Goal: Task Accomplishment & Management: Manage account settings

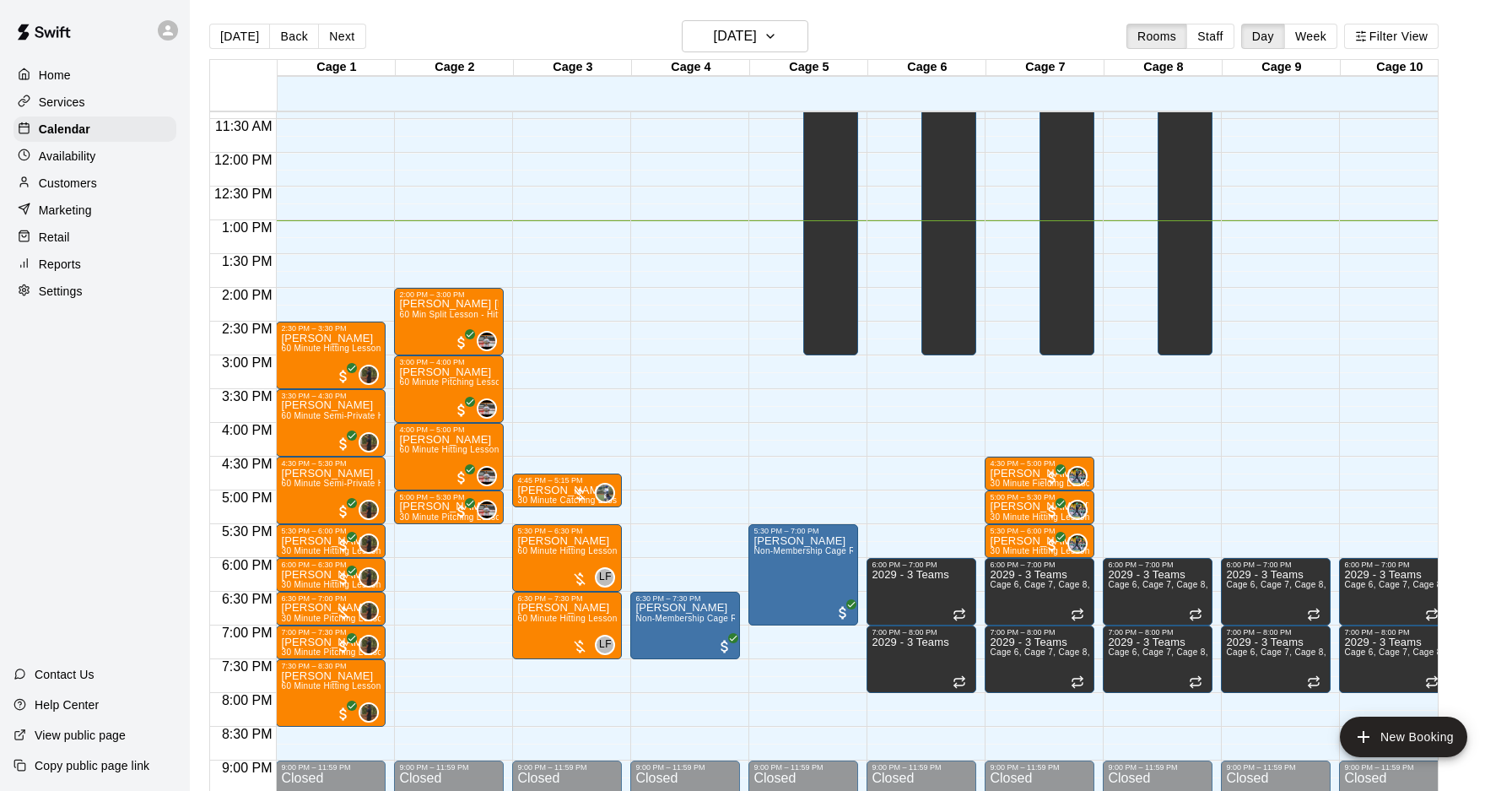
scroll to position [770, 0]
click at [777, 34] on icon "button" at bounding box center [770, 36] width 13 height 21
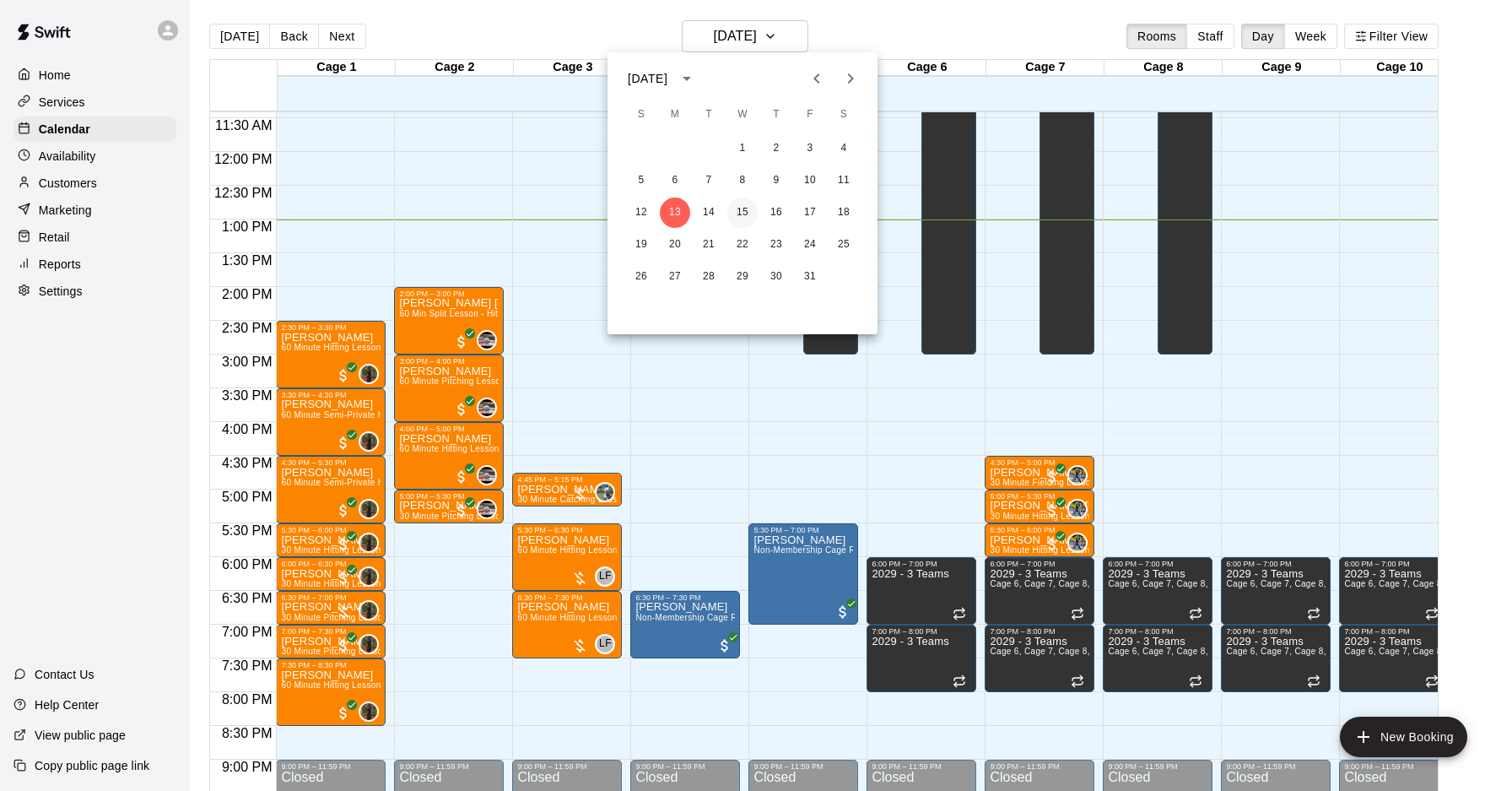
click at [742, 217] on button "15" at bounding box center [742, 213] width 31 height 31
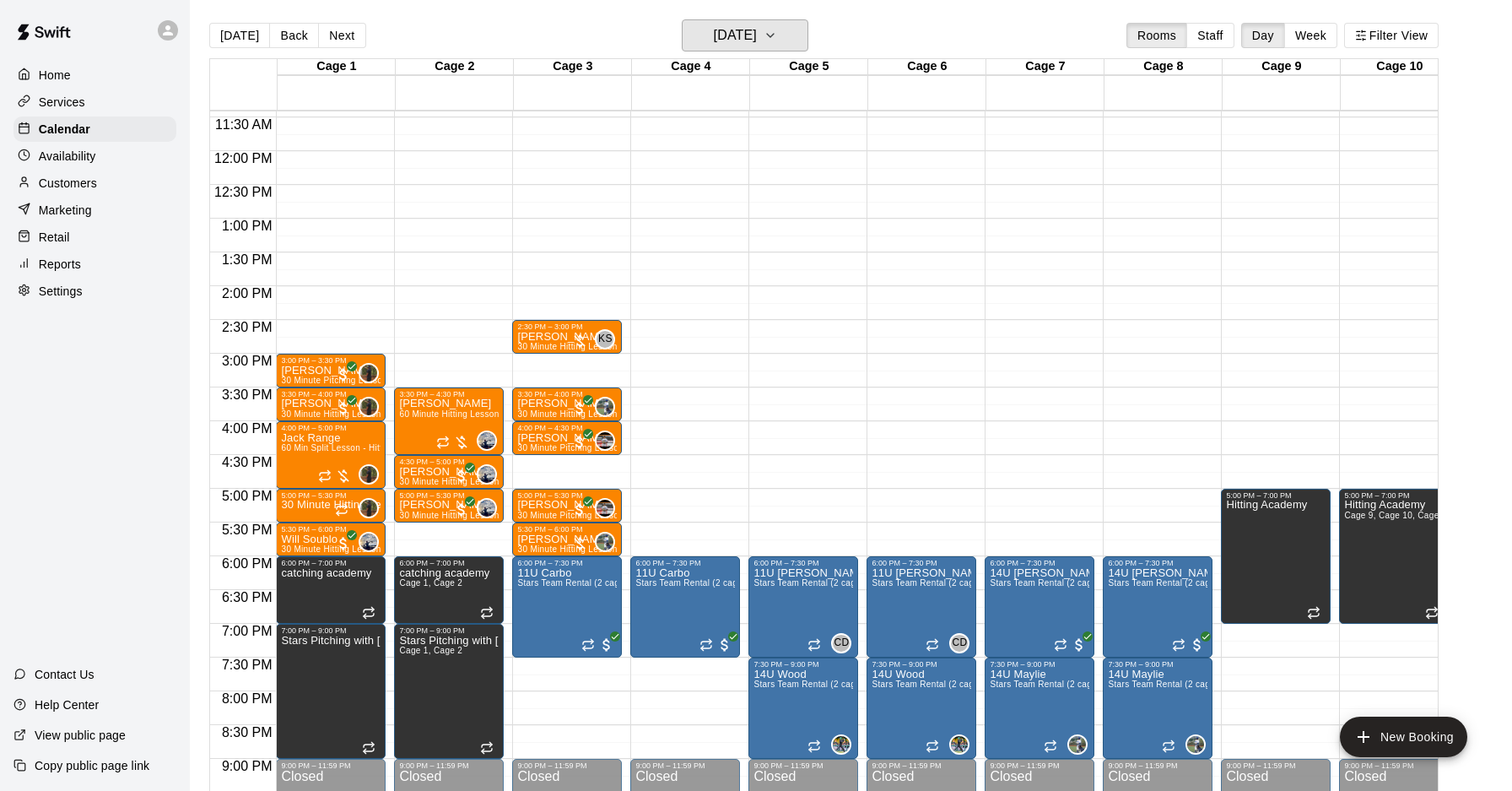
scroll to position [0, 1]
click at [306, 505] on p "30 Minute Hitting Lesson" at bounding box center [330, 505] width 100 height 0
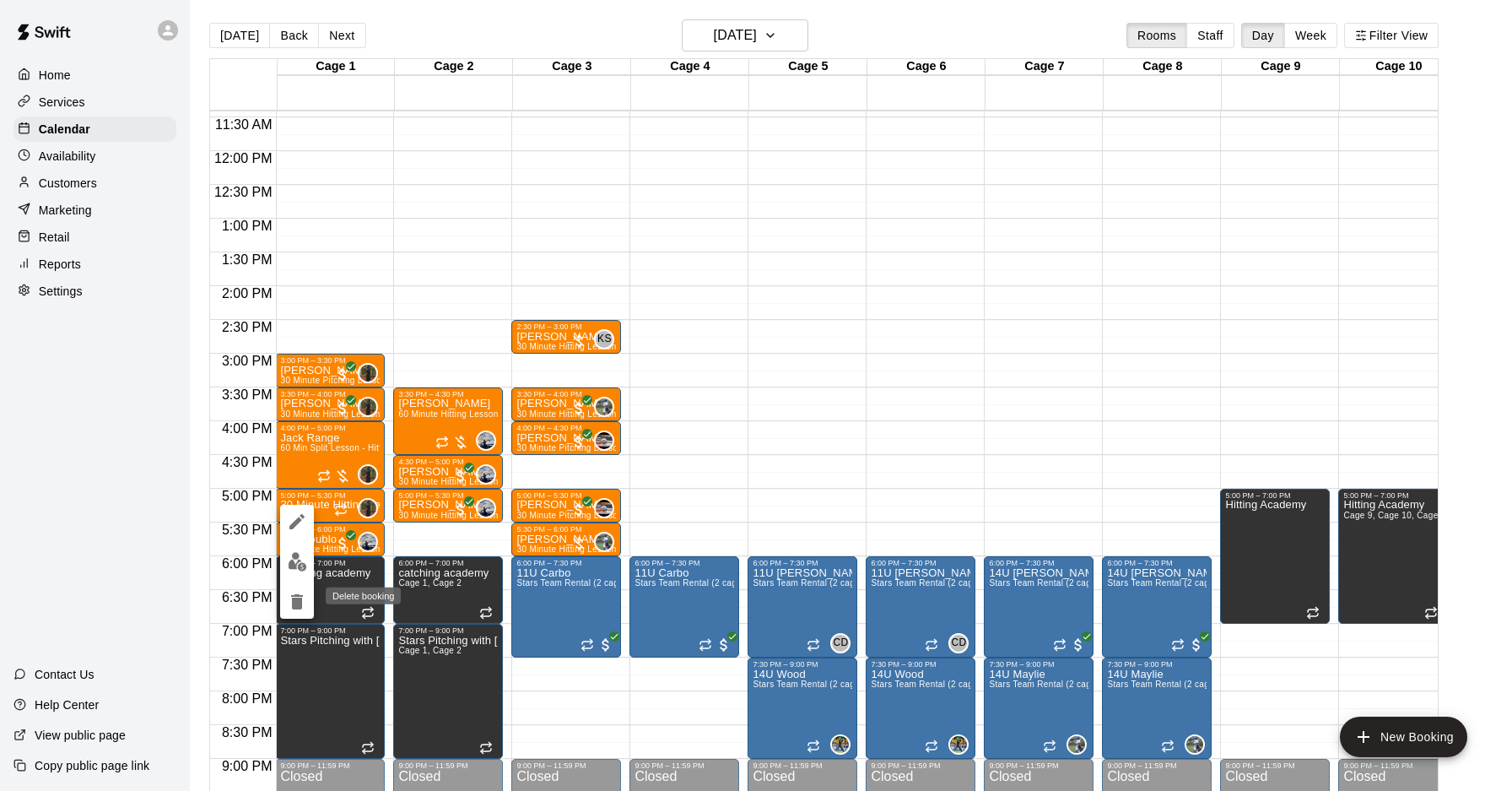
click at [300, 600] on icon "delete" at bounding box center [296, 601] width 12 height 15
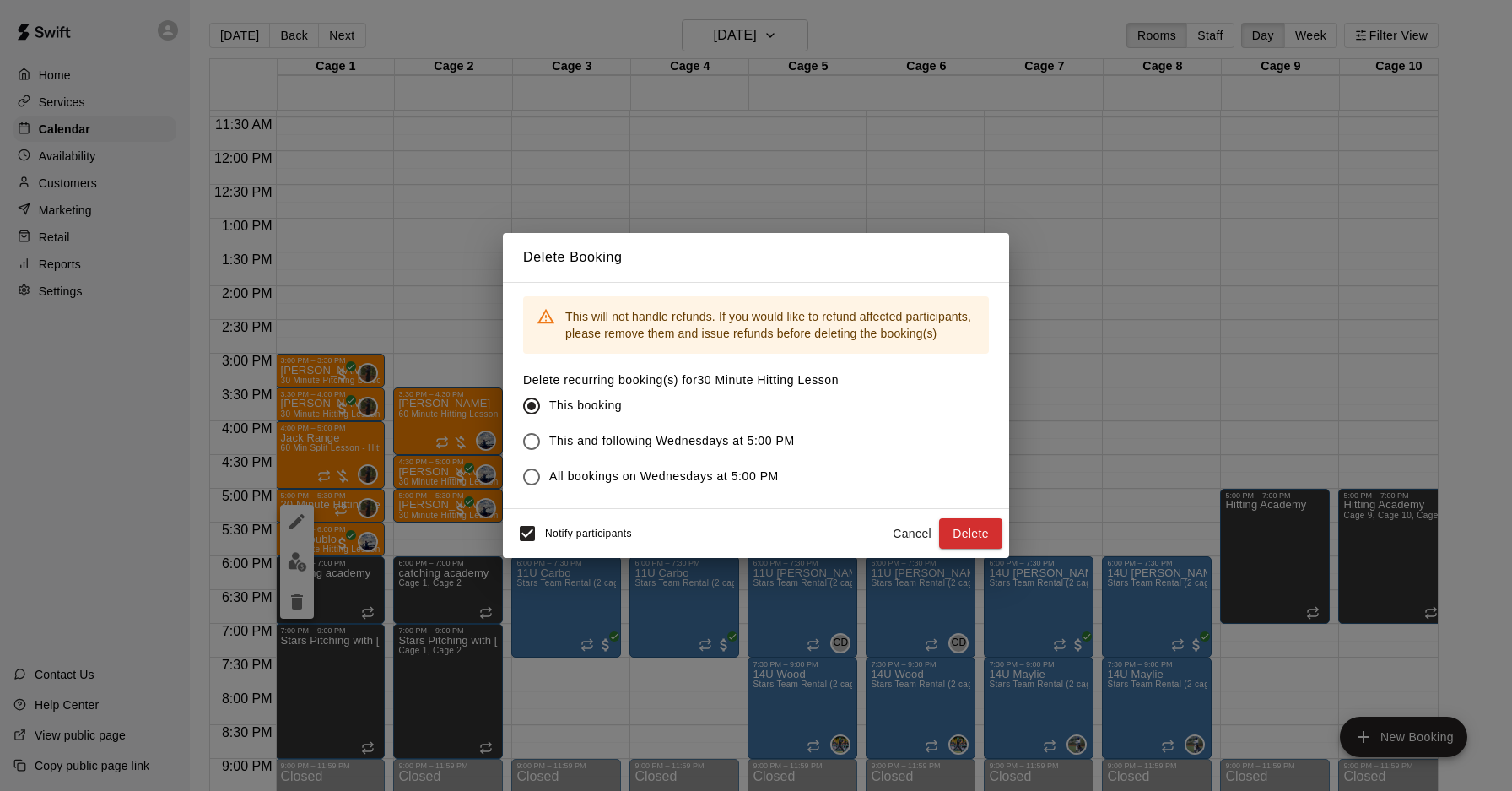
click at [660, 442] on span "This and following Wednesdays at 5:00 PM" at bounding box center [671, 441] width 245 height 18
click at [978, 535] on button "Delete" at bounding box center [970, 534] width 63 height 31
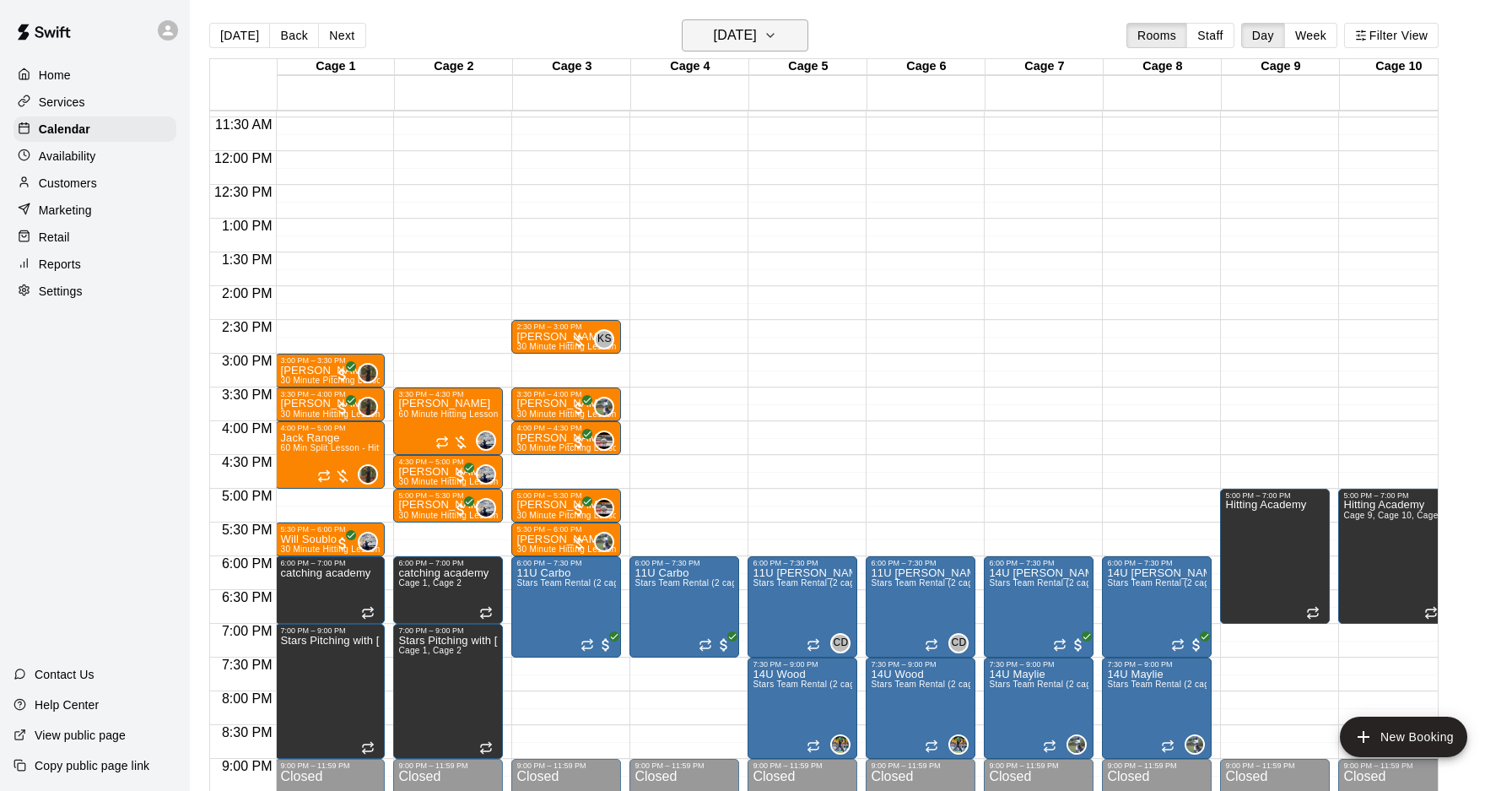
click at [777, 40] on icon "button" at bounding box center [770, 35] width 13 height 21
click at [742, 245] on button "22" at bounding box center [742, 244] width 31 height 31
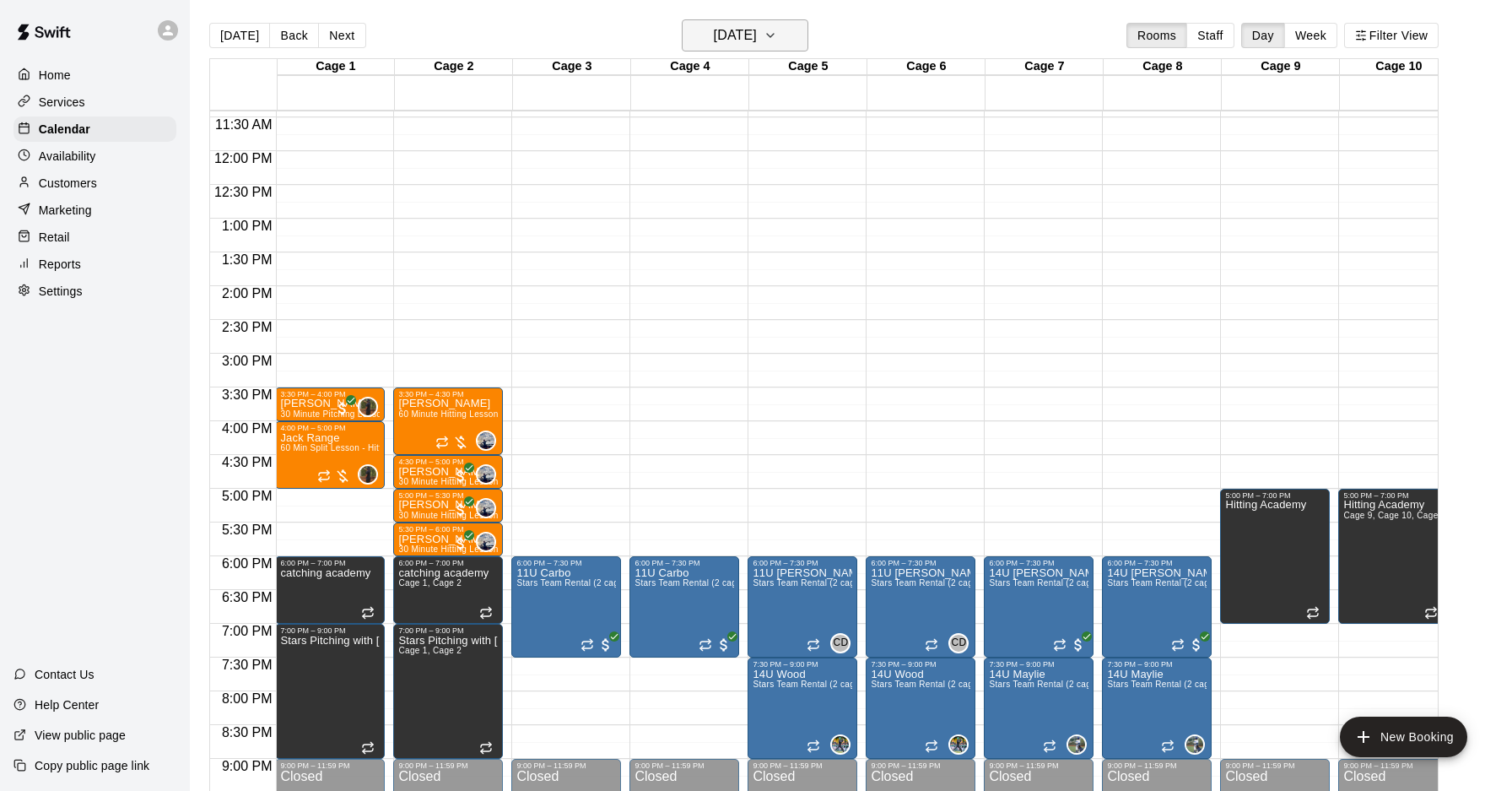
click at [777, 33] on icon "button" at bounding box center [770, 35] width 13 height 21
click at [743, 216] on button "15" at bounding box center [742, 212] width 31 height 31
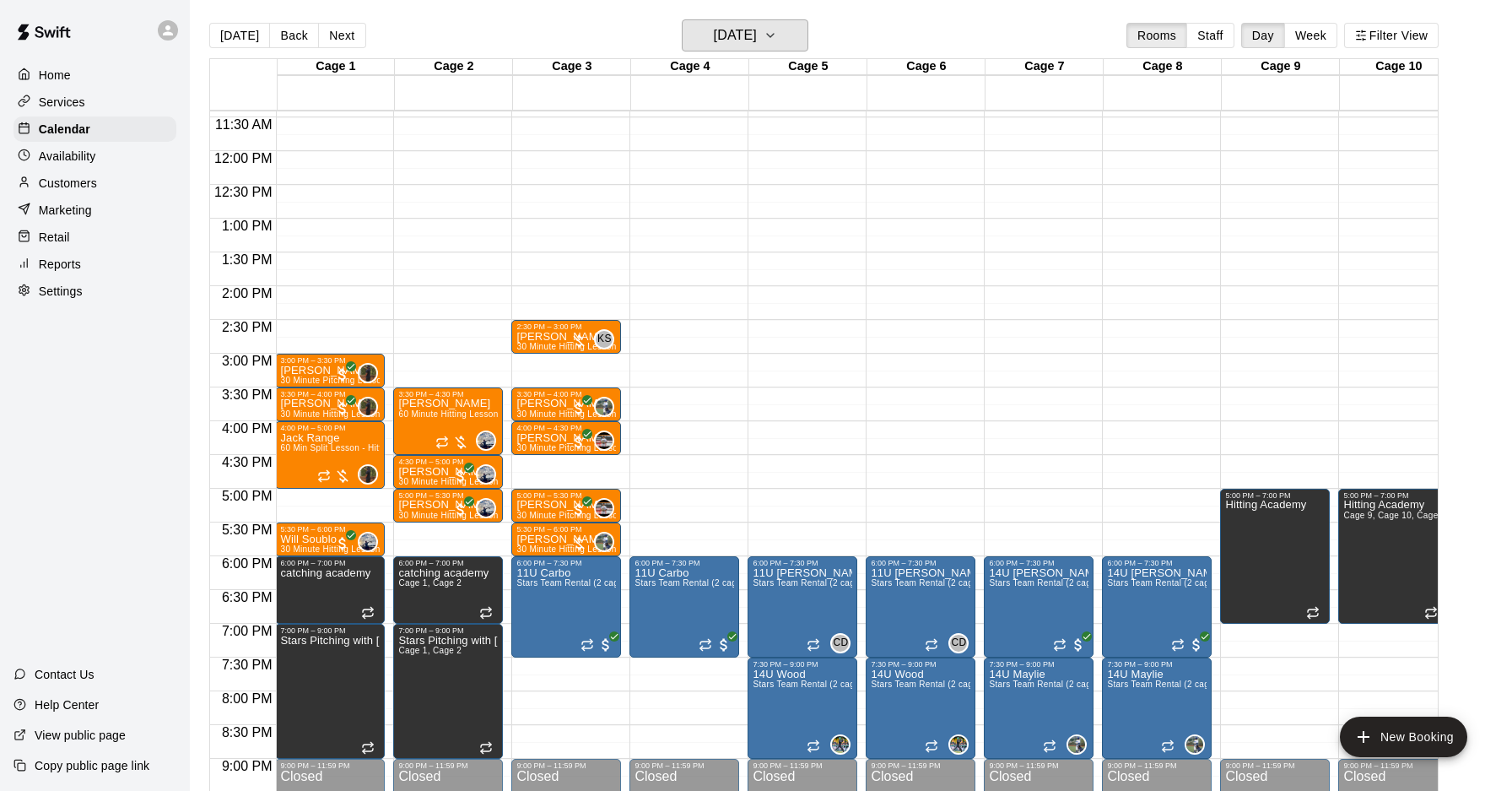
scroll to position [0, 3]
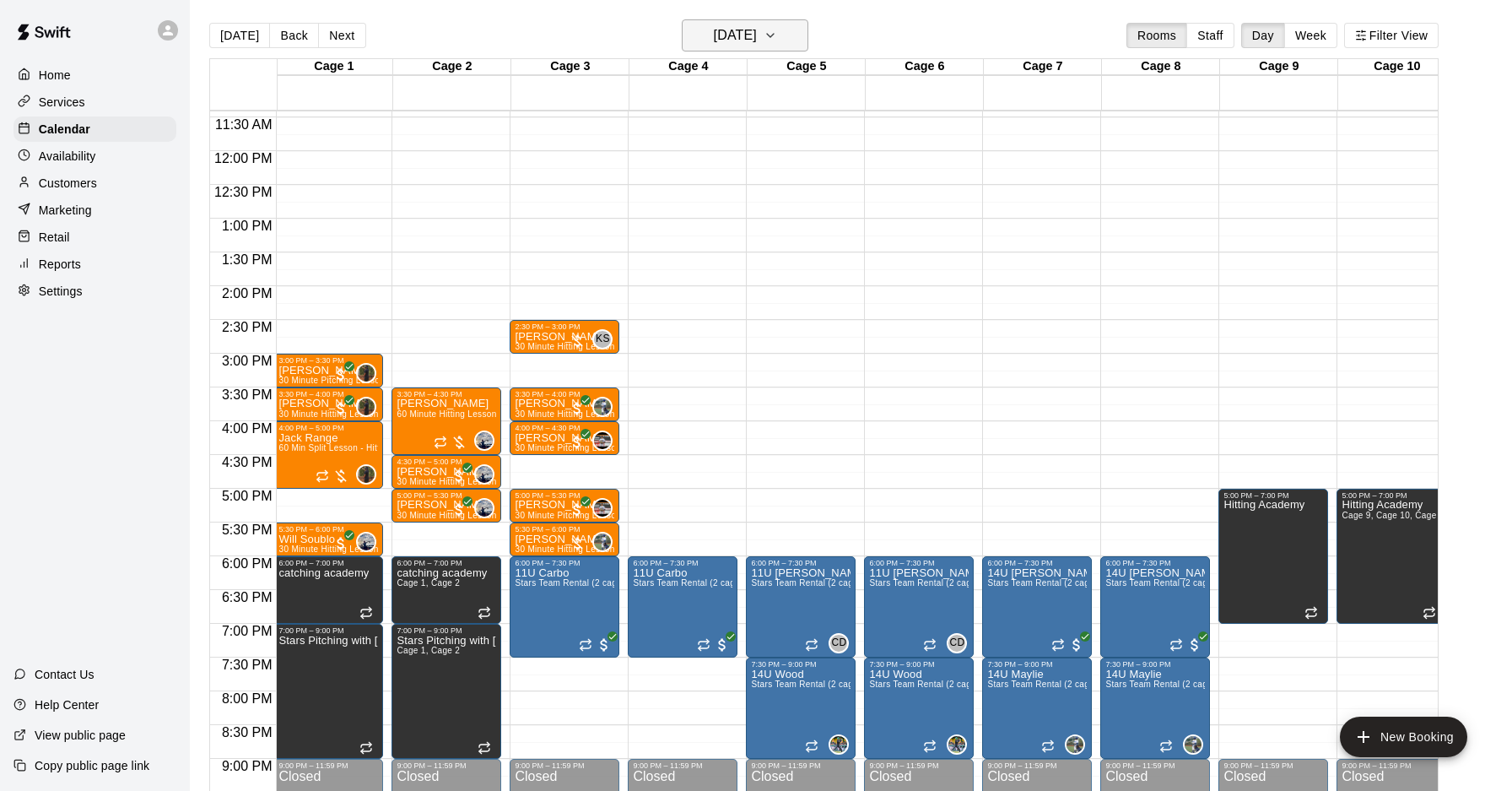
click at [809, 47] on button "[DATE]" at bounding box center [745, 36] width 127 height 32
click at [672, 216] on button "13" at bounding box center [675, 212] width 31 height 31
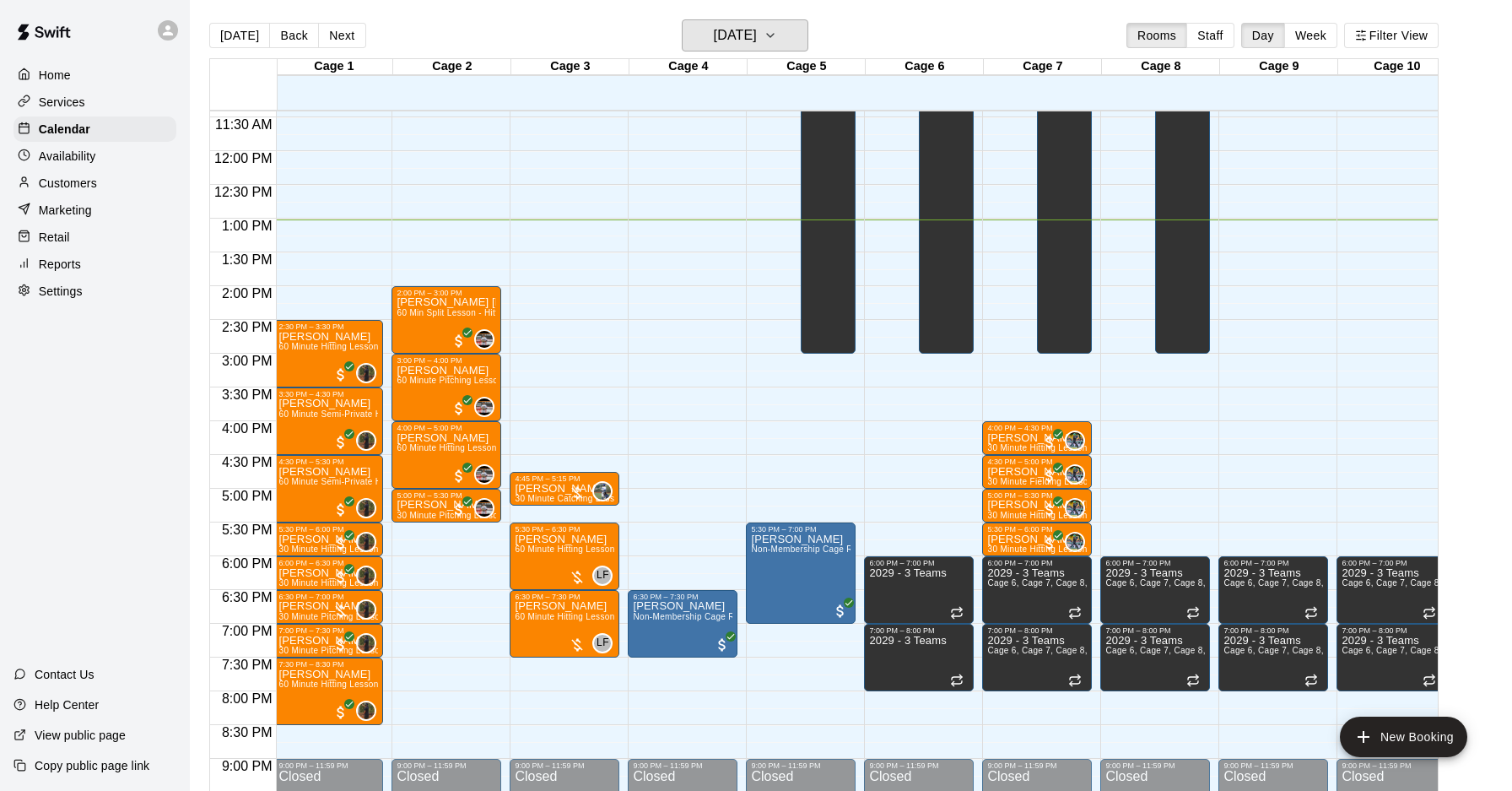
scroll to position [0, 0]
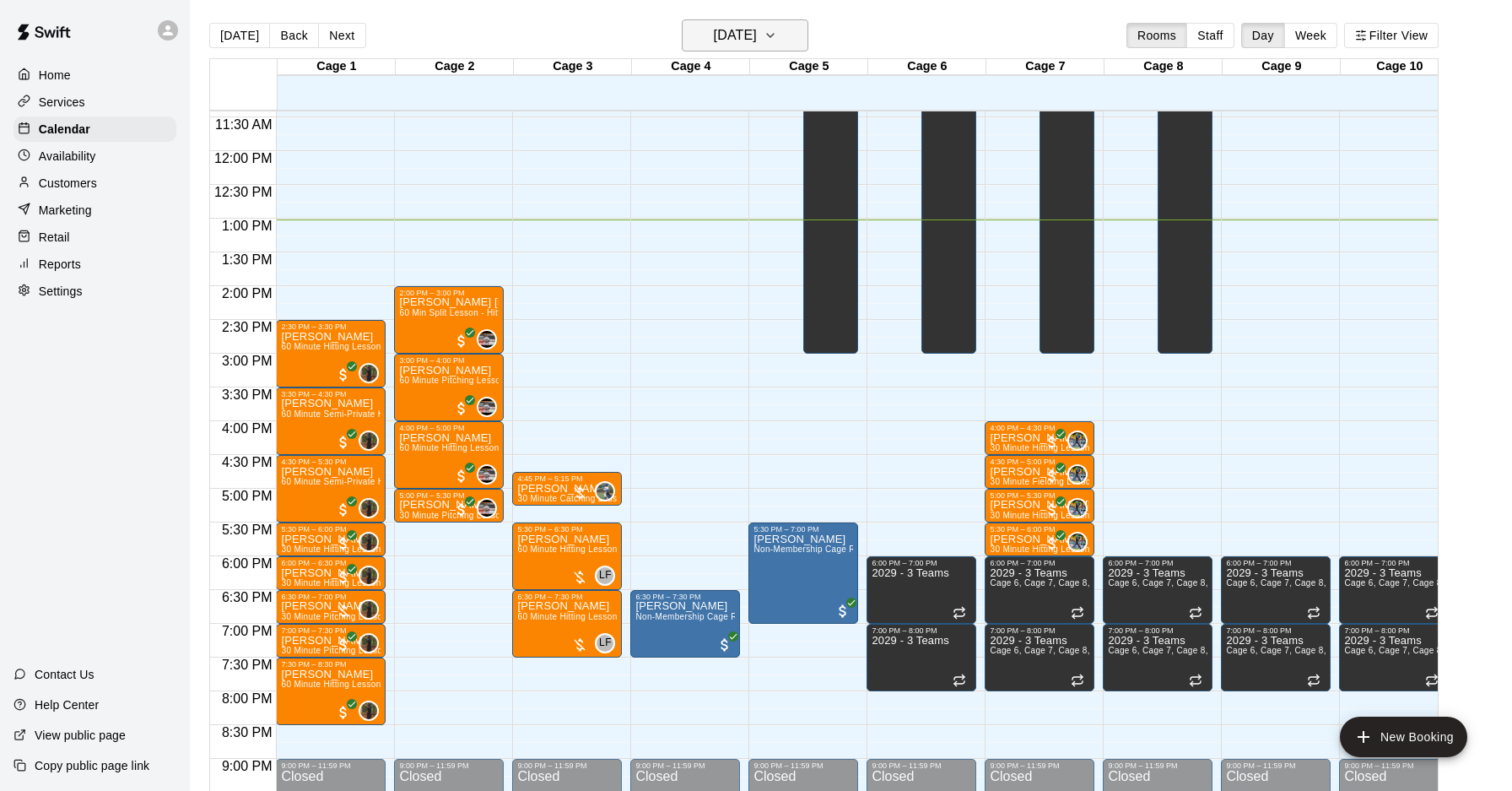
click at [779, 42] on button "[DATE]" at bounding box center [745, 36] width 127 height 32
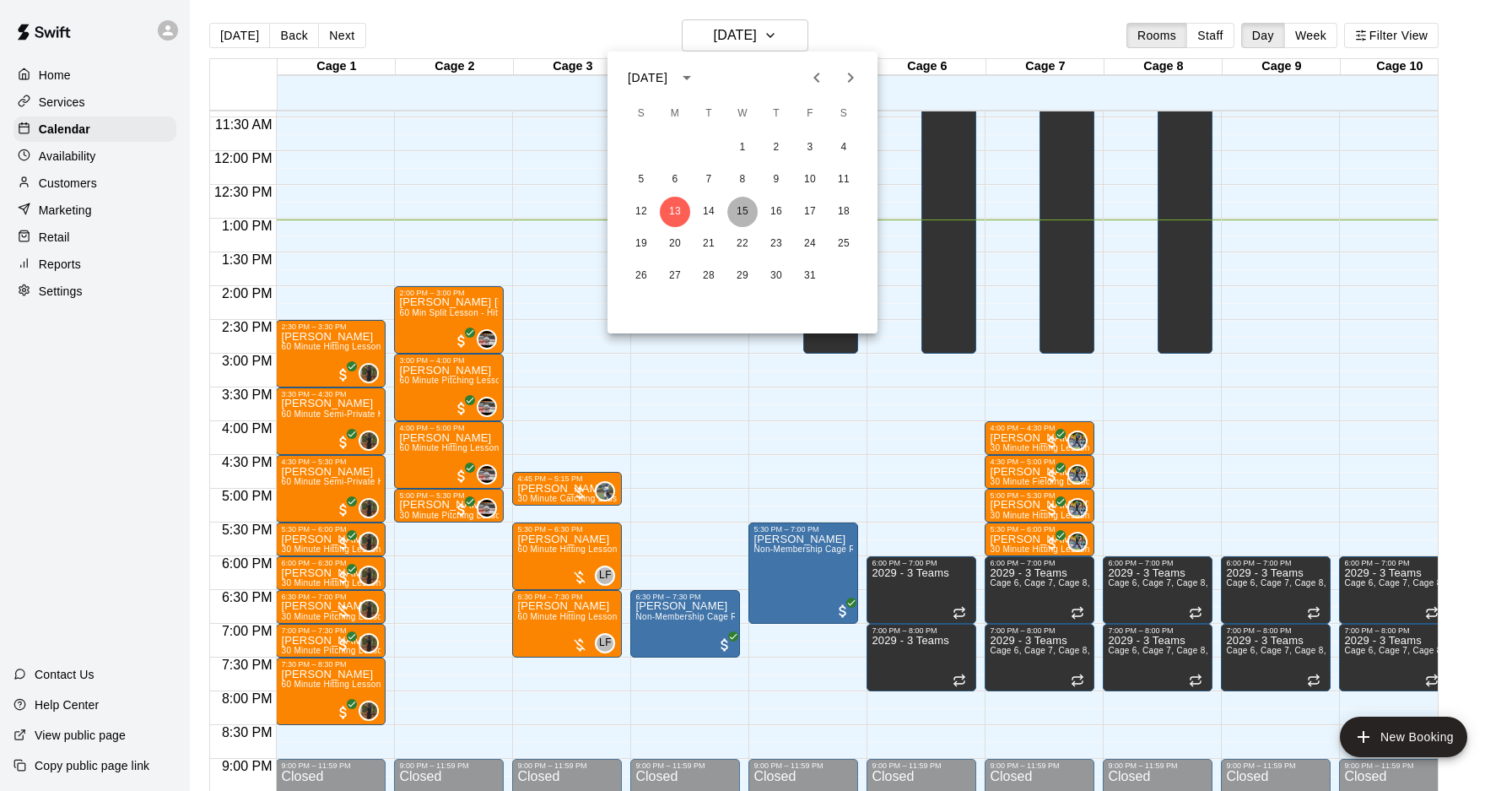
click at [737, 208] on button "15" at bounding box center [742, 212] width 31 height 31
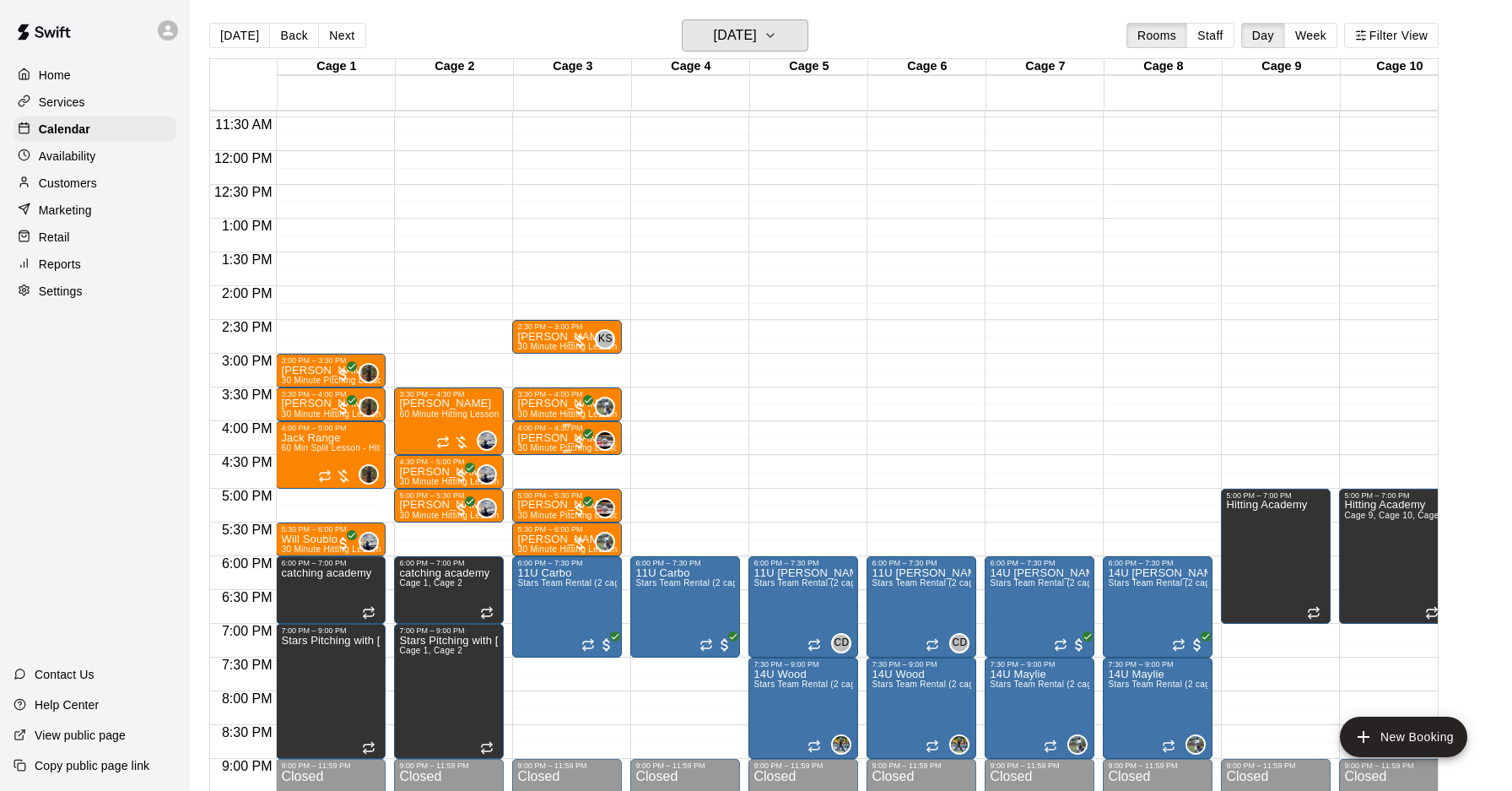
scroll to position [769, 0]
click at [796, 31] on button "[DATE]" at bounding box center [745, 36] width 127 height 32
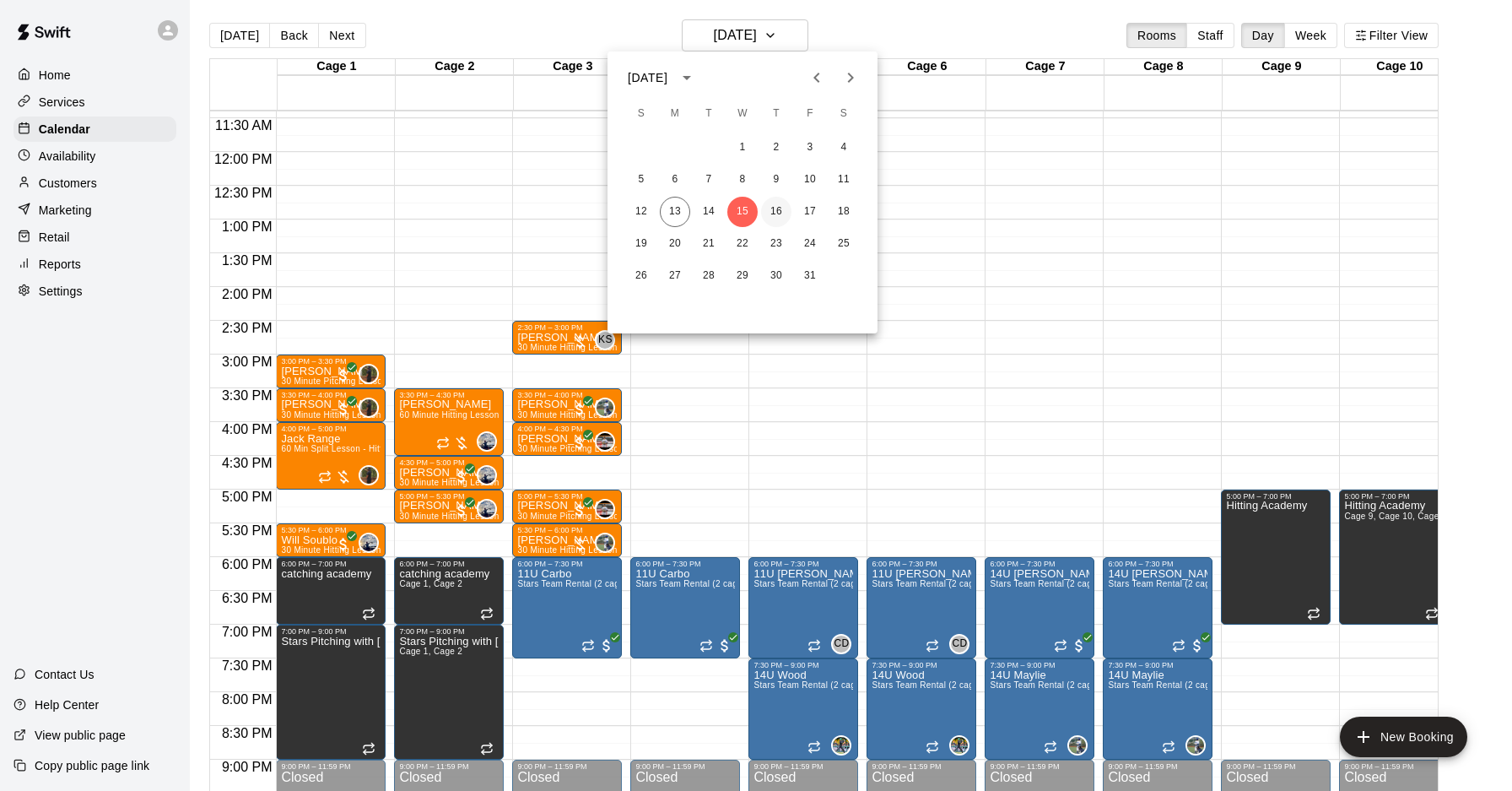
click at [782, 218] on button "16" at bounding box center [776, 212] width 31 height 31
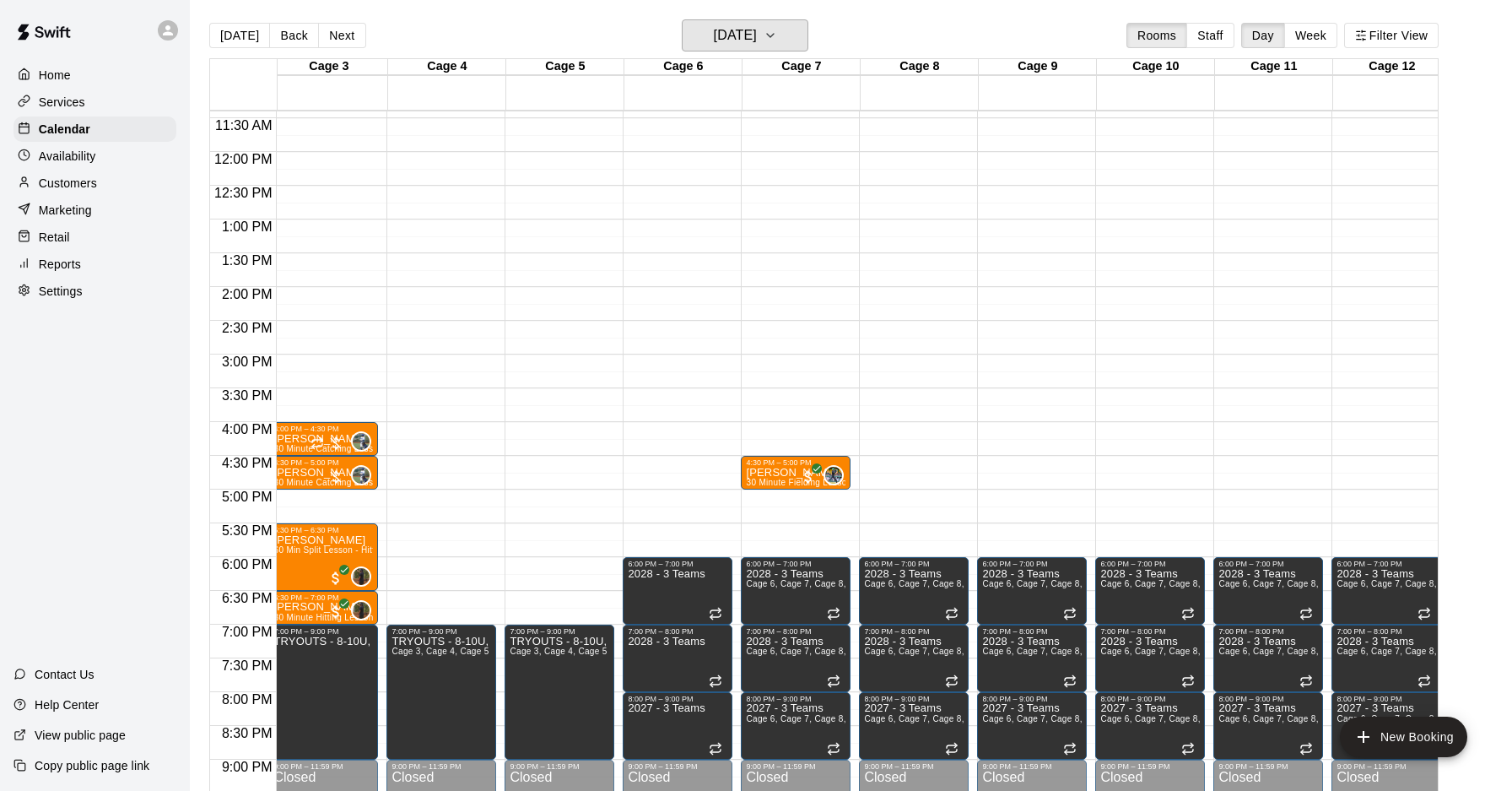
scroll to position [0, 0]
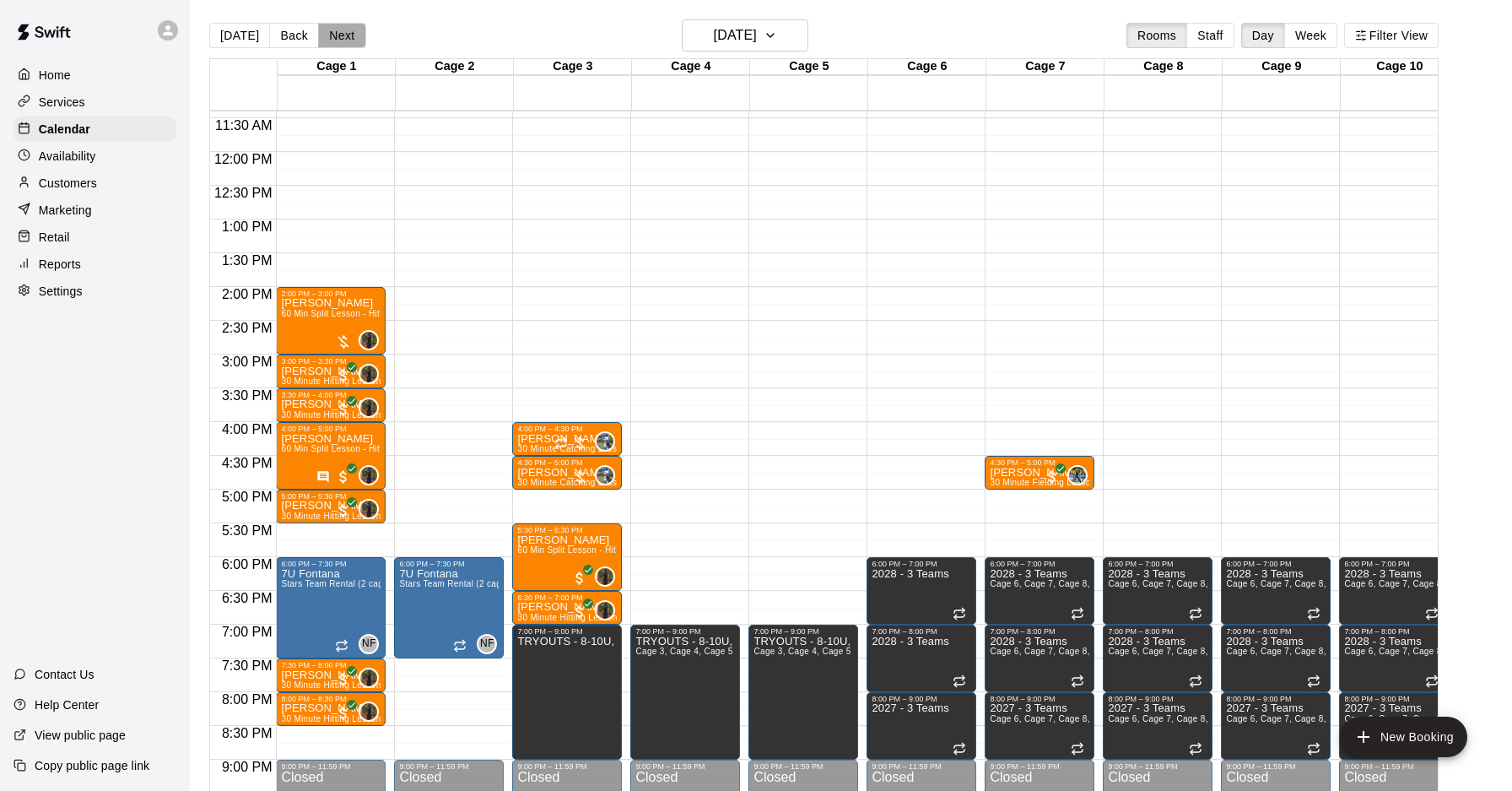
click at [336, 33] on button "Next" at bounding box center [341, 35] width 48 height 25
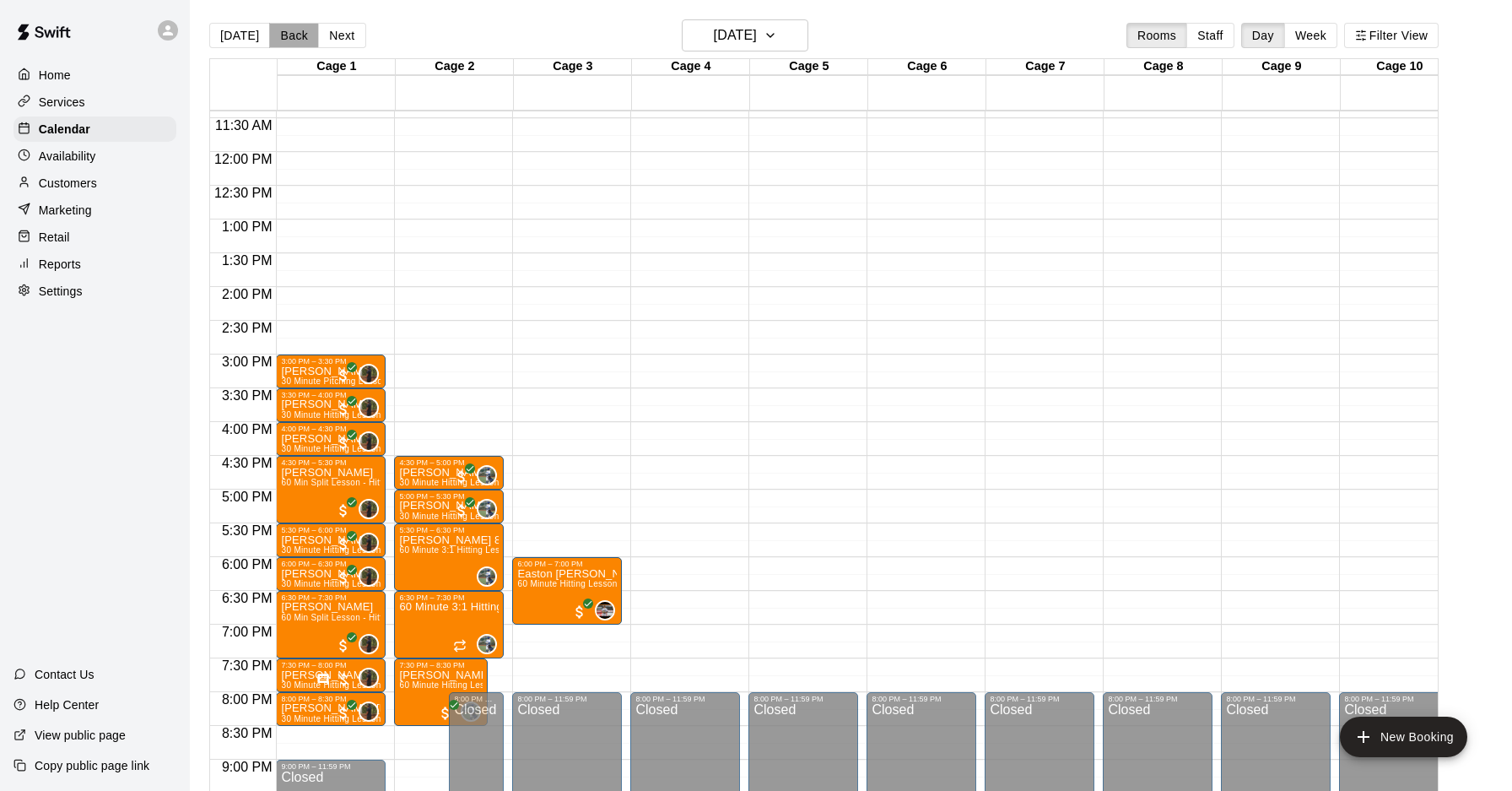
click at [285, 37] on button "Back" at bounding box center [294, 35] width 49 height 25
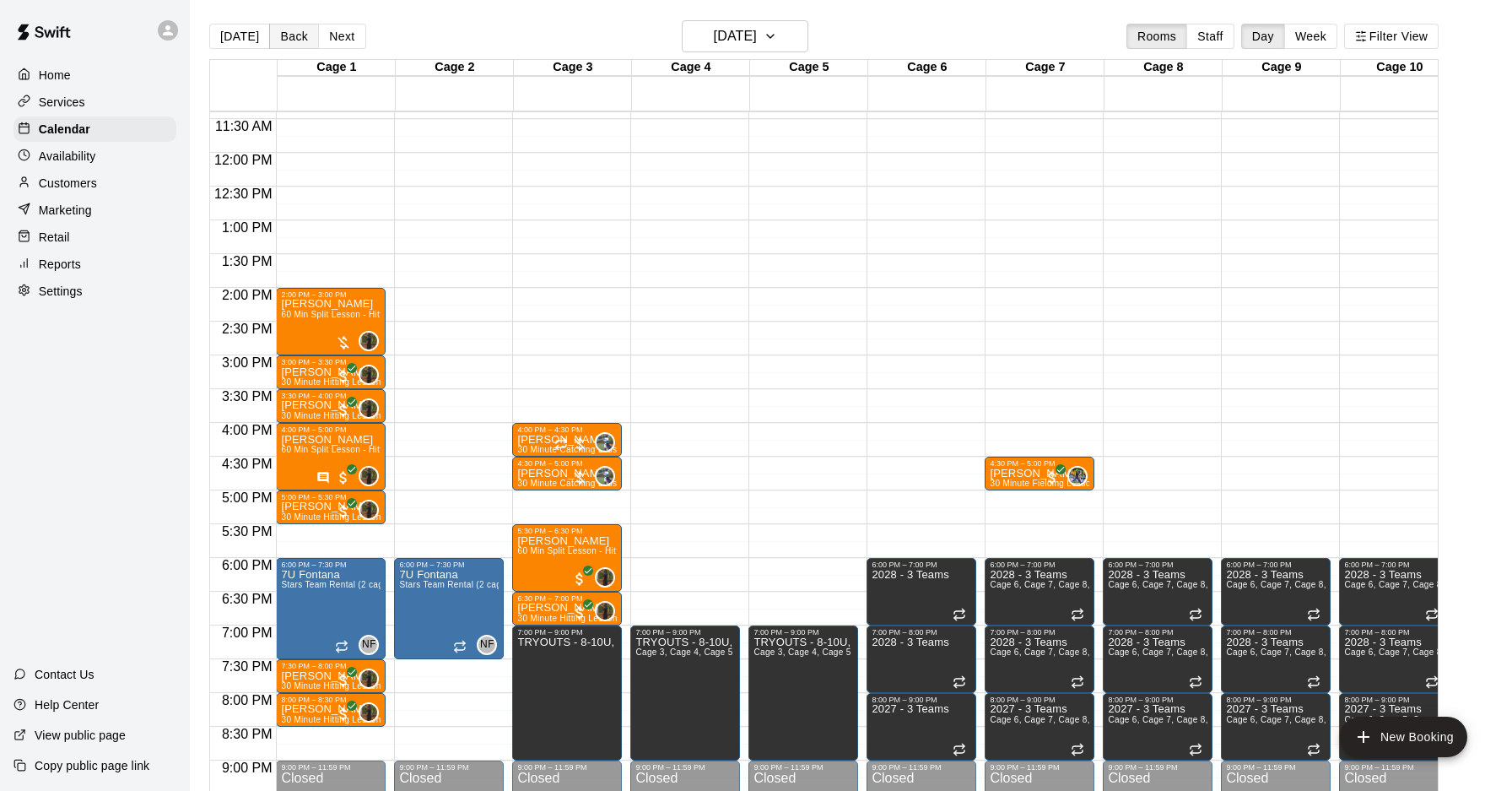
click at [285, 37] on button "Back" at bounding box center [294, 36] width 49 height 25
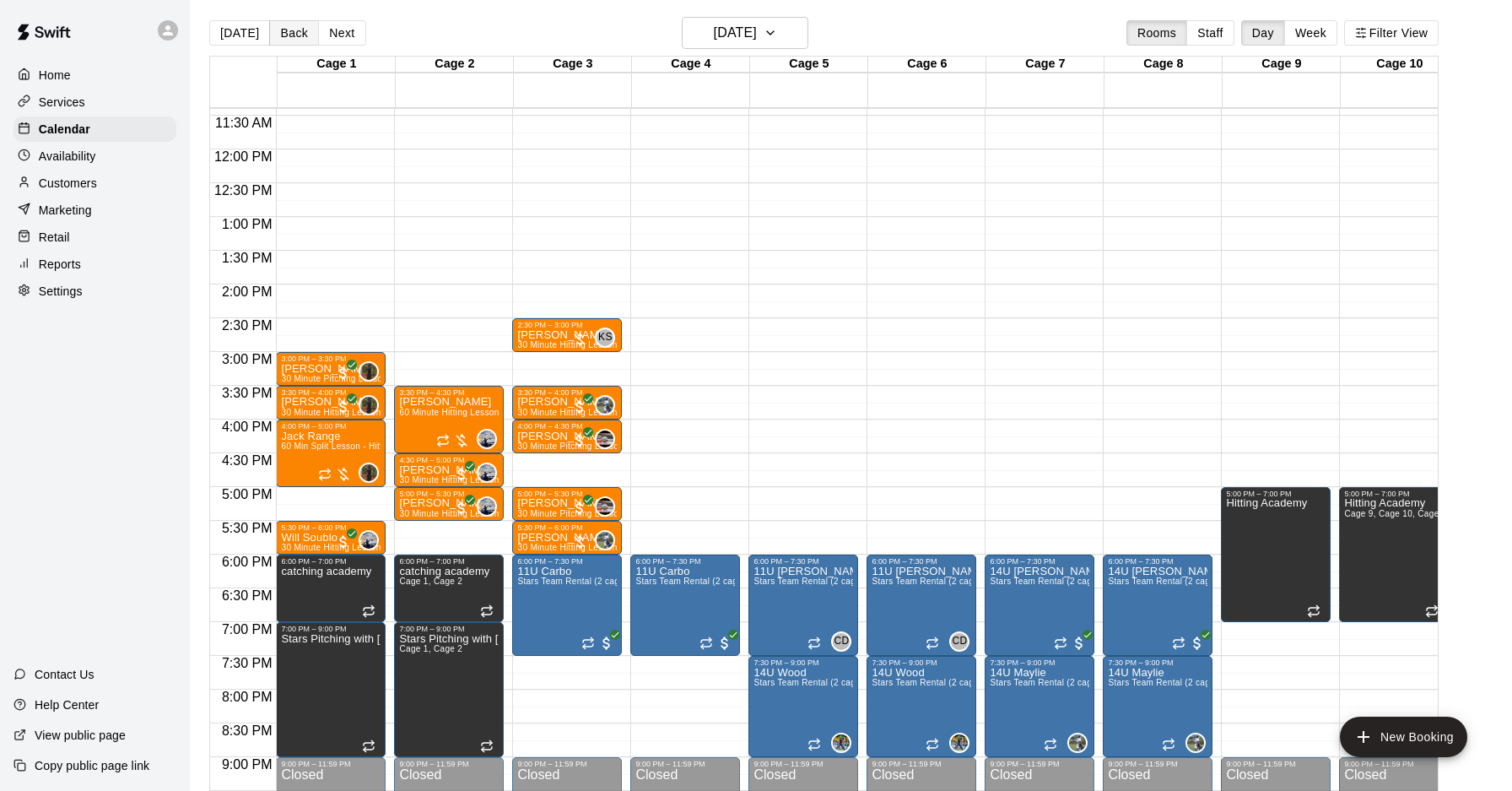
scroll to position [4, 0]
click at [796, 28] on button "[DATE]" at bounding box center [745, 32] width 127 height 32
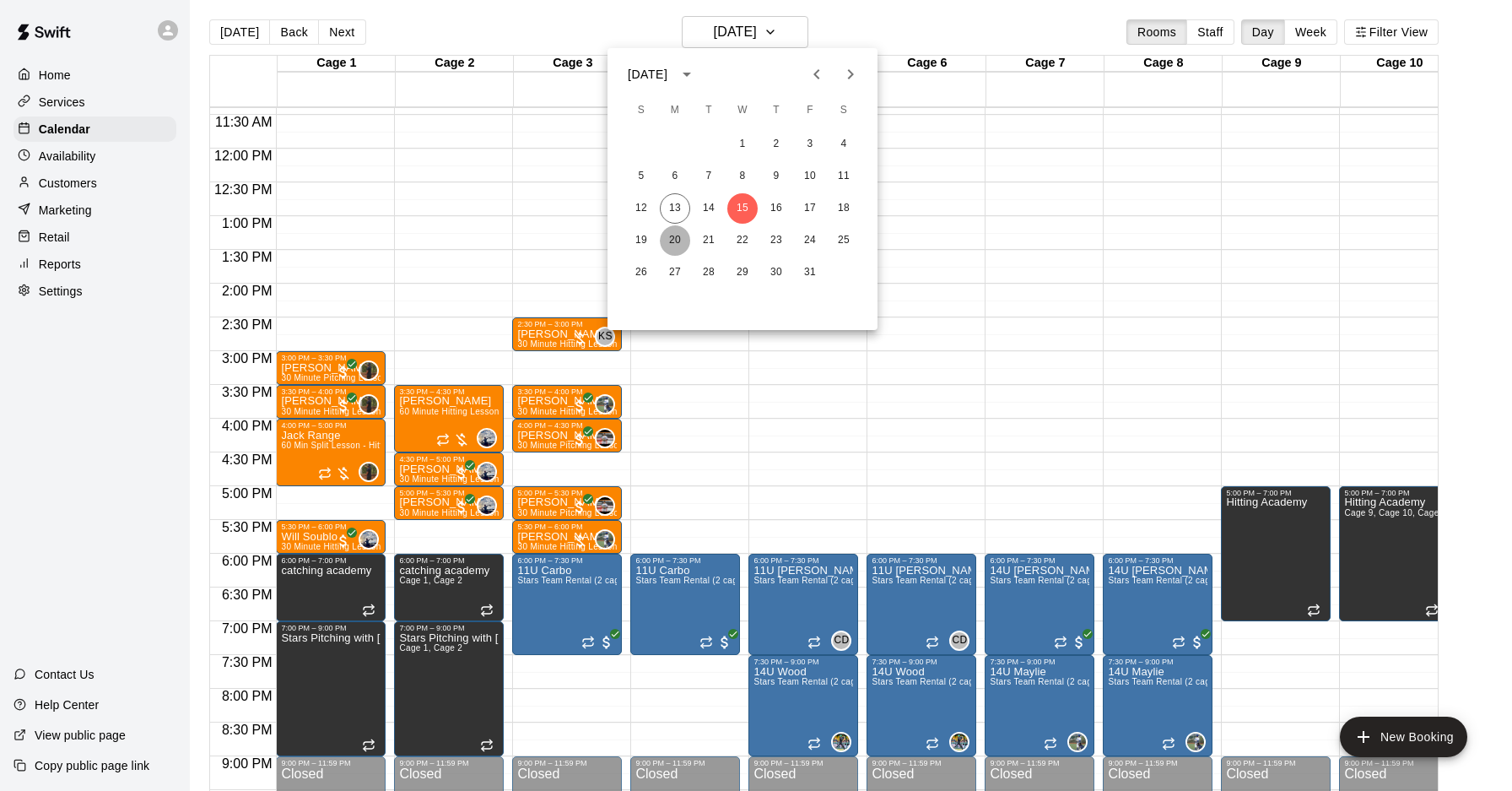
click at [673, 242] on button "20" at bounding box center [675, 241] width 31 height 31
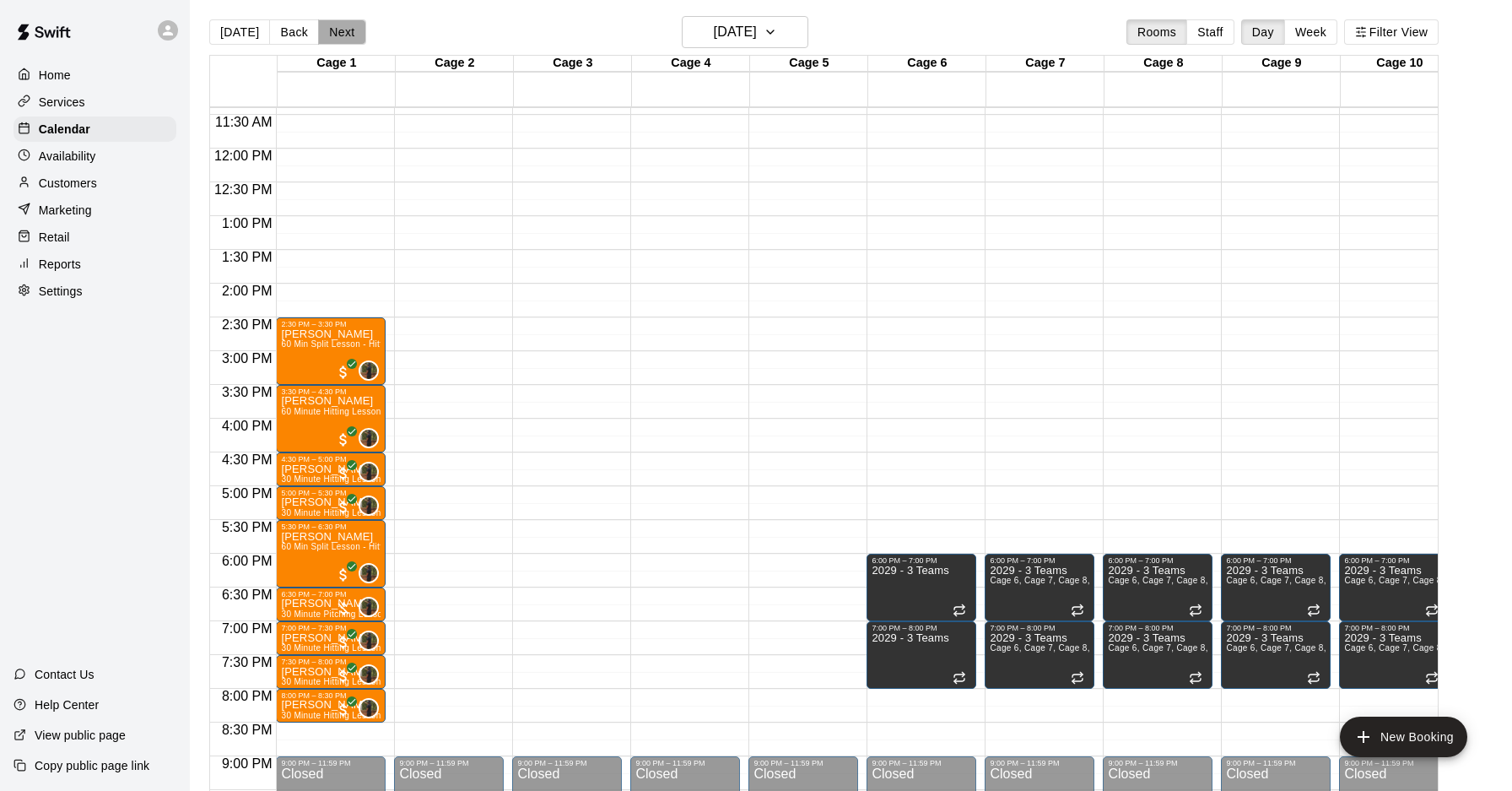
click at [345, 40] on button "Next" at bounding box center [341, 32] width 48 height 25
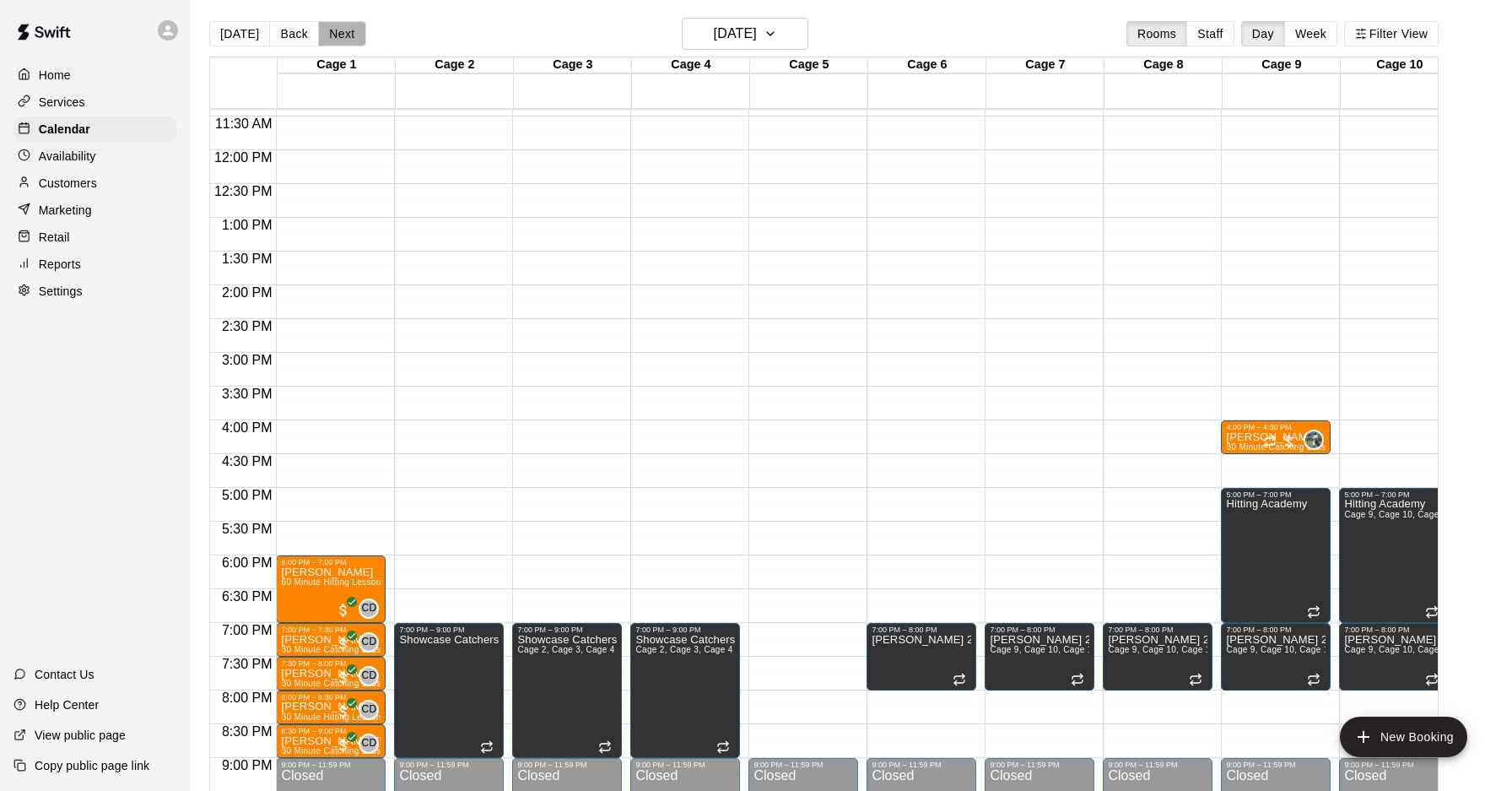
click at [345, 40] on button "Next" at bounding box center [341, 33] width 48 height 25
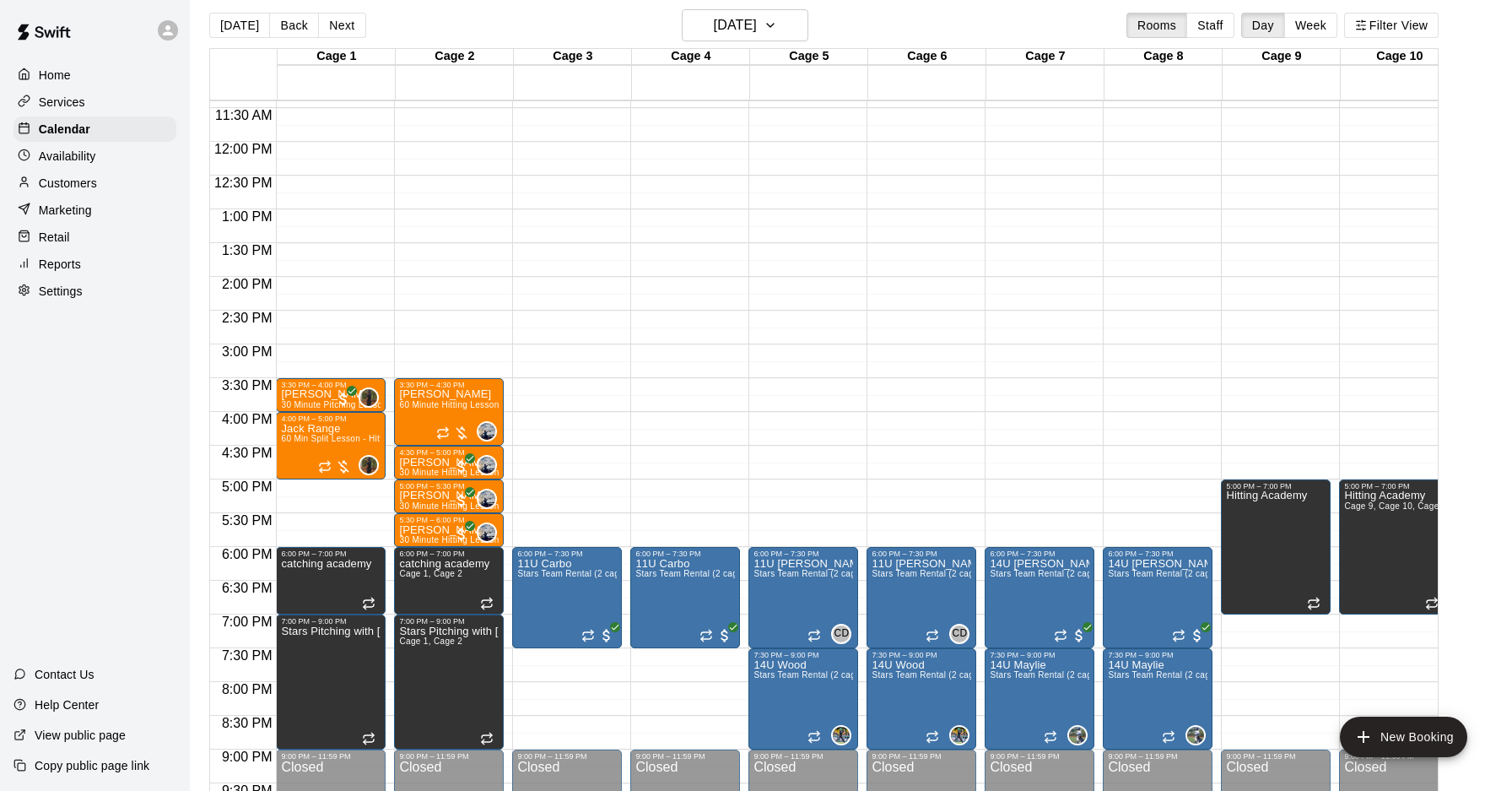
scroll to position [12, 0]
click at [339, 22] on button "Next" at bounding box center [341, 24] width 48 height 25
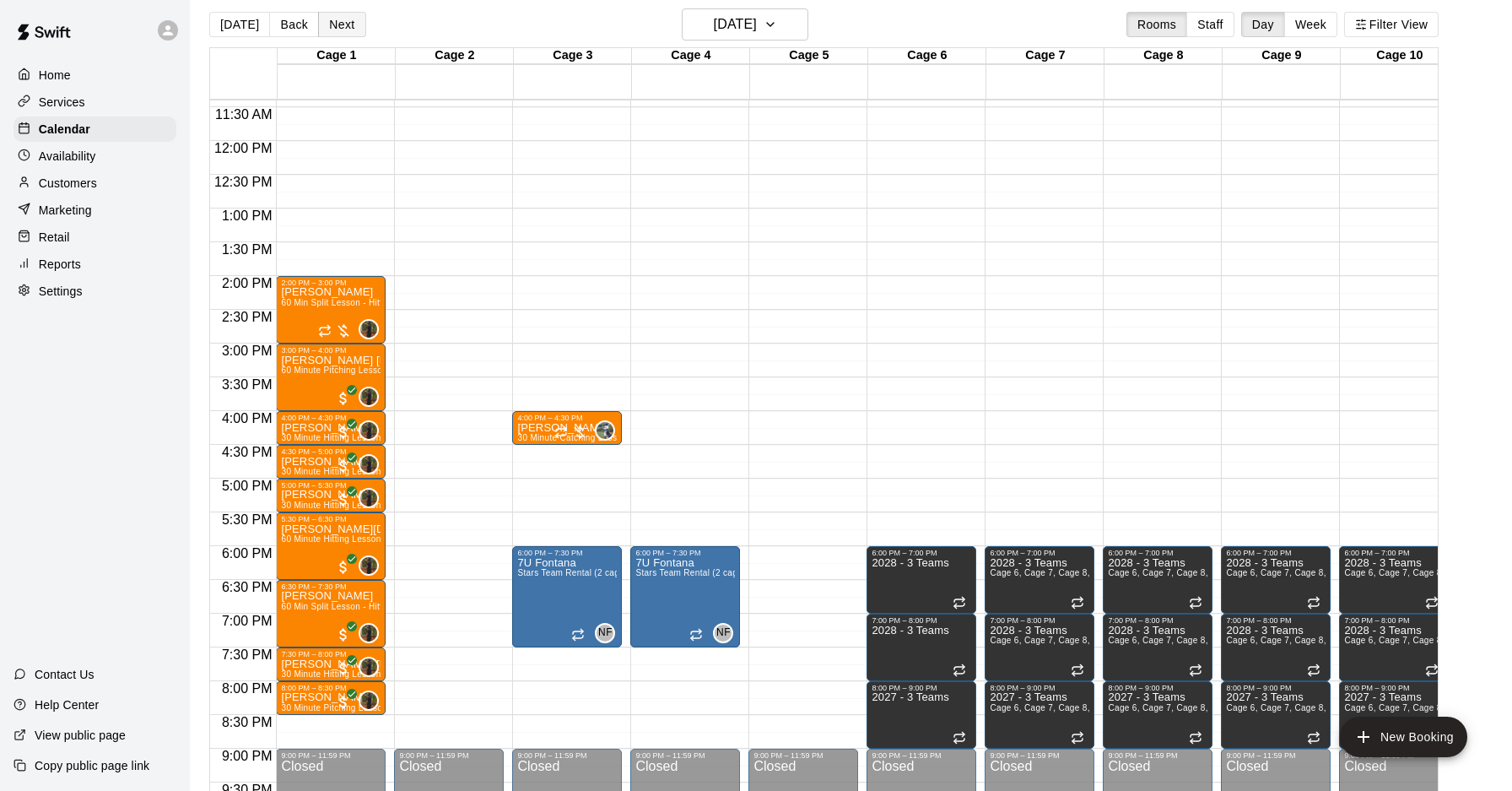
click at [340, 24] on button "Next" at bounding box center [341, 24] width 48 height 25
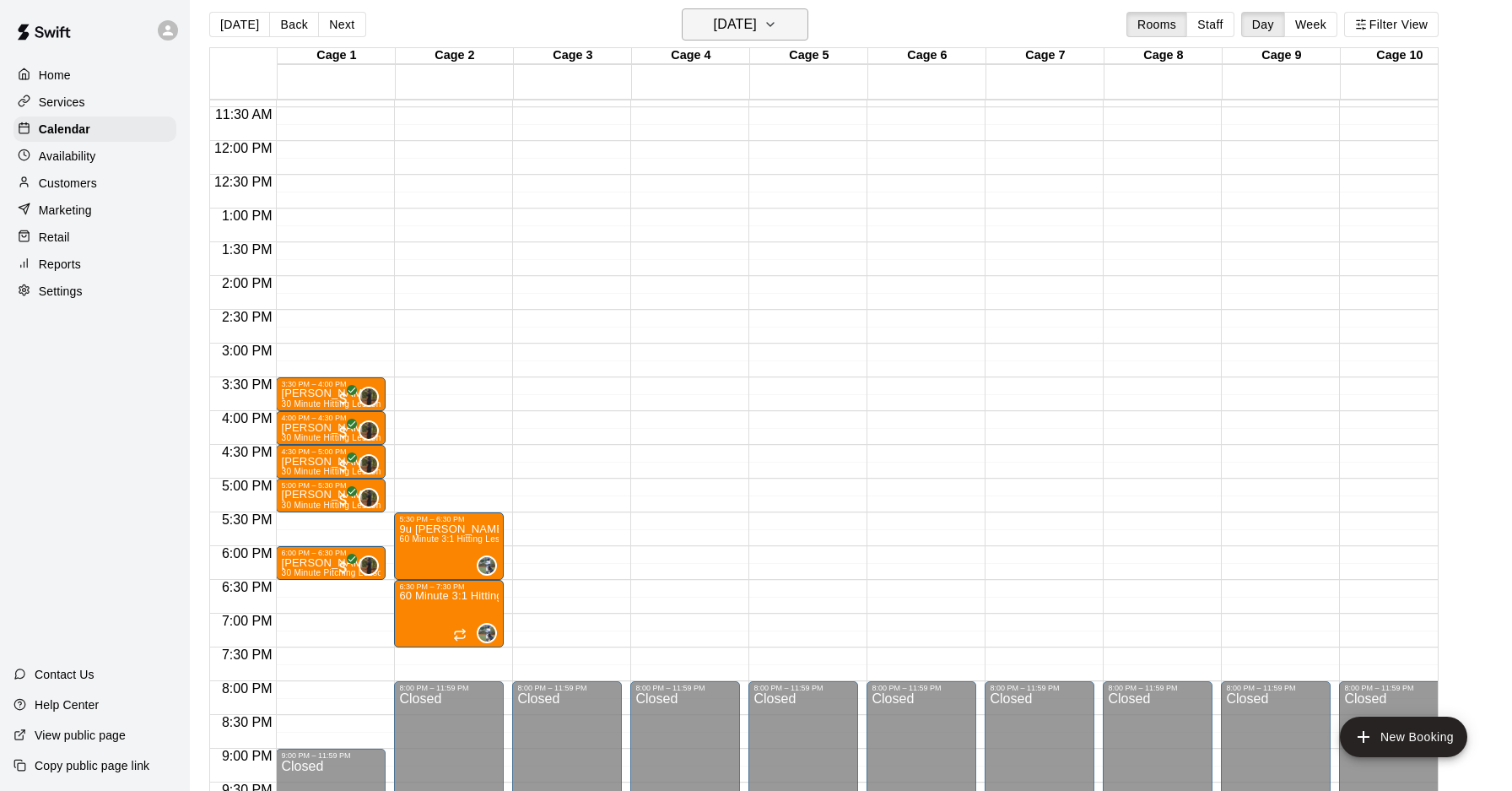
click at [756, 31] on h6 "[DATE]" at bounding box center [735, 24] width 43 height 23
click at [665, 265] on button "27" at bounding box center [675, 265] width 31 height 31
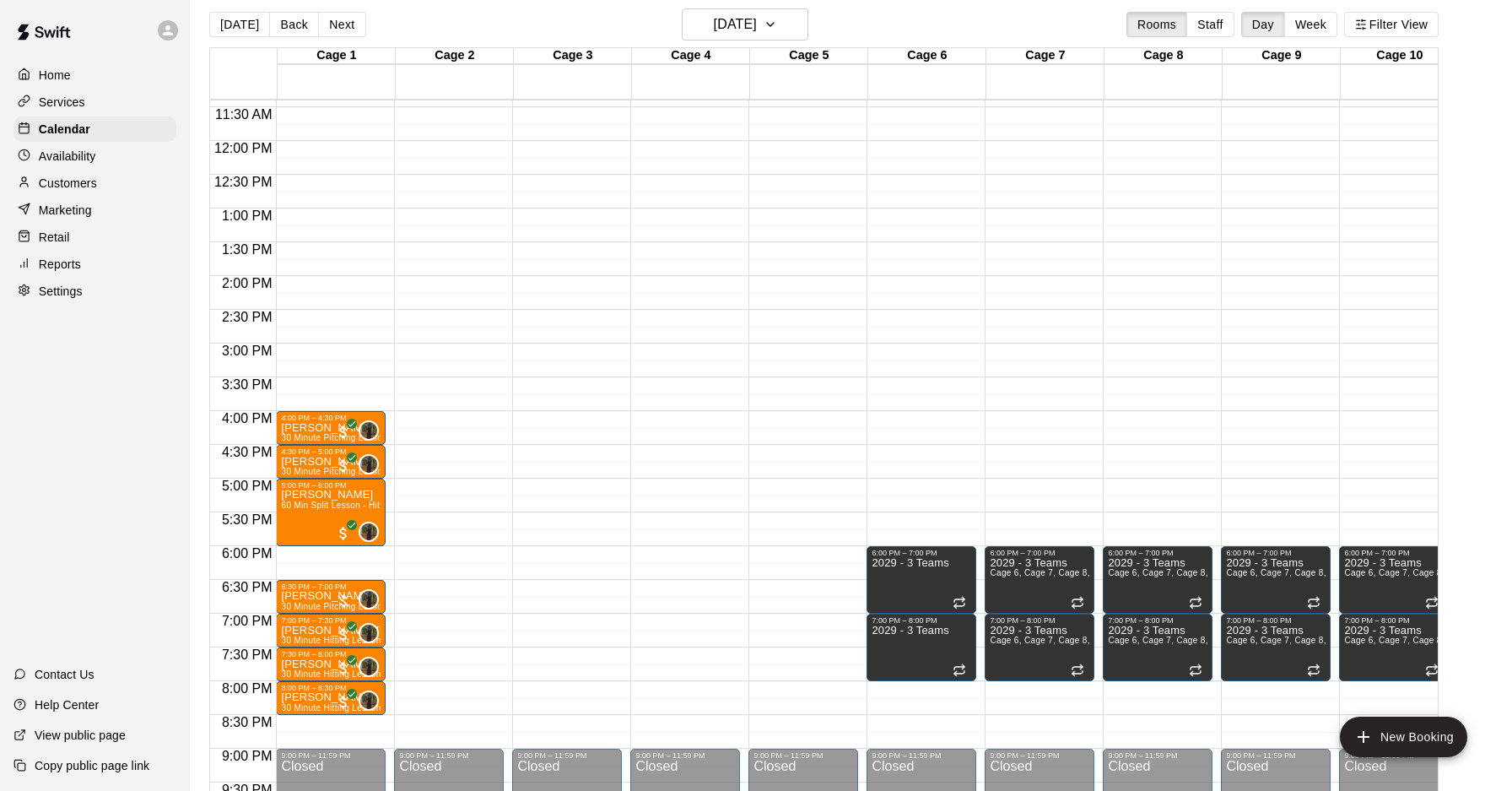
click at [157, 284] on div "Settings" at bounding box center [94, 291] width 163 height 25
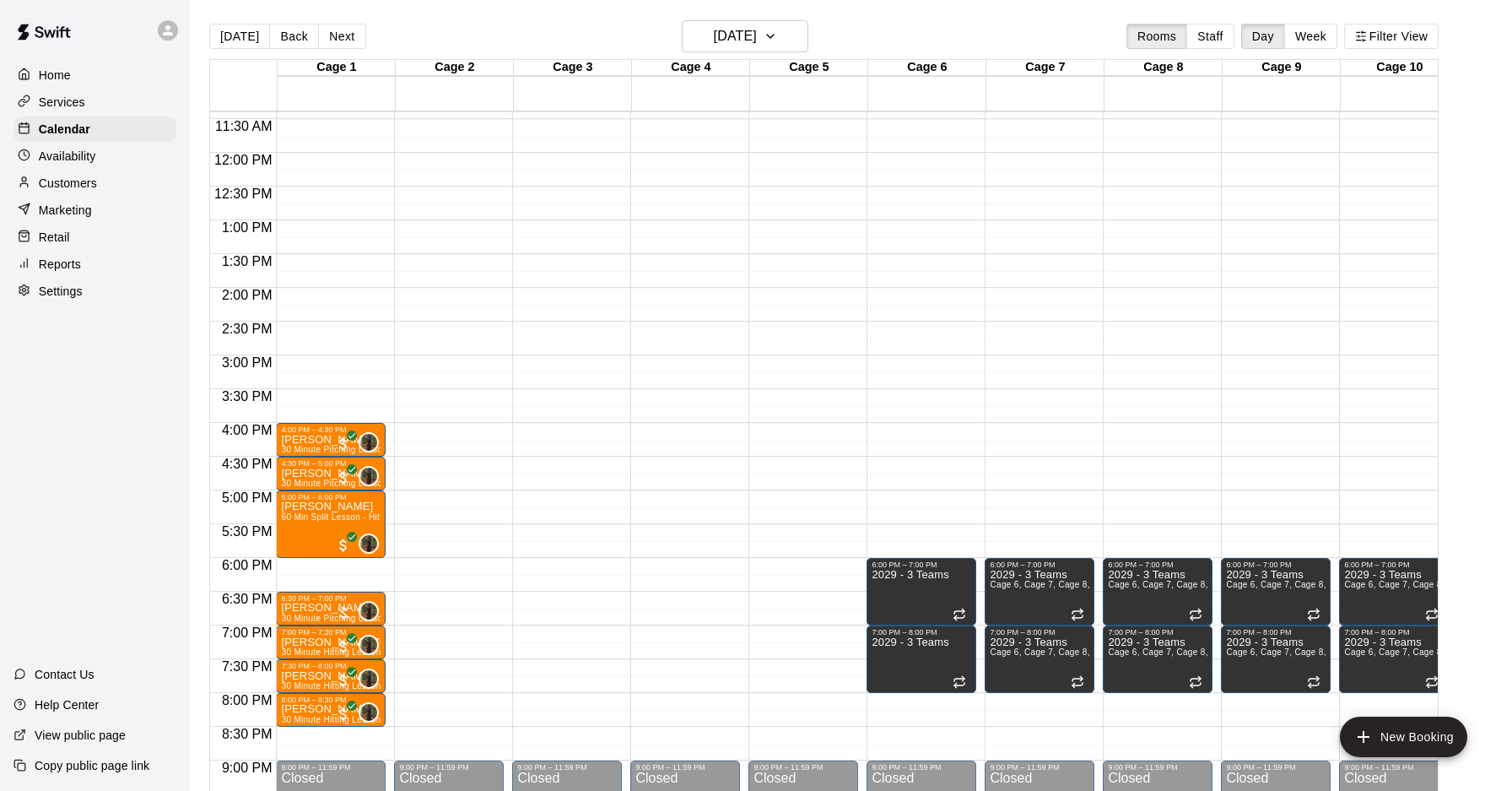
select select "**"
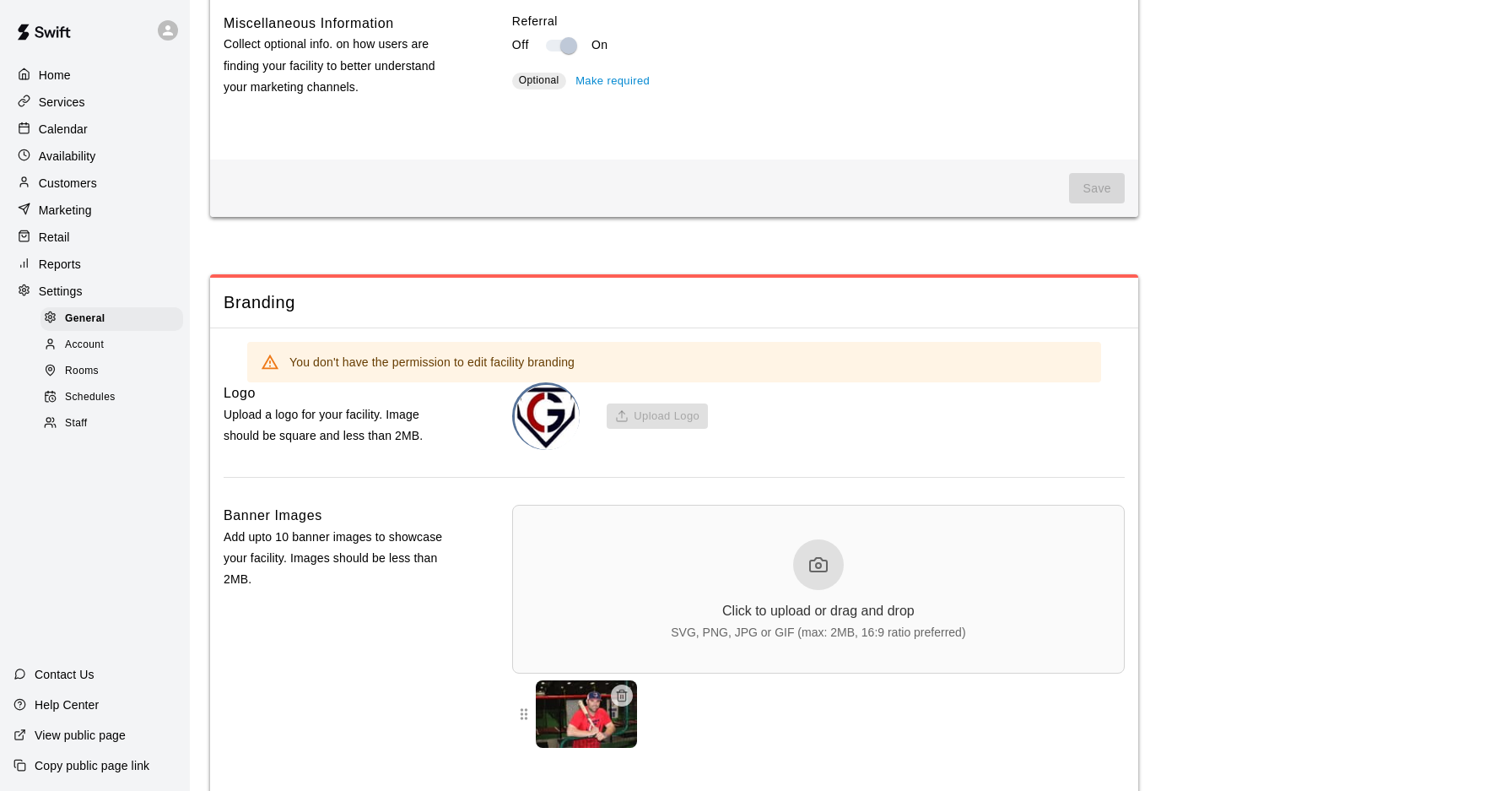
scroll to position [3315, 0]
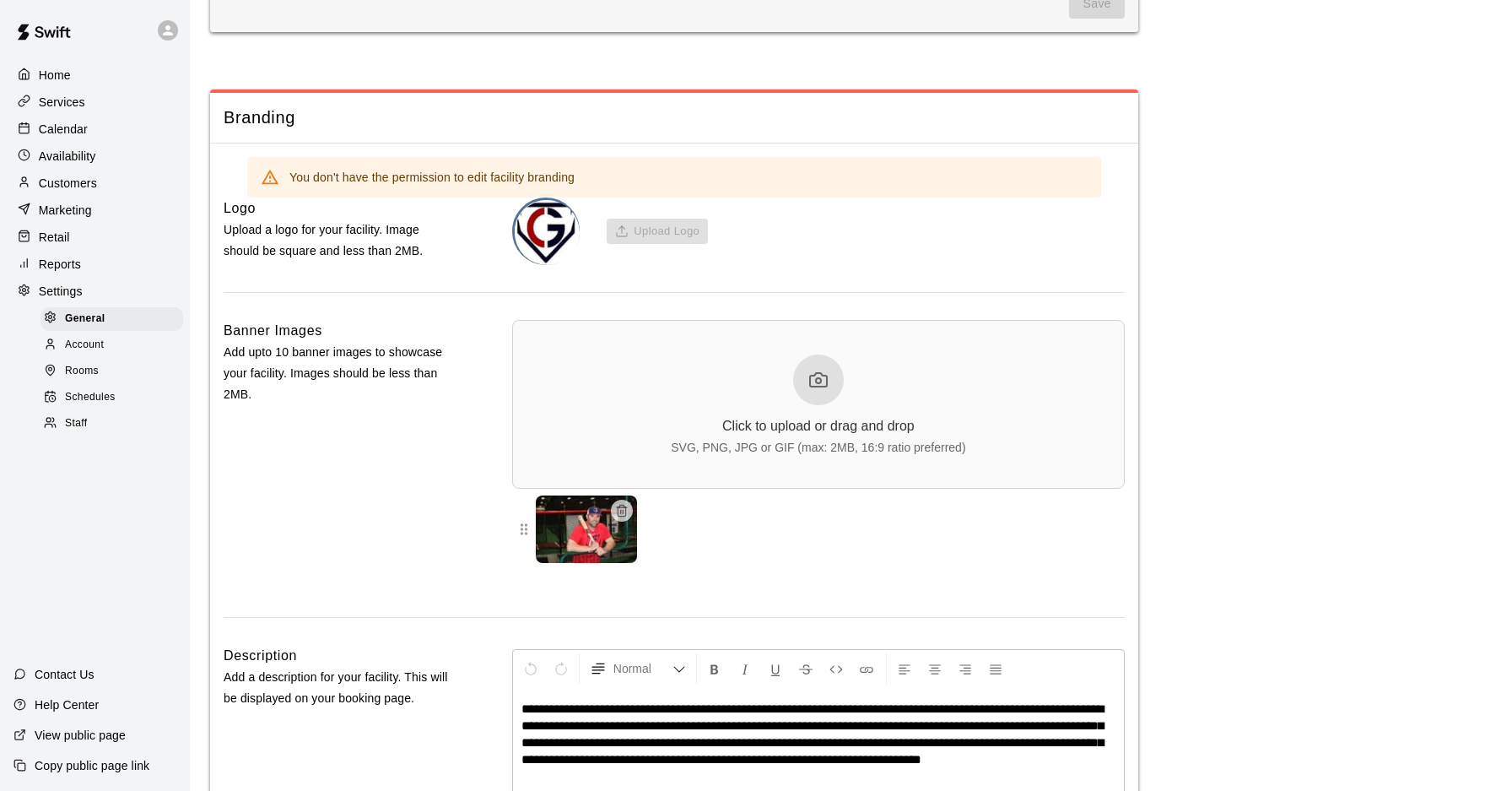
click at [94, 136] on div "Calendar" at bounding box center [94, 129] width 163 height 25
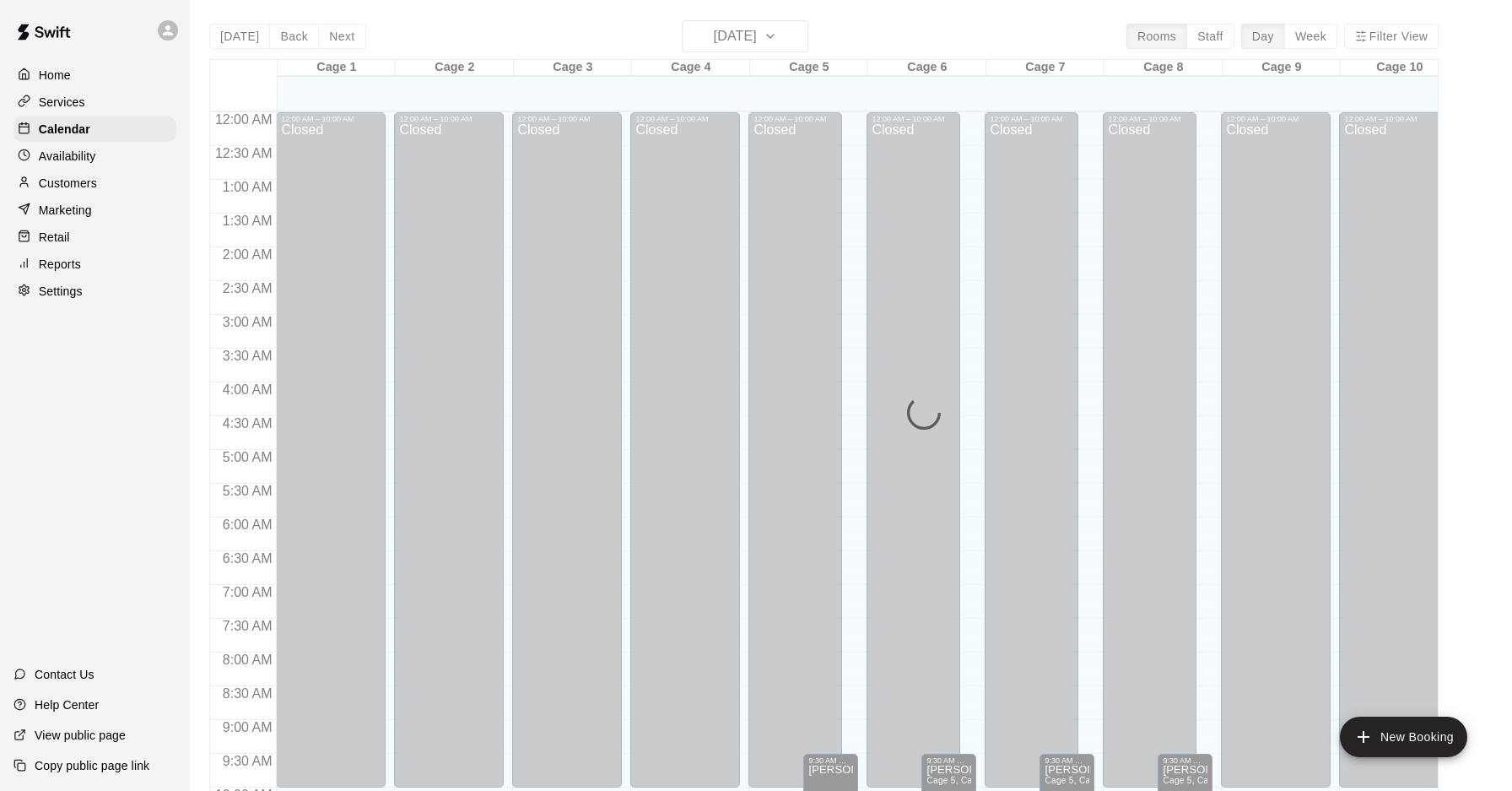
scroll to position [871, 0]
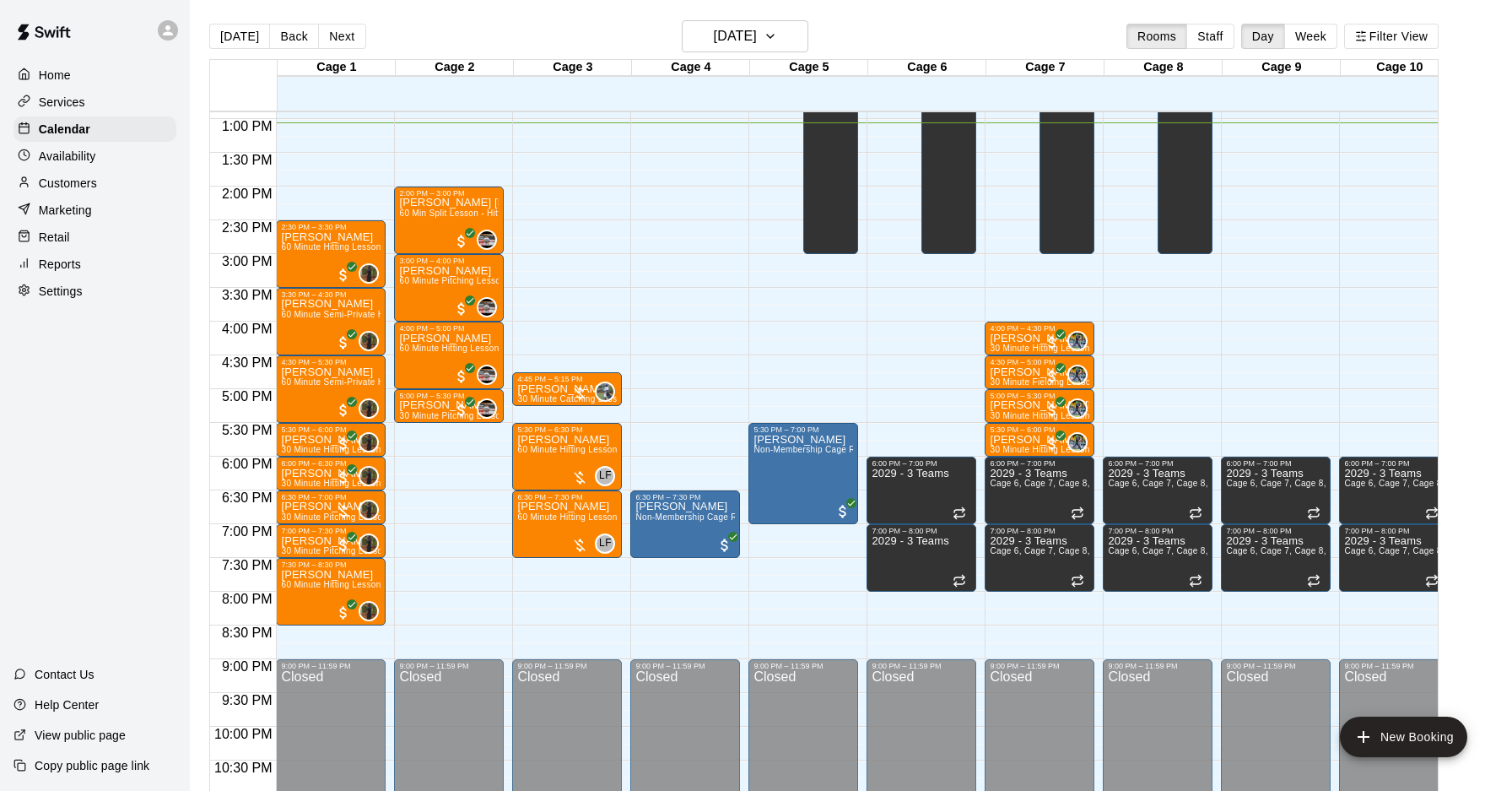
click at [93, 191] on div "Customers" at bounding box center [94, 183] width 163 height 25
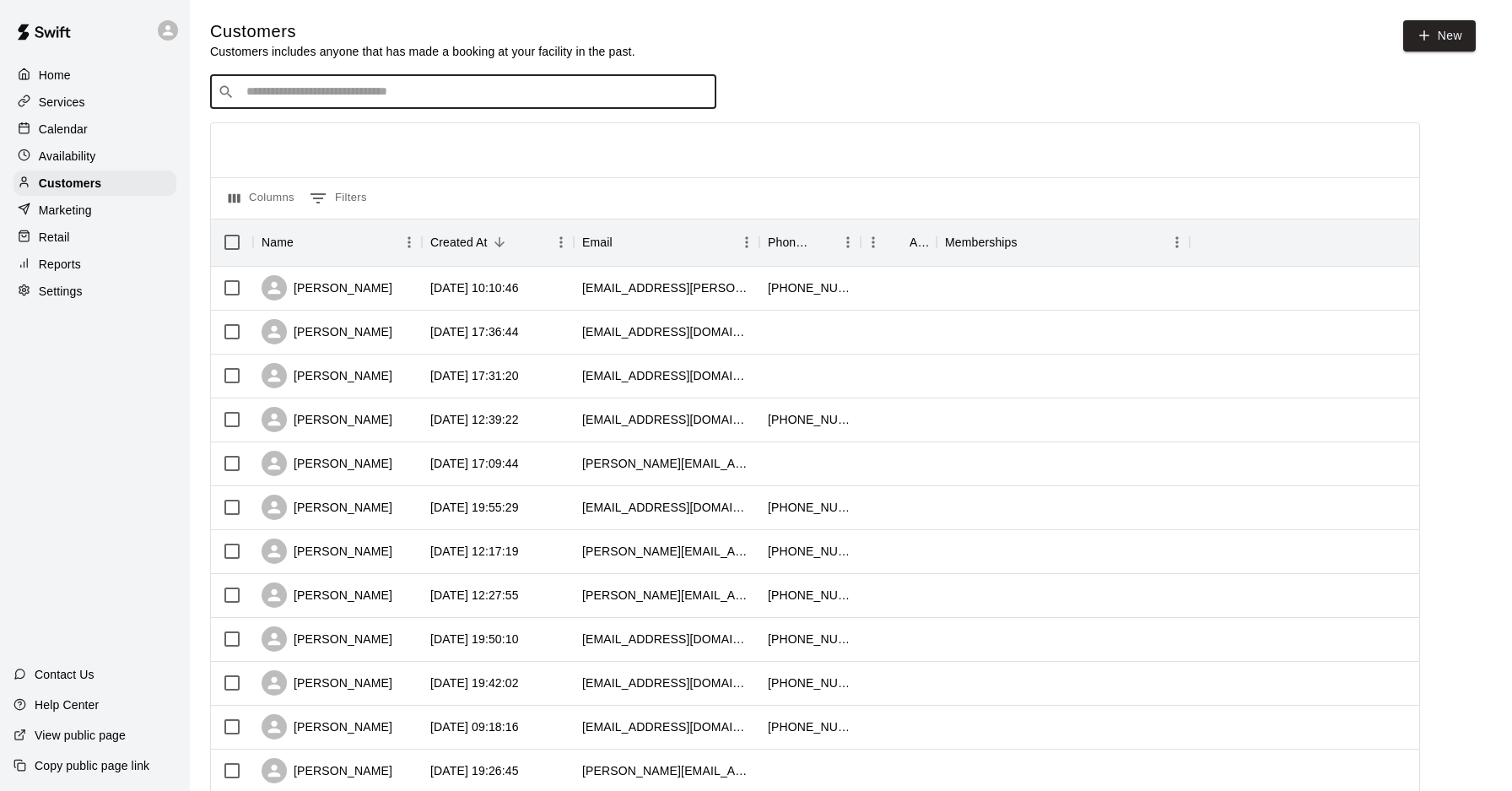
click at [342, 99] on input "Search customers by name or email" at bounding box center [475, 92] width 467 height 17
type input "****"
click at [276, 136] on div "[PERSON_NAME] [EMAIL_ADDRESS][DOMAIN_NAME]" at bounding box center [348, 136] width 181 height 36
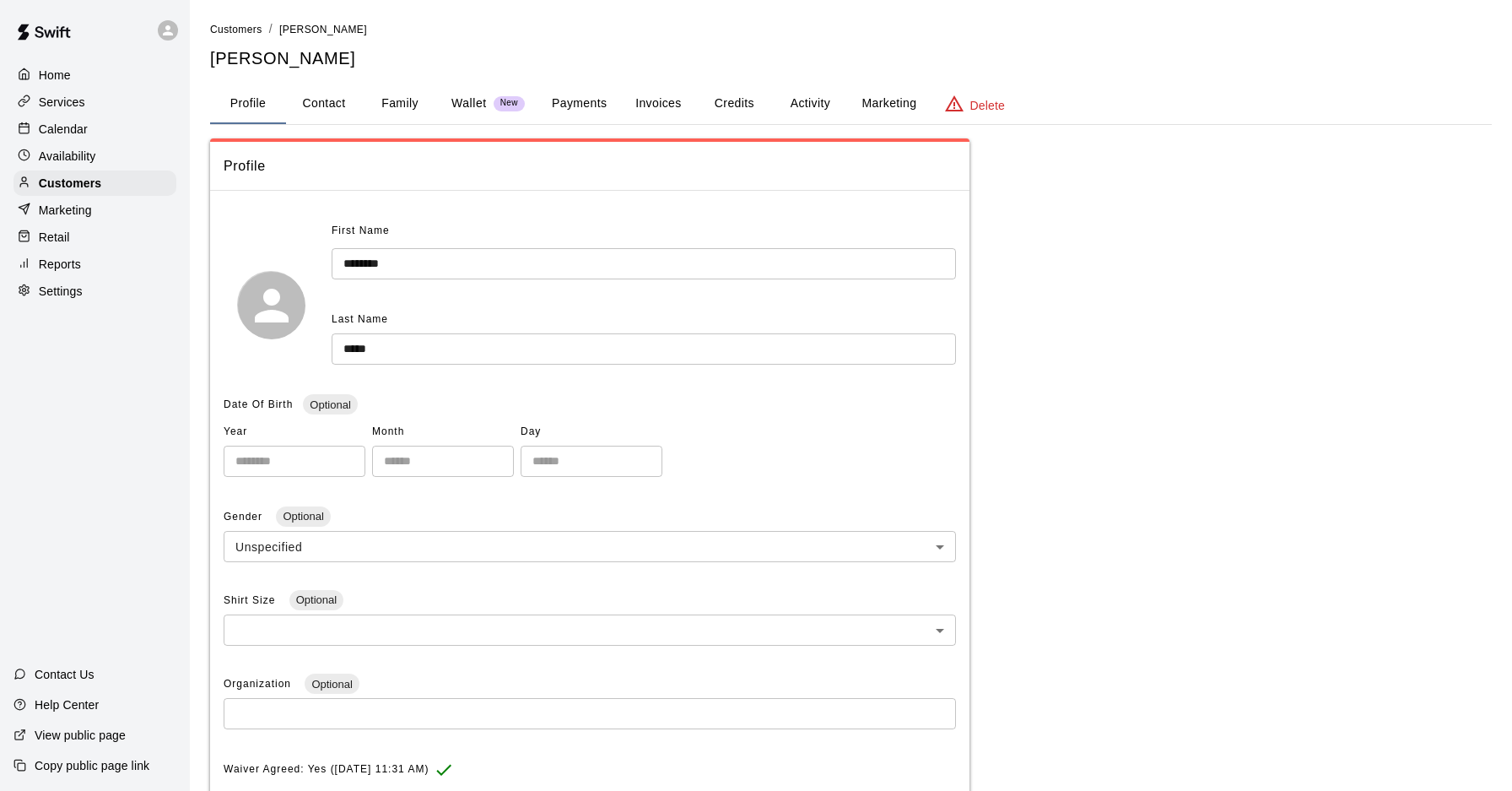
click at [327, 105] on button "Contact" at bounding box center [323, 103] width 76 height 40
select select "**"
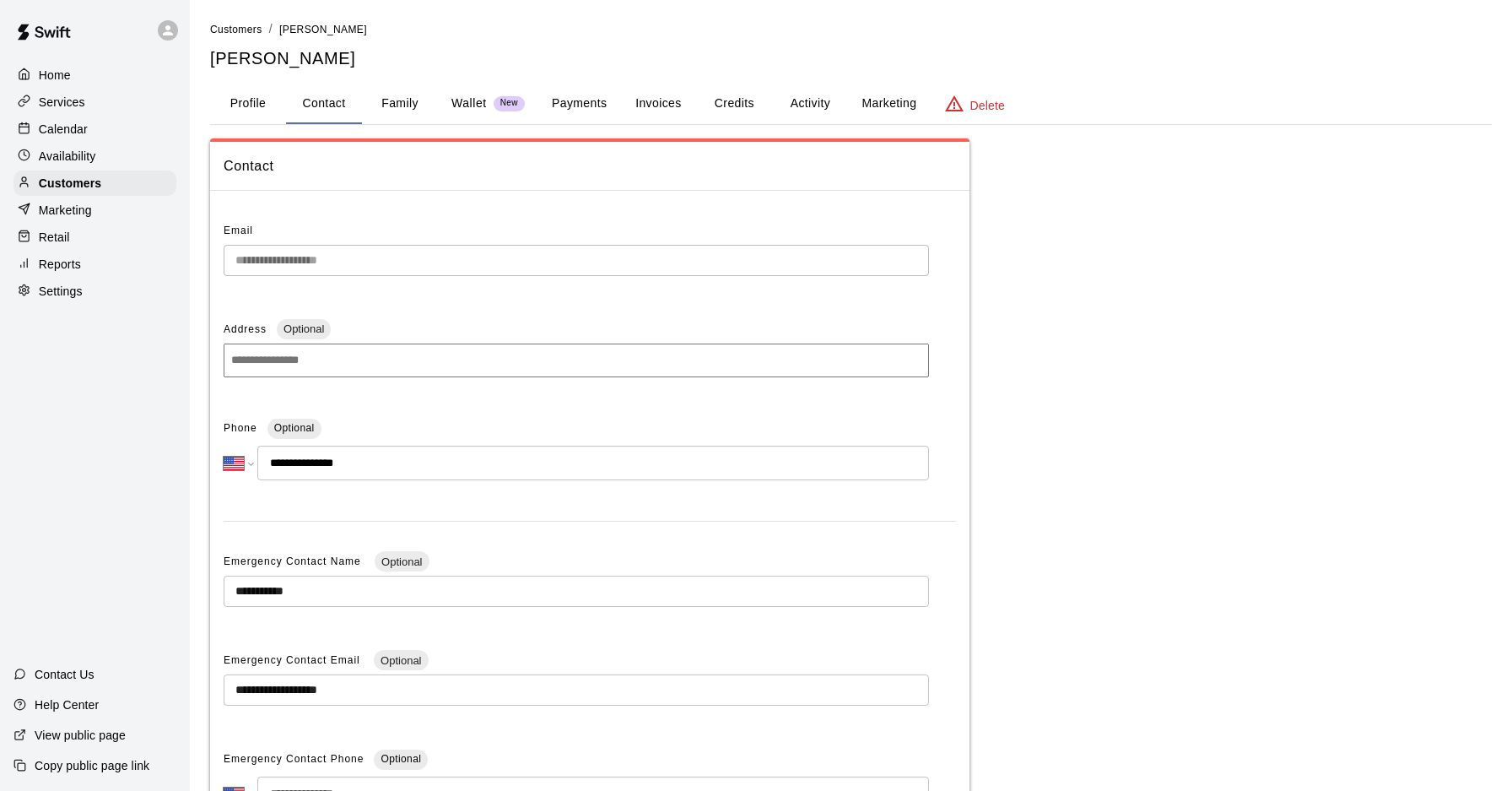
click at [108, 138] on div "Calendar" at bounding box center [94, 129] width 163 height 25
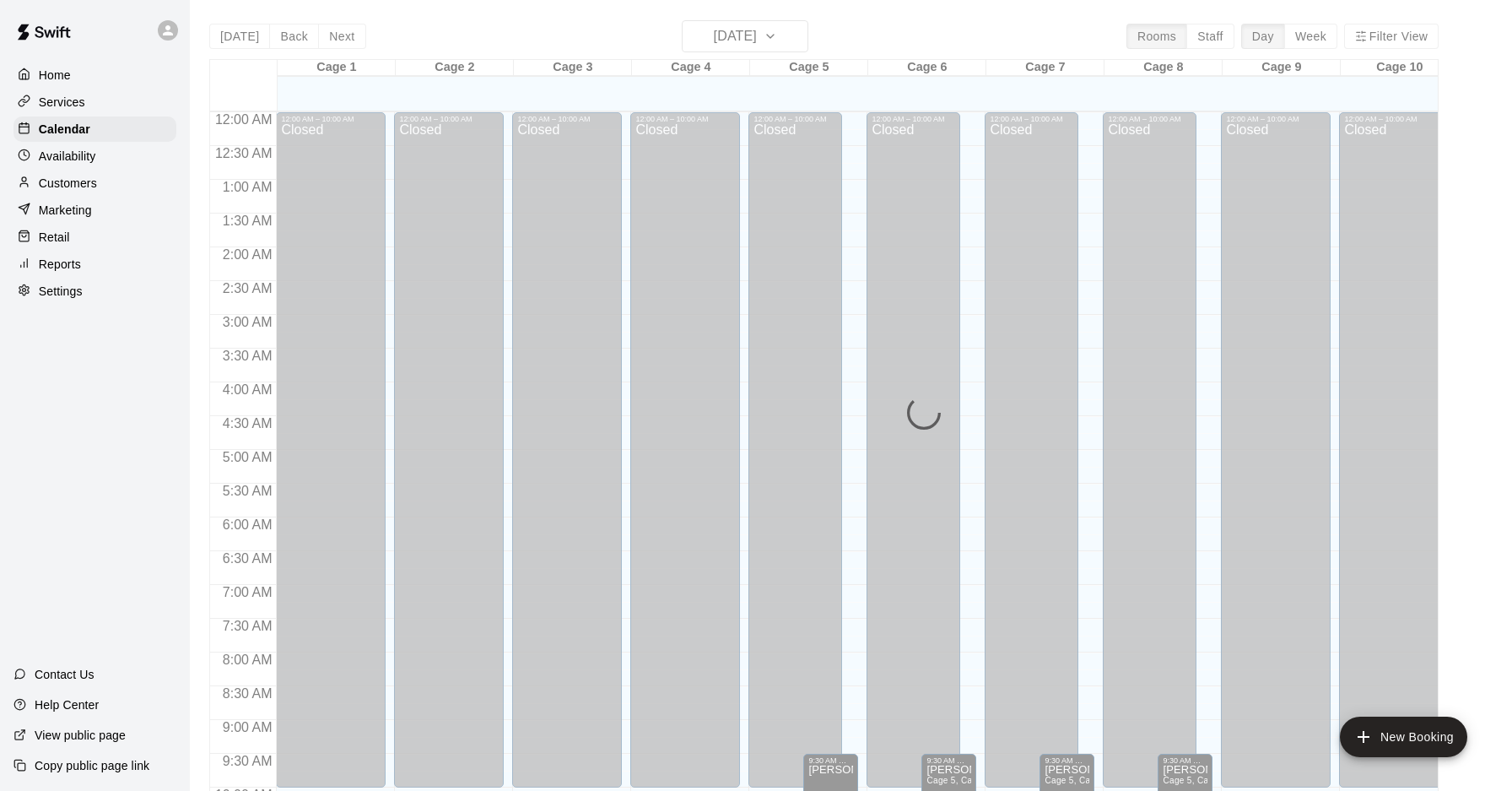
scroll to position [871, 0]
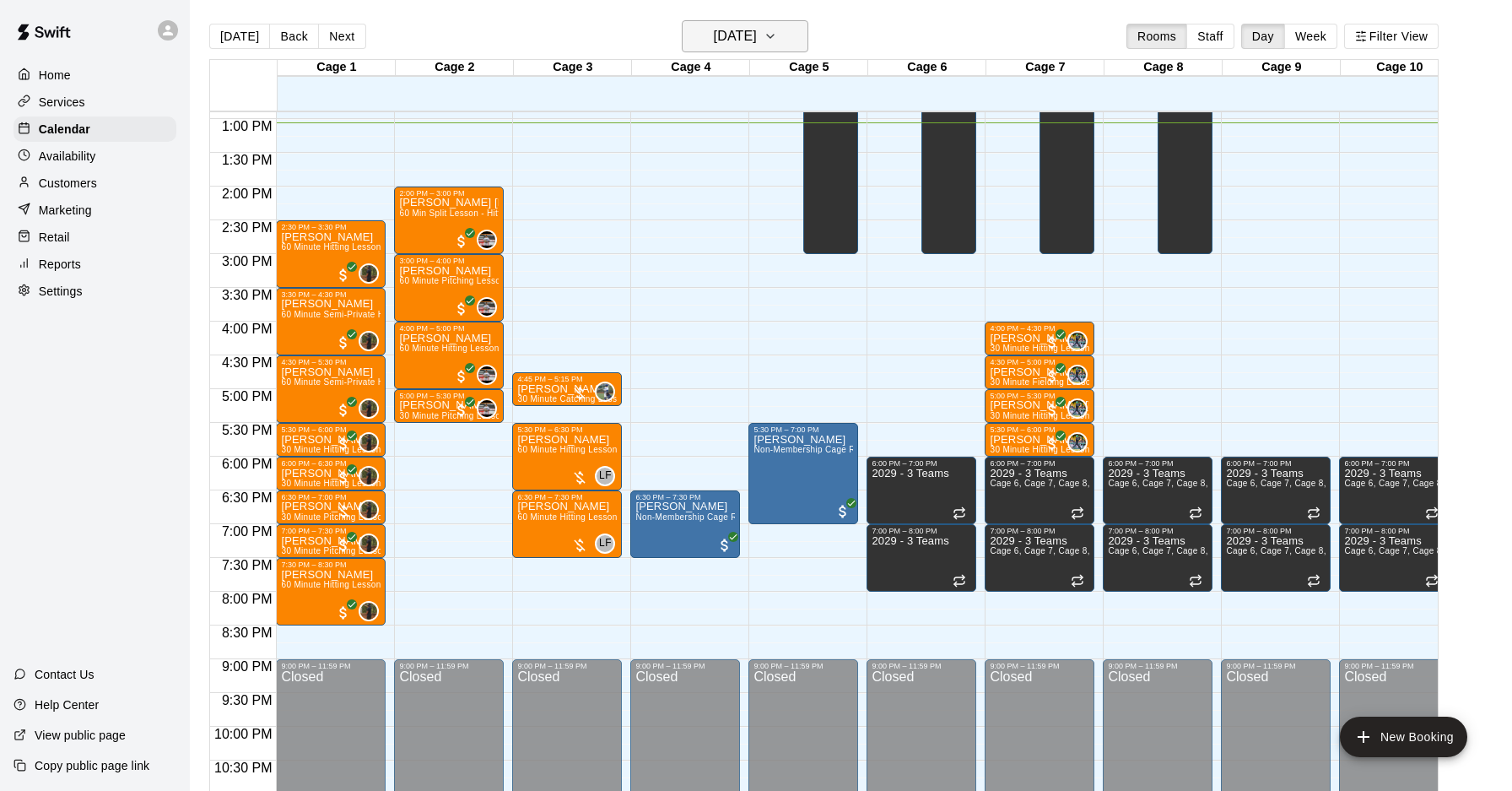
click at [796, 48] on button "[DATE]" at bounding box center [745, 37] width 127 height 32
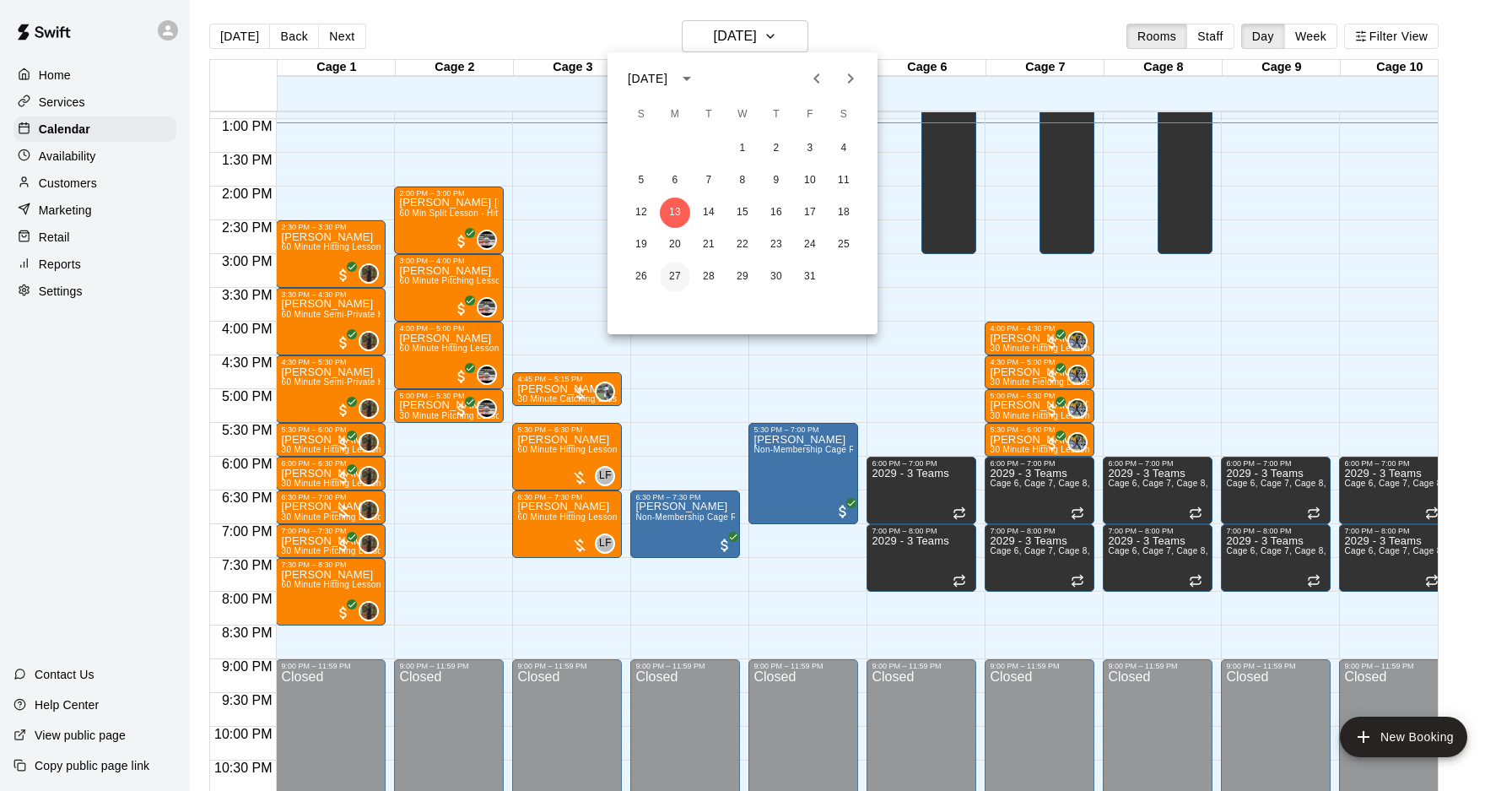
click at [677, 271] on button "27" at bounding box center [675, 277] width 31 height 31
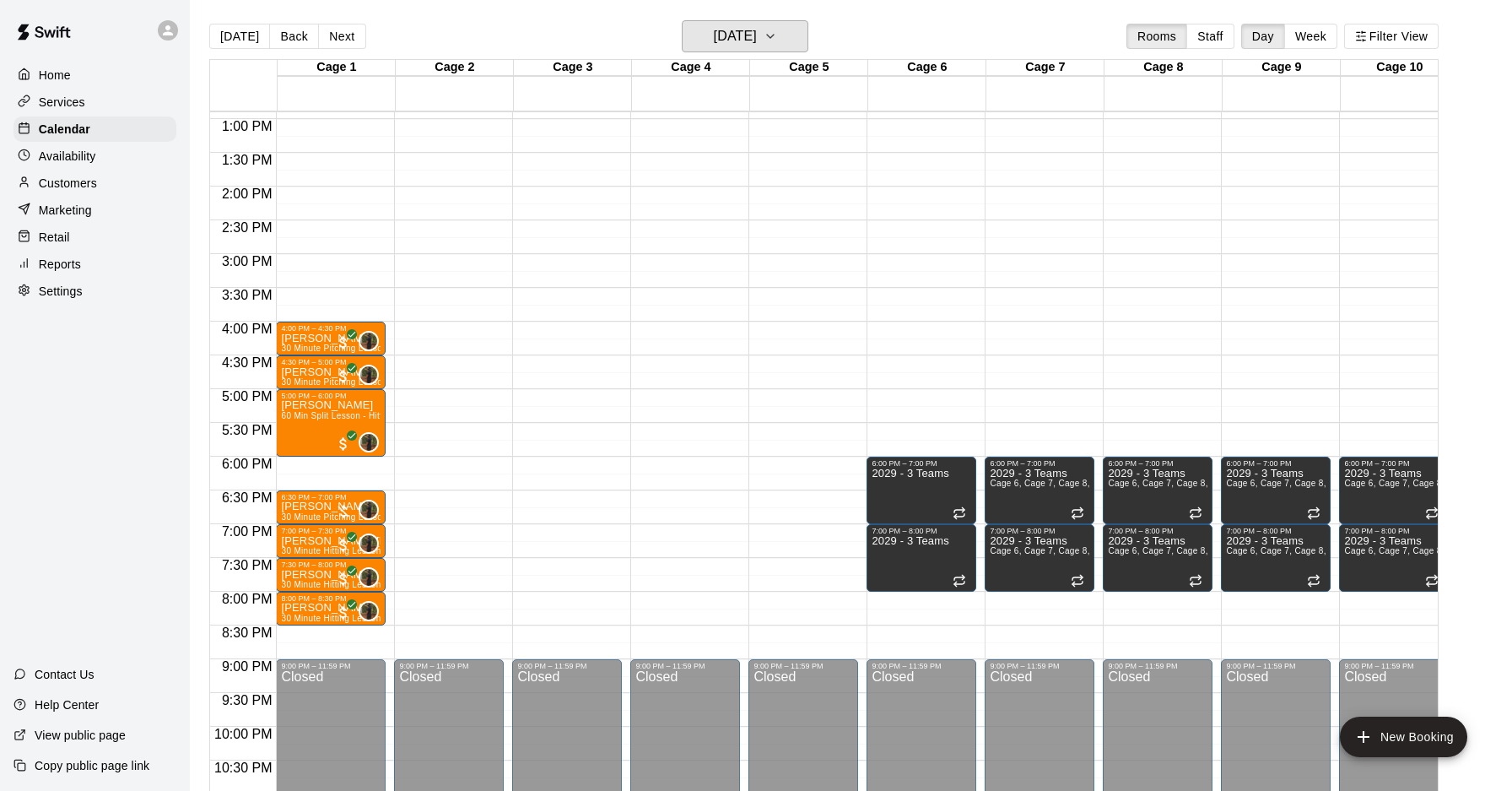
scroll to position [872, 0]
click at [755, 42] on h6 "[DATE]" at bounding box center [735, 36] width 43 height 23
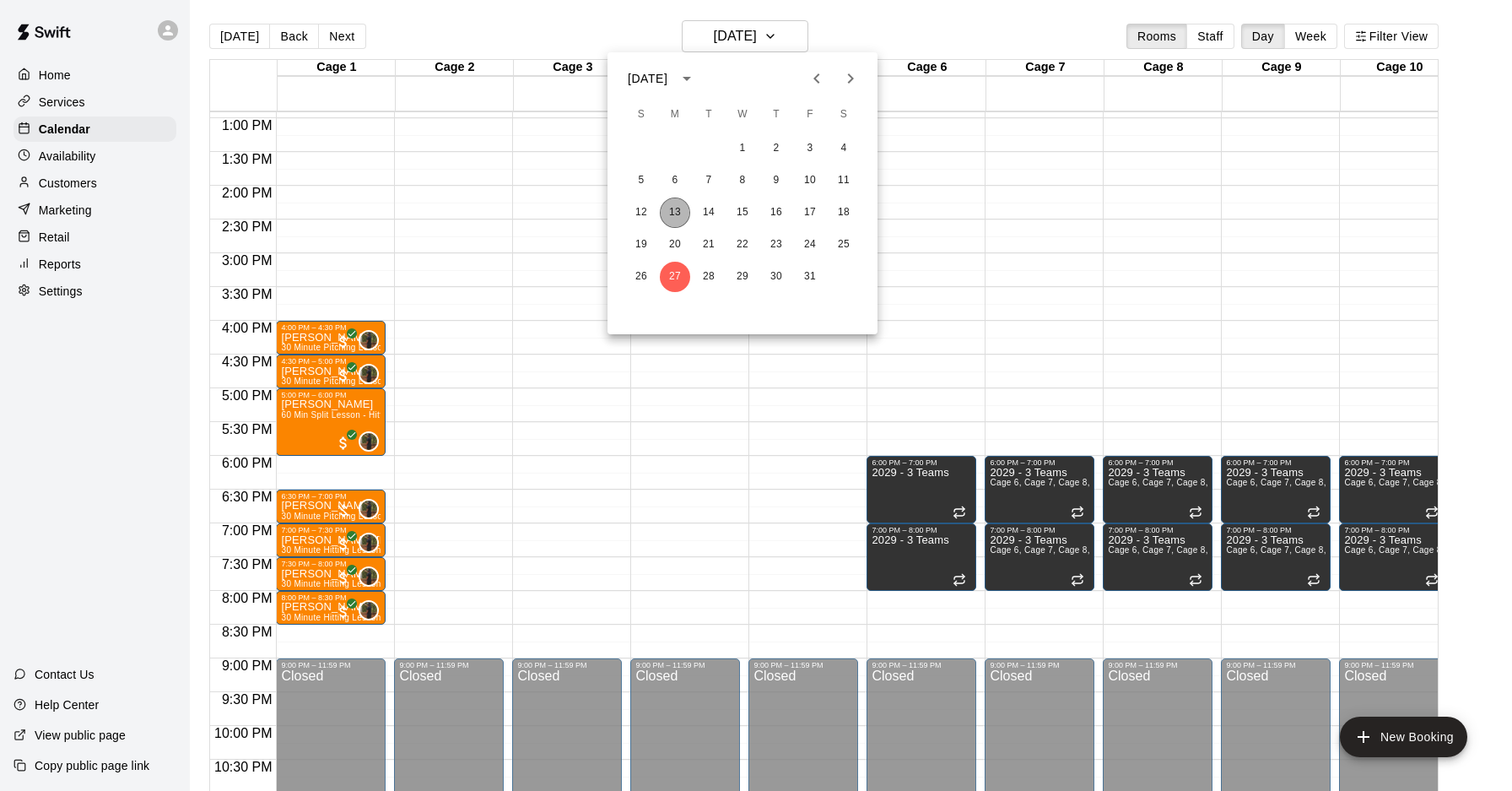
click at [673, 209] on button "13" at bounding box center [675, 213] width 31 height 31
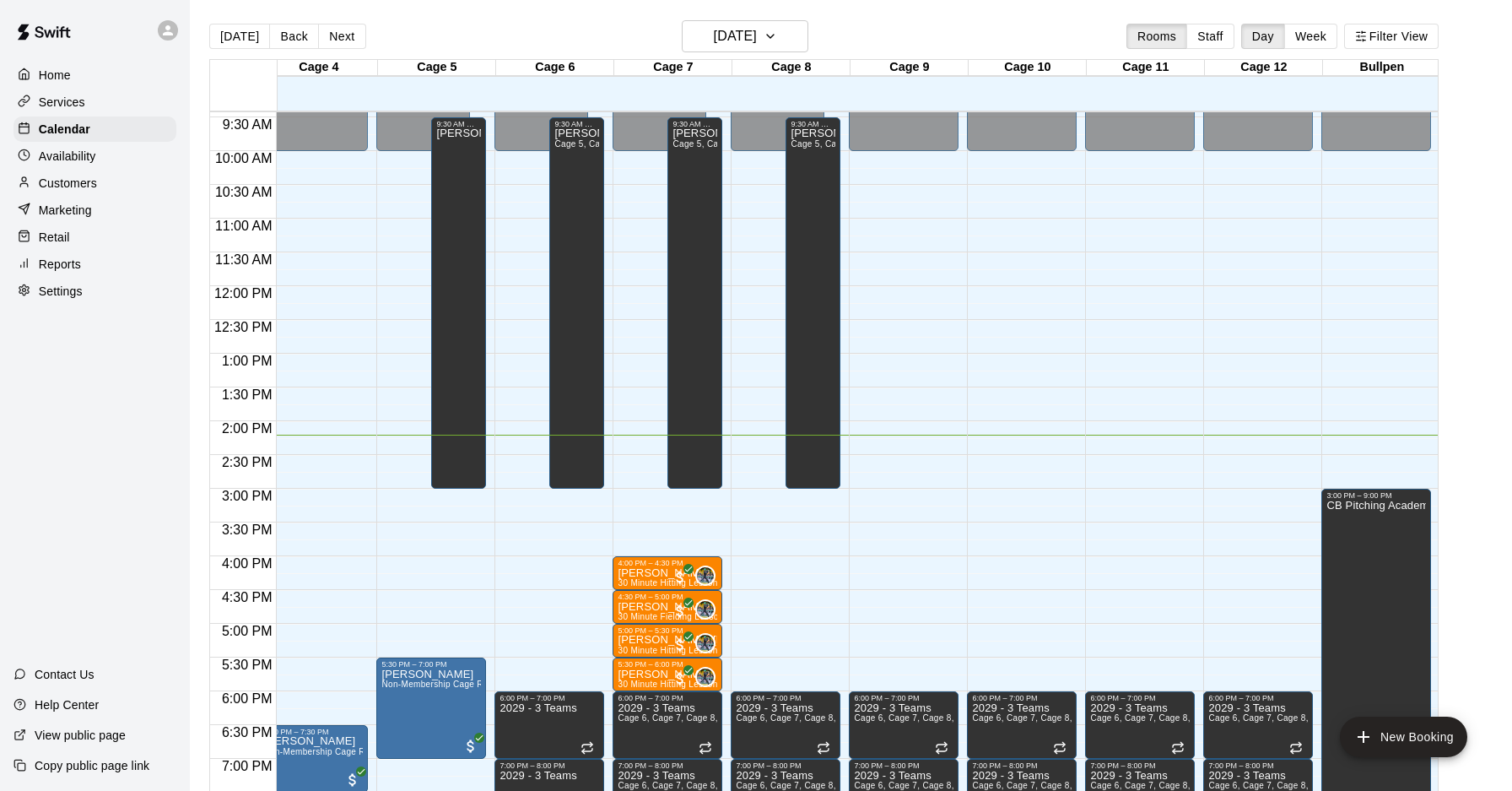
scroll to position [633, 372]
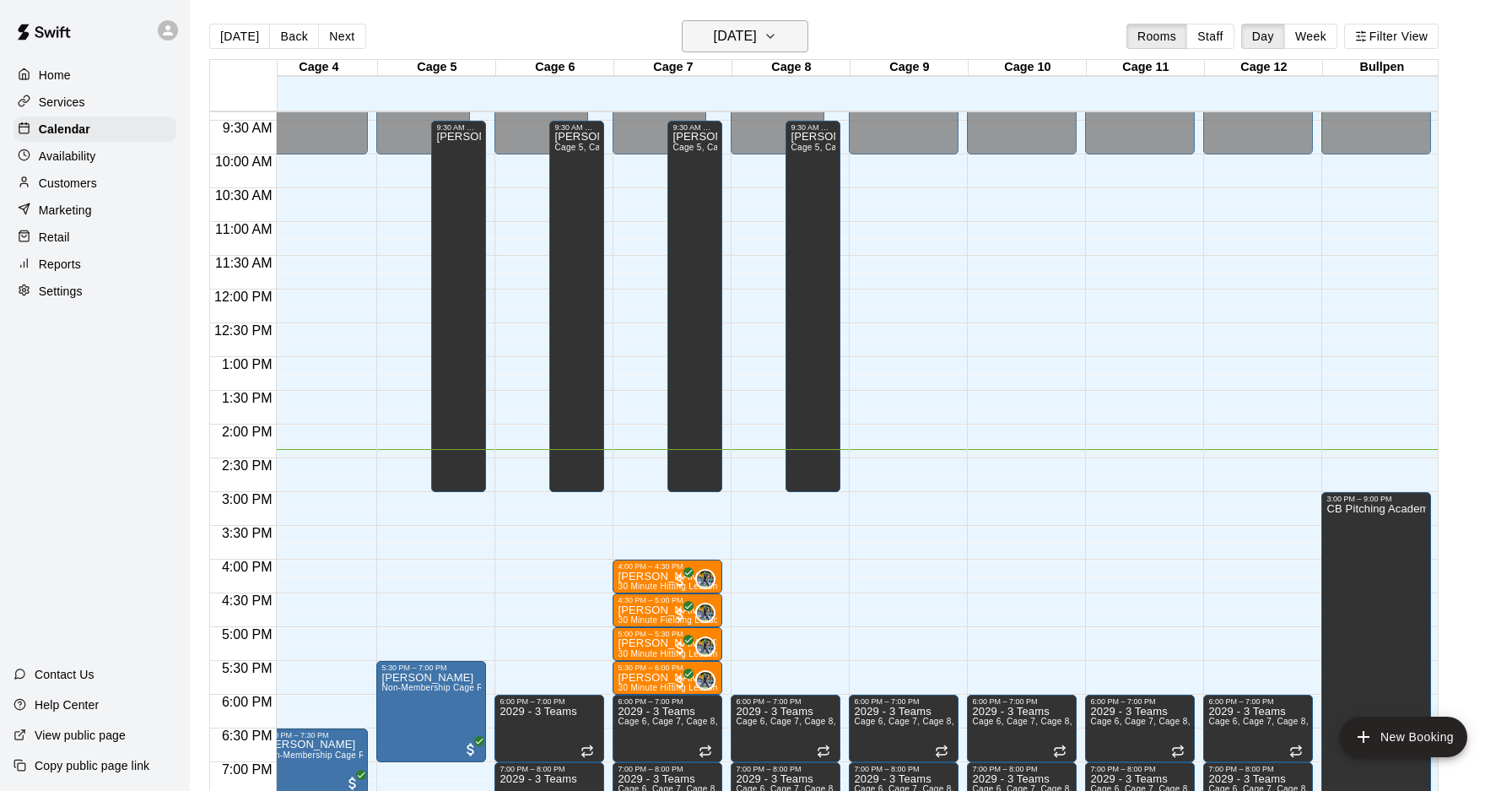
click at [777, 40] on icon "button" at bounding box center [770, 36] width 13 height 21
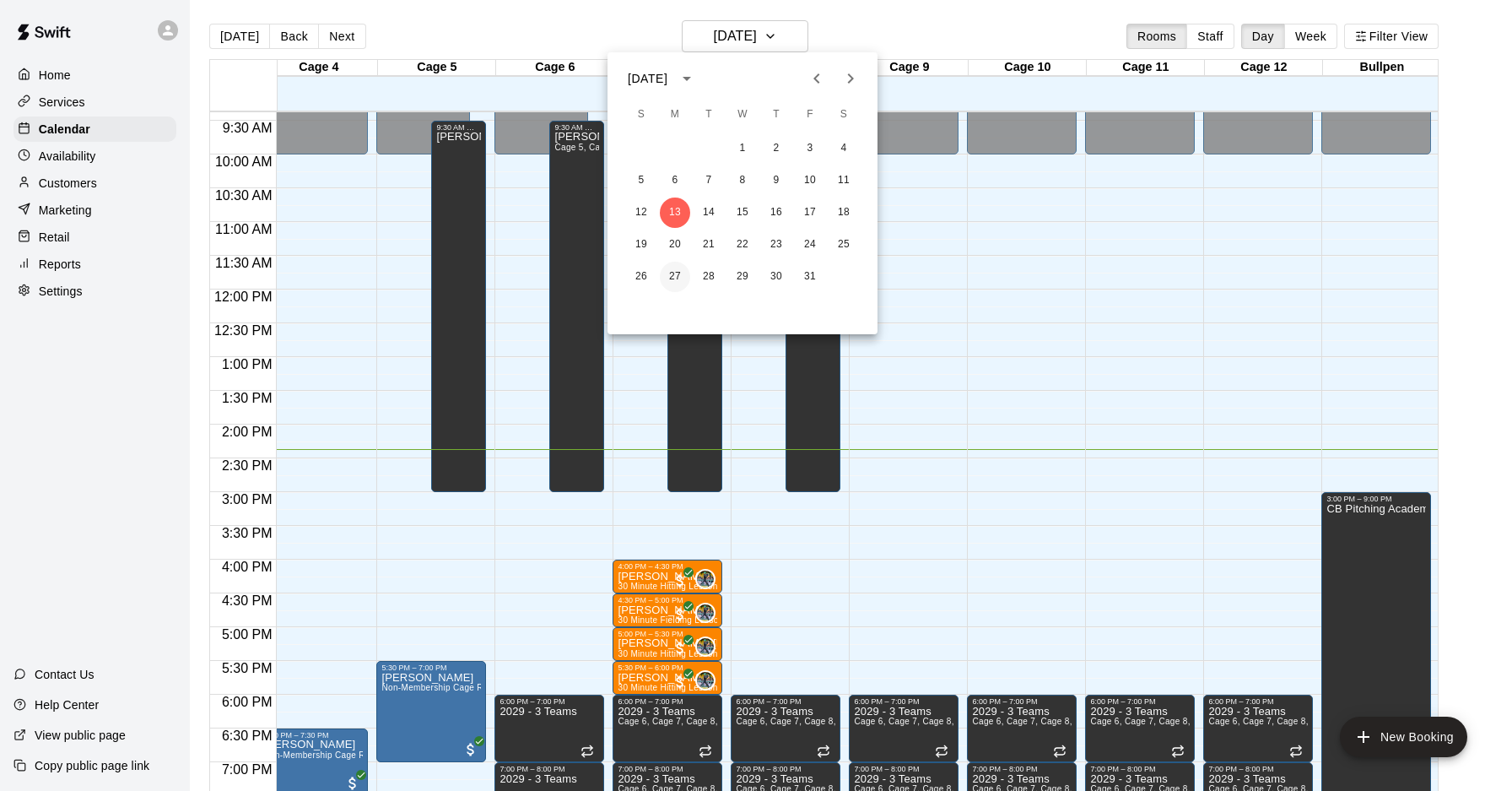
click at [681, 279] on button "27" at bounding box center [675, 277] width 31 height 31
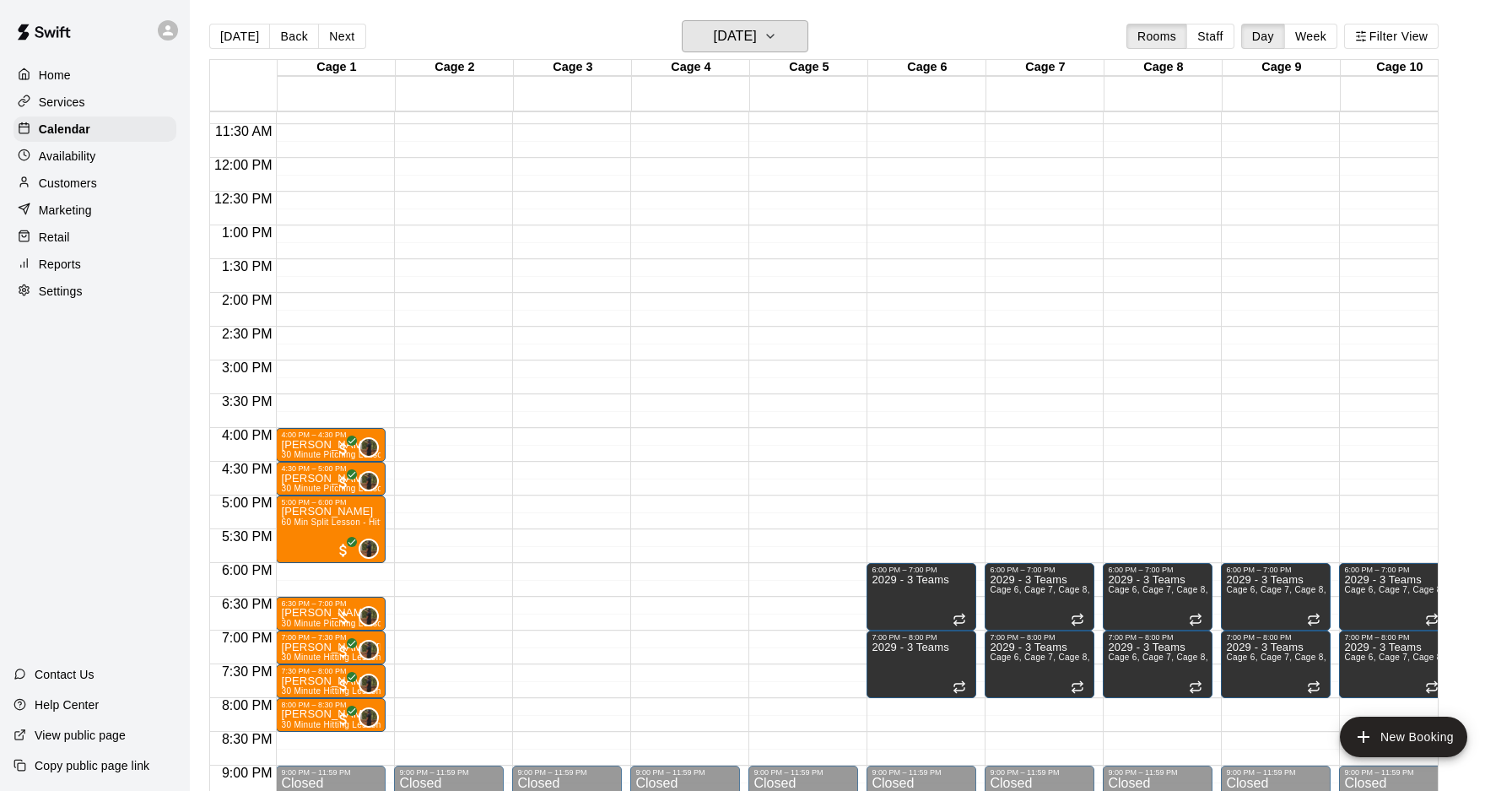
scroll to position [767, 0]
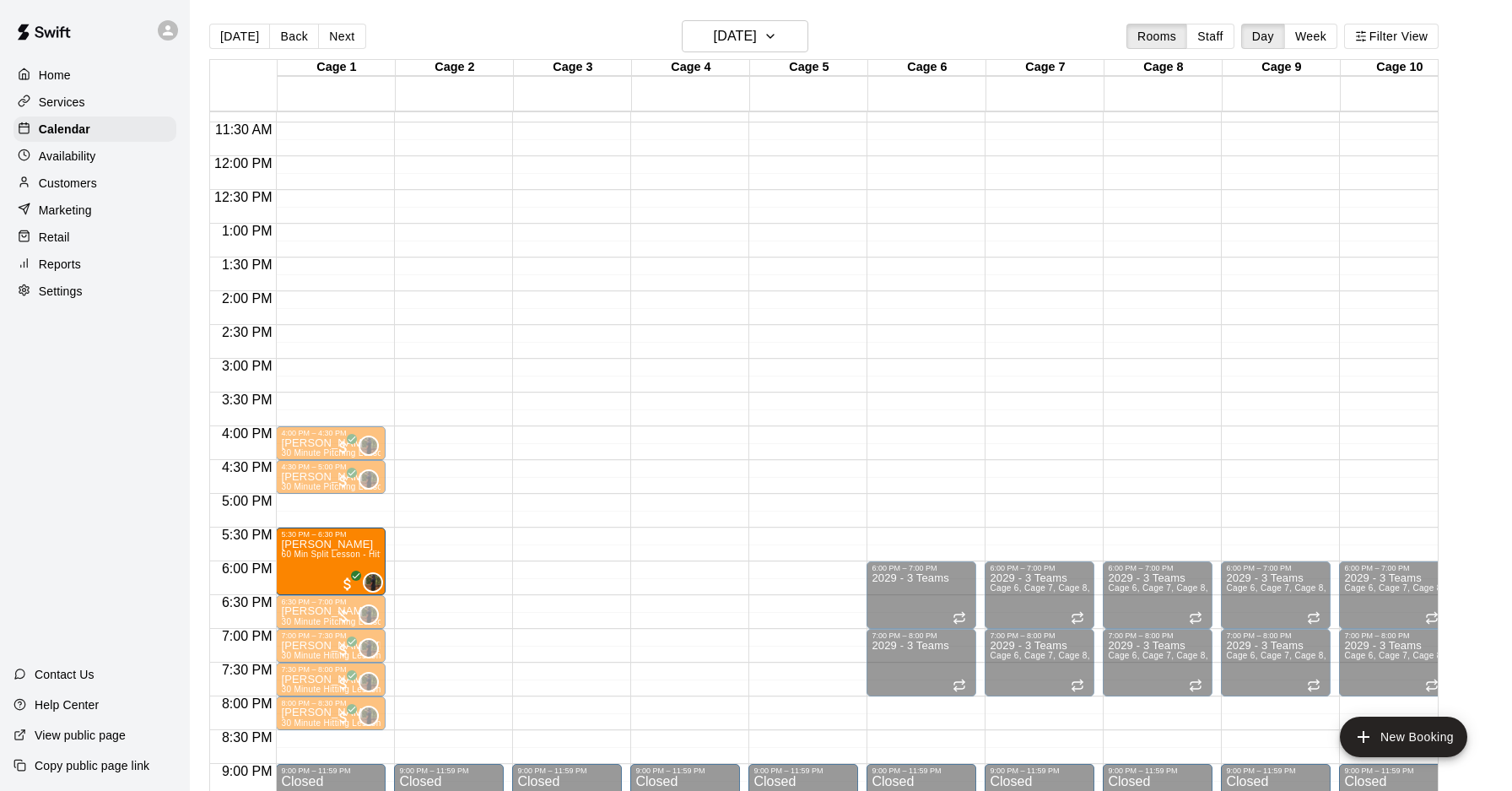
drag, startPoint x: 303, startPoint y: 535, endPoint x: 303, endPoint y: 571, distance: 36.0
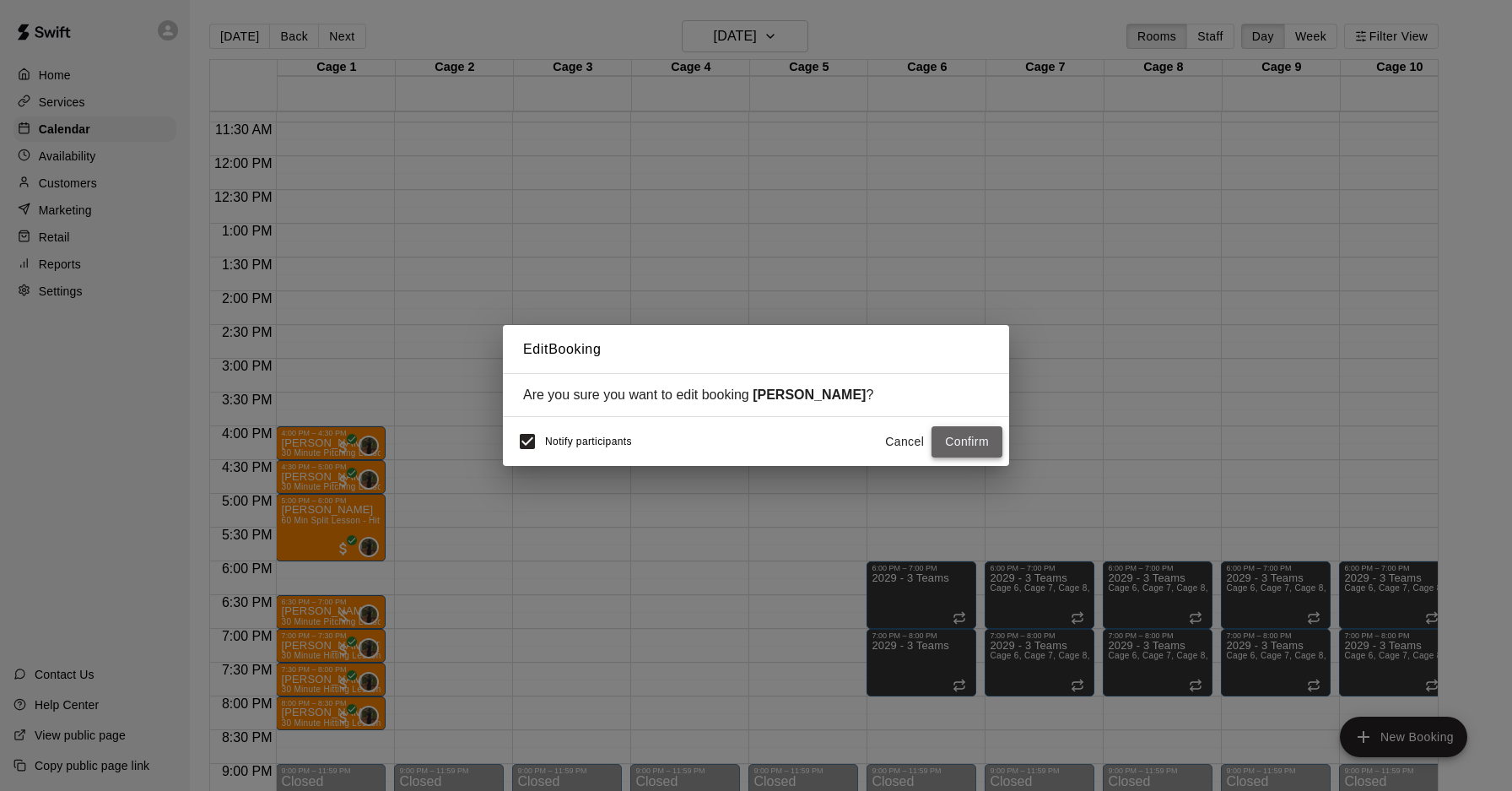
click at [969, 437] on button "Confirm" at bounding box center [967, 441] width 71 height 31
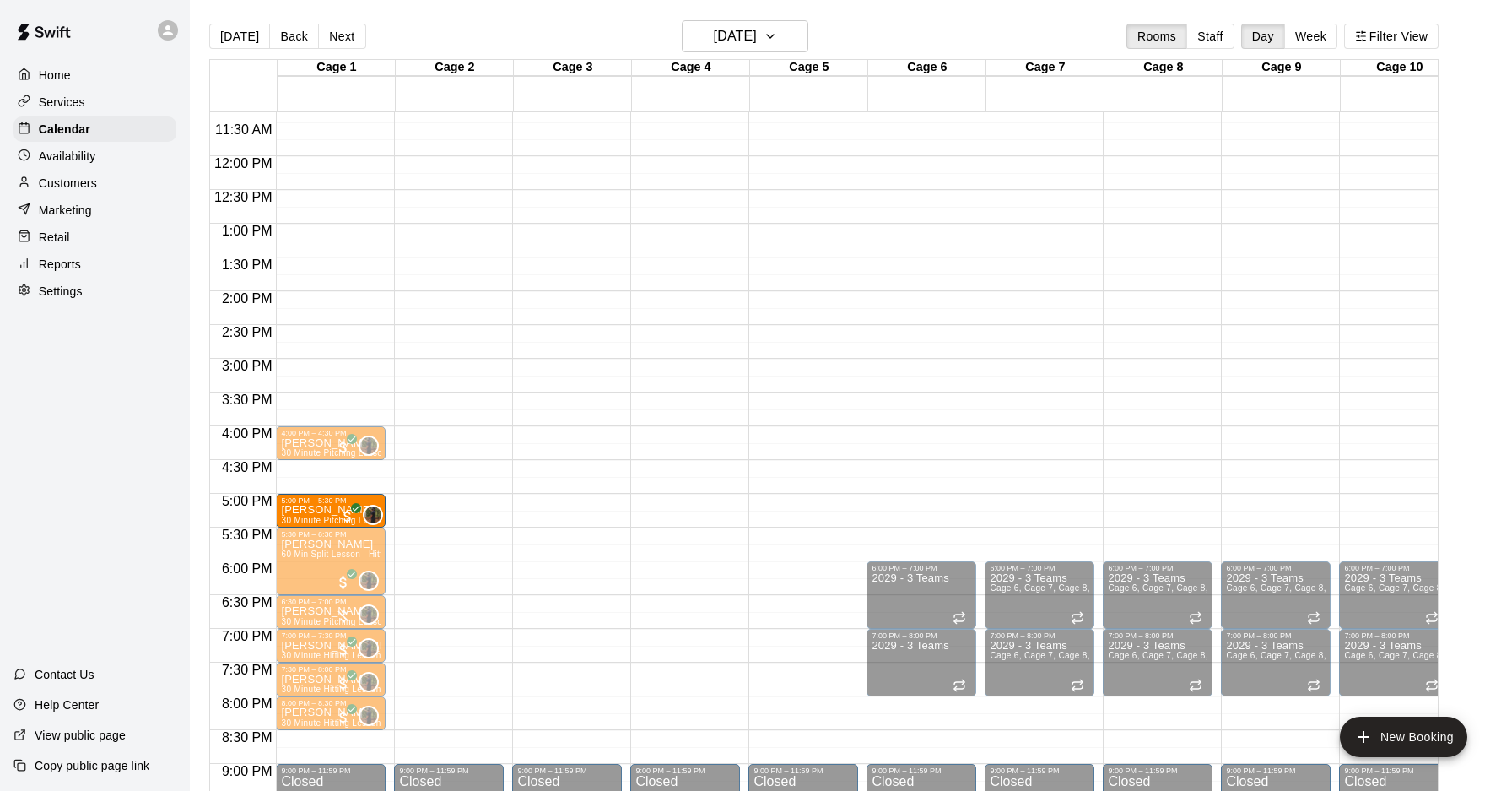
drag, startPoint x: 316, startPoint y: 478, endPoint x: 316, endPoint y: 513, distance: 35.0
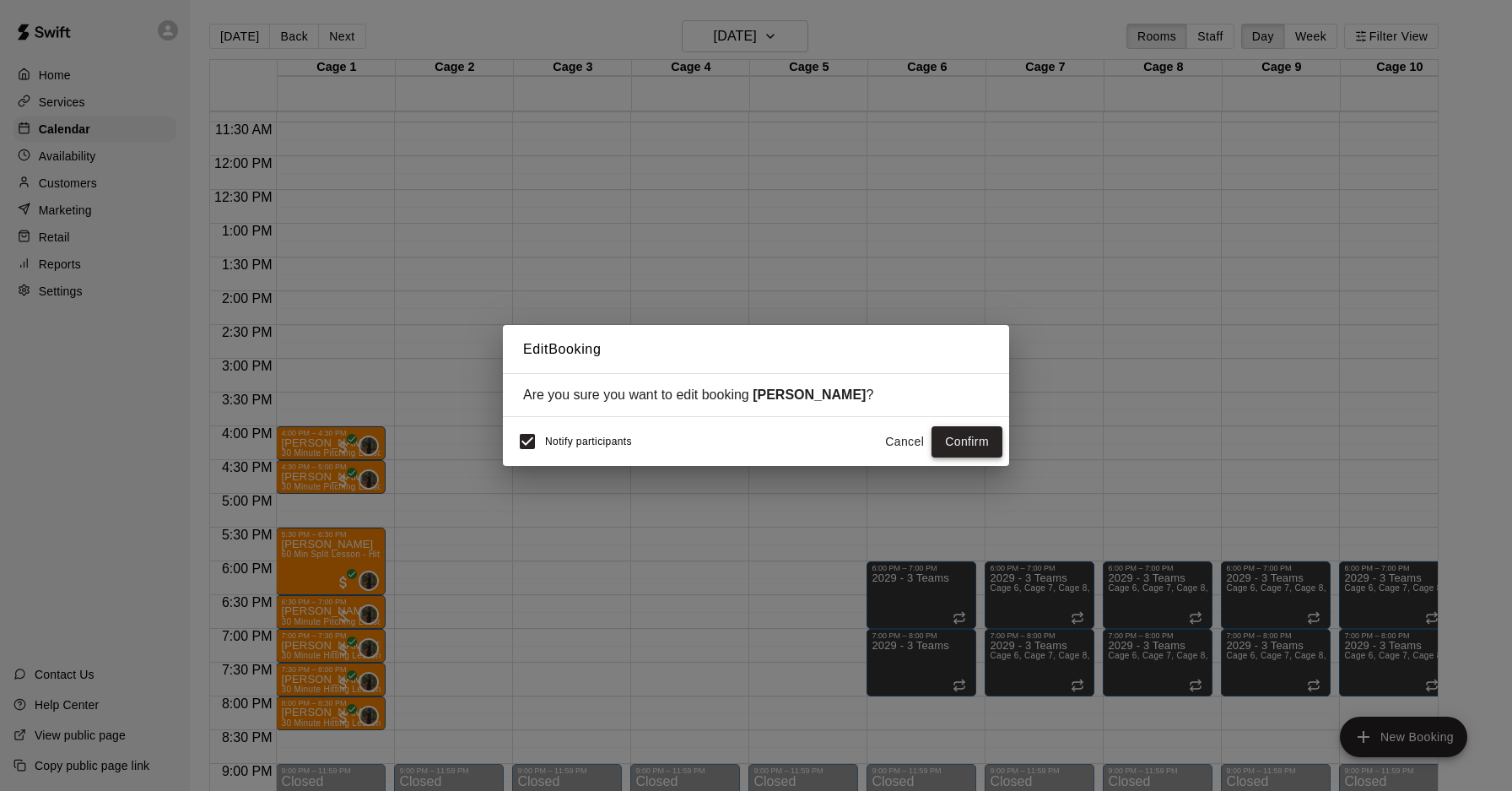
drag, startPoint x: 976, startPoint y: 436, endPoint x: 960, endPoint y: 442, distance: 17.1
click at [976, 436] on button "Confirm" at bounding box center [967, 441] width 71 height 31
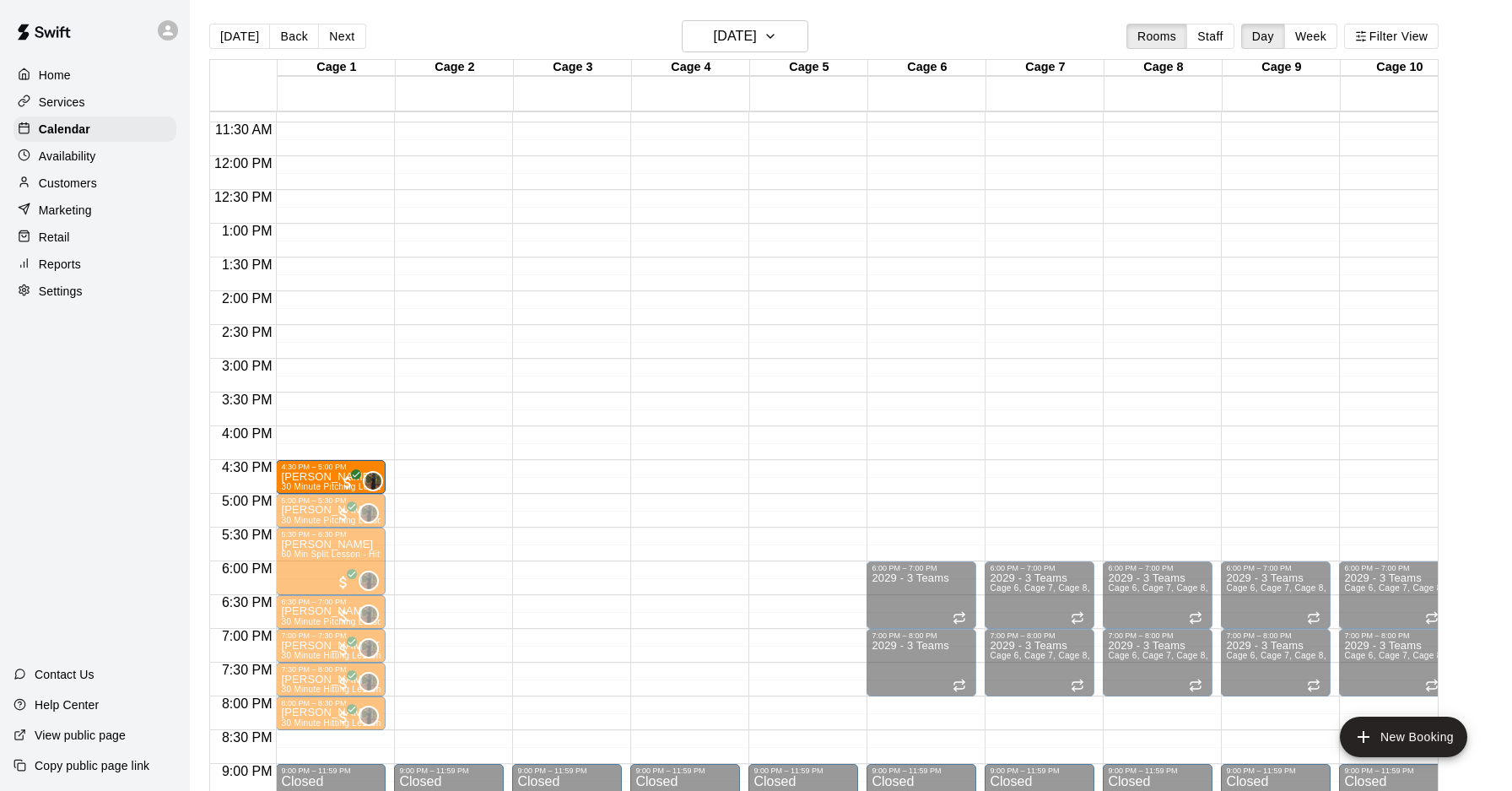
drag, startPoint x: 310, startPoint y: 447, endPoint x: 306, endPoint y: 484, distance: 37.2
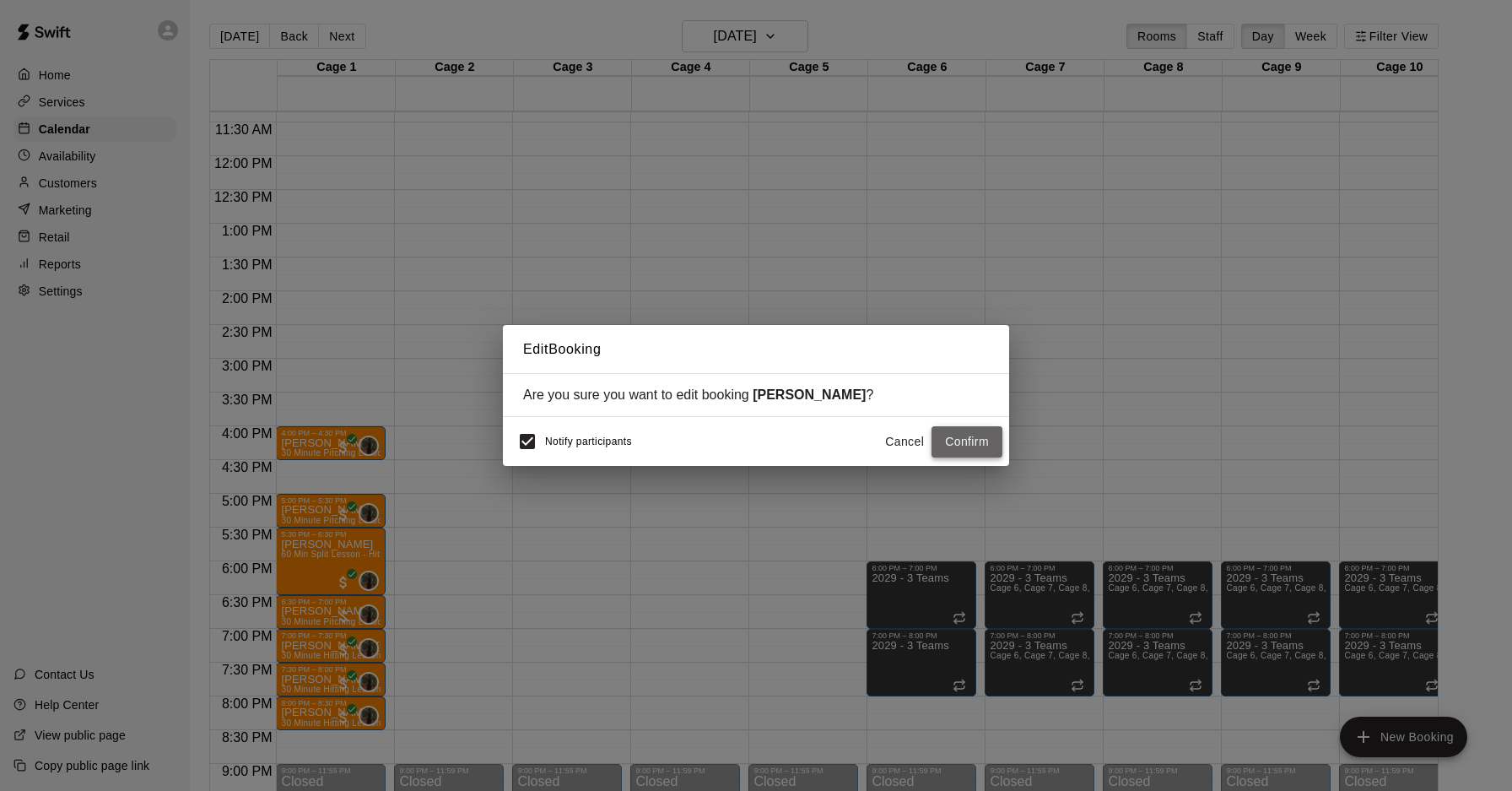
click at [981, 446] on button "Confirm" at bounding box center [967, 441] width 71 height 31
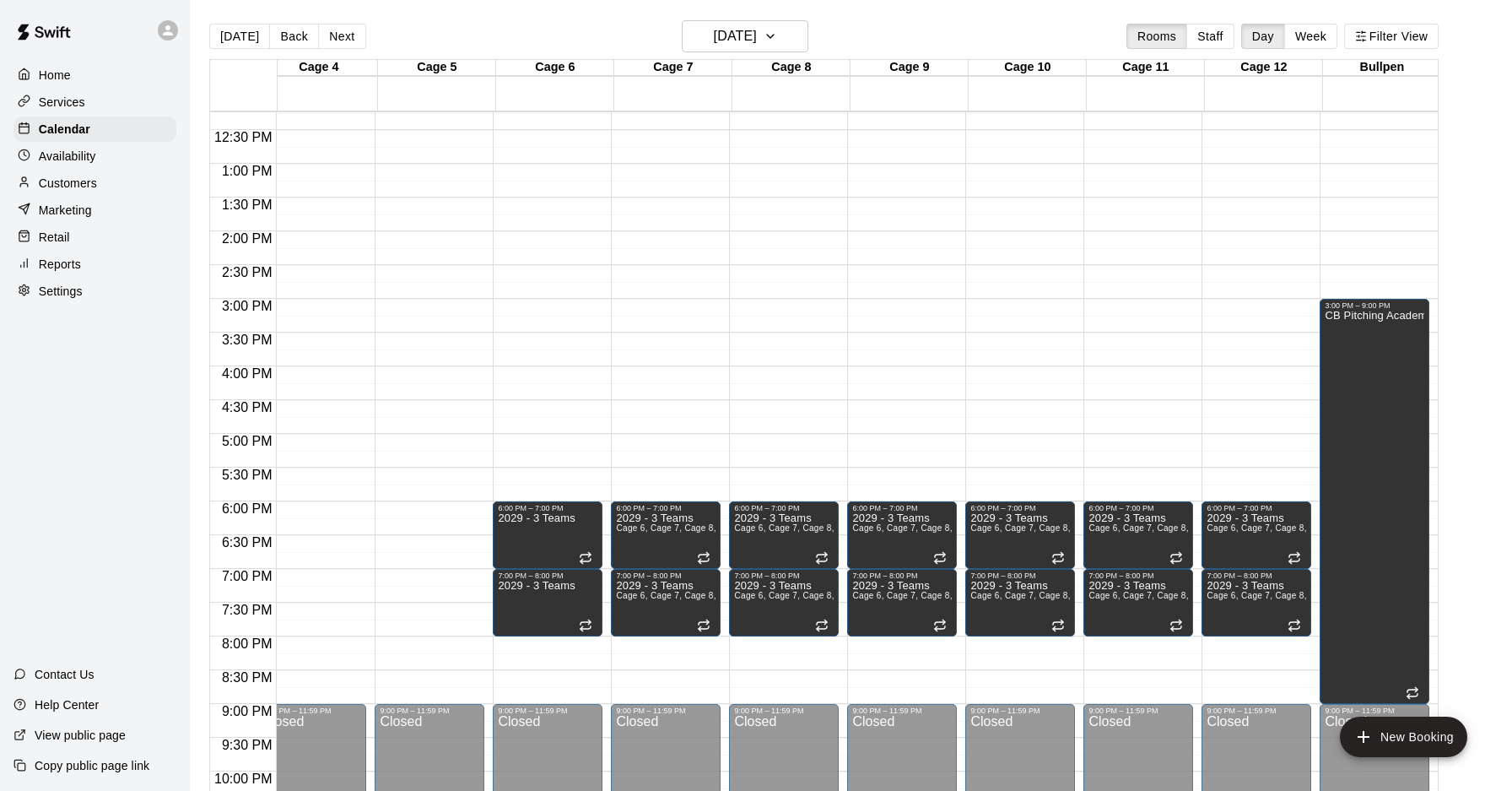
scroll to position [839, 374]
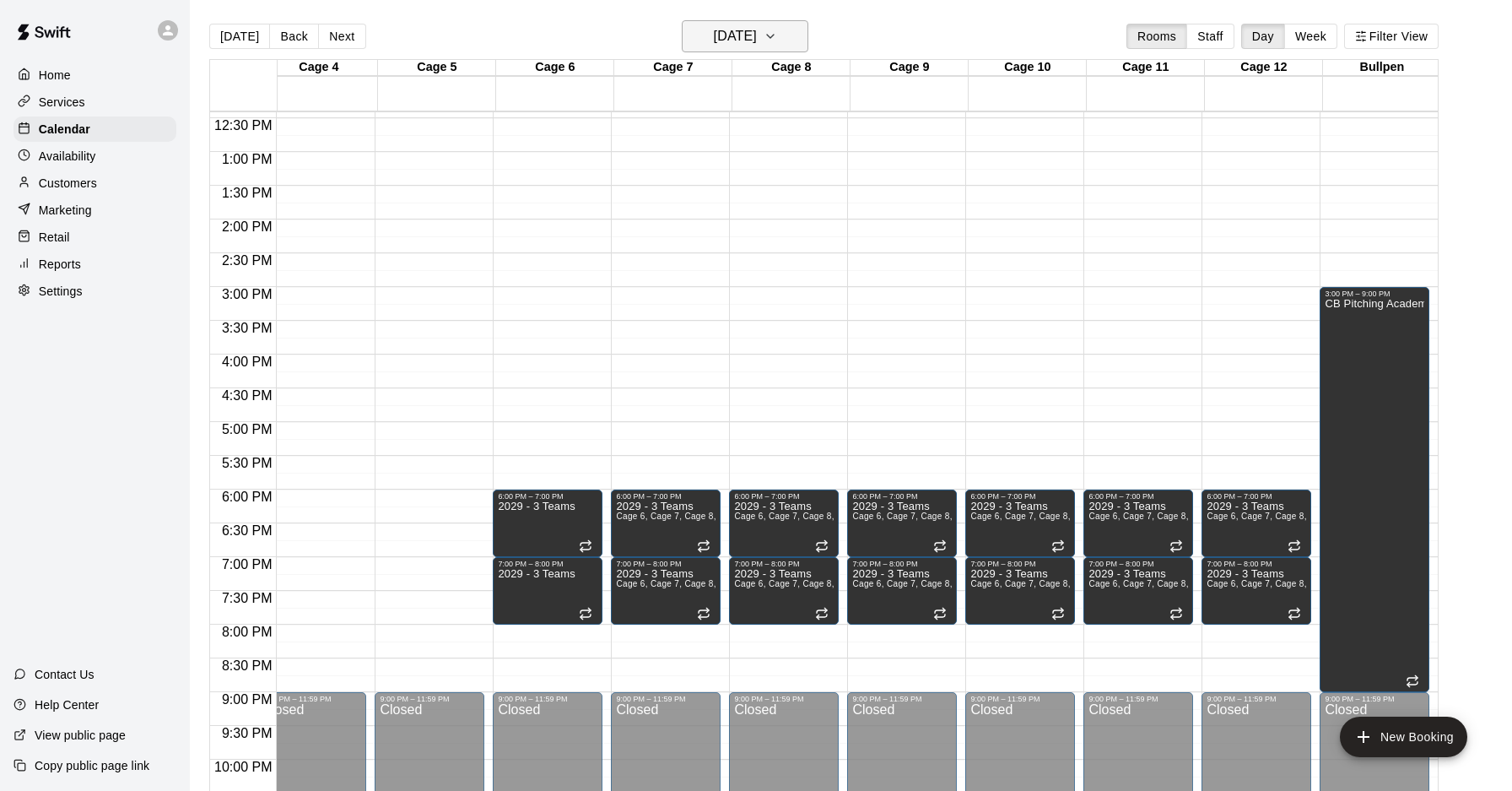
click at [741, 32] on h6 "[DATE]" at bounding box center [735, 36] width 43 height 23
click at [727, 36] on div at bounding box center [756, 396] width 1512 height 791
click at [713, 41] on h6 "[DATE]" at bounding box center [735, 36] width 43 height 23
click at [675, 210] on button "13" at bounding box center [675, 213] width 31 height 31
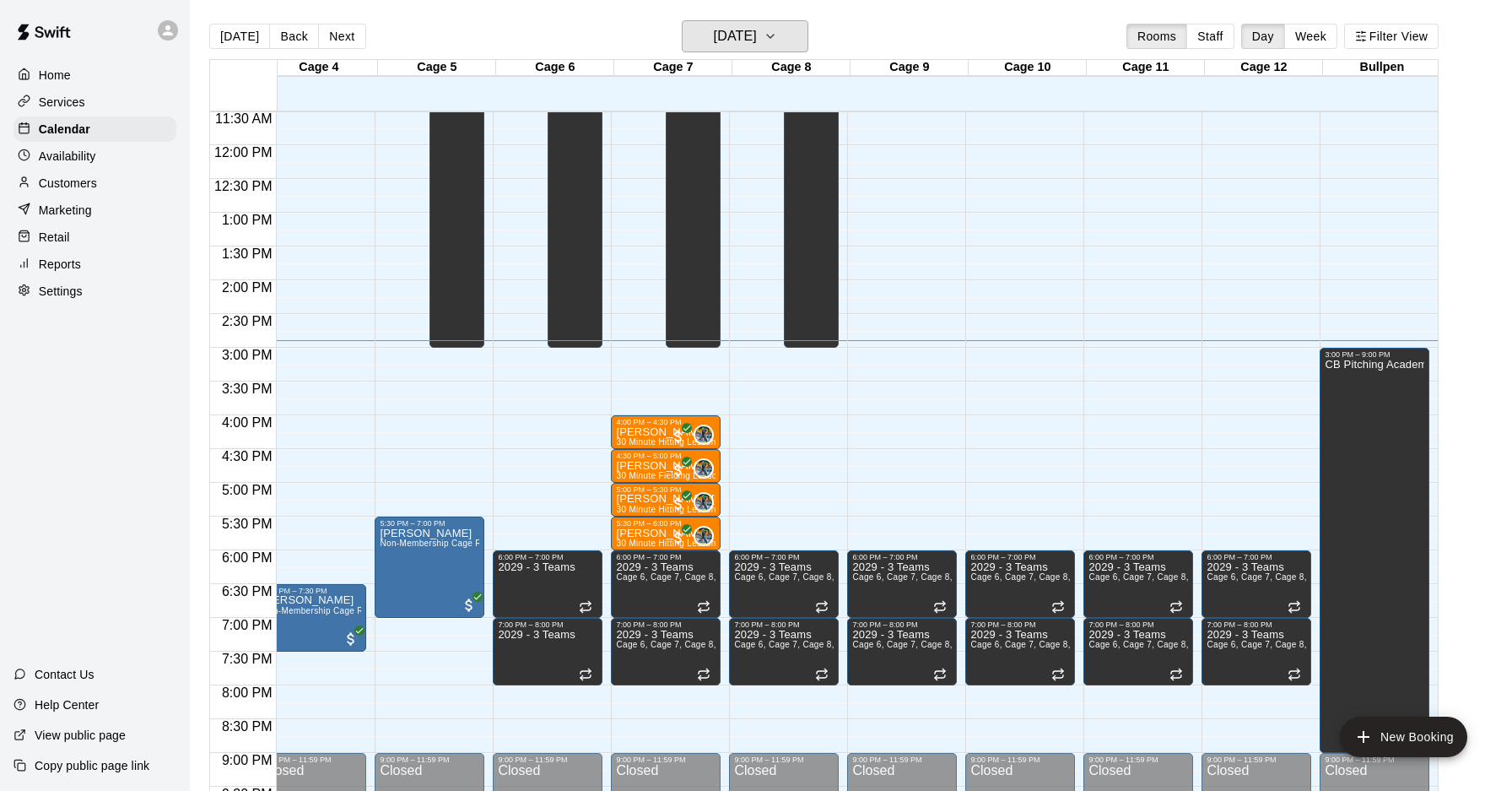
scroll to position [746, 374]
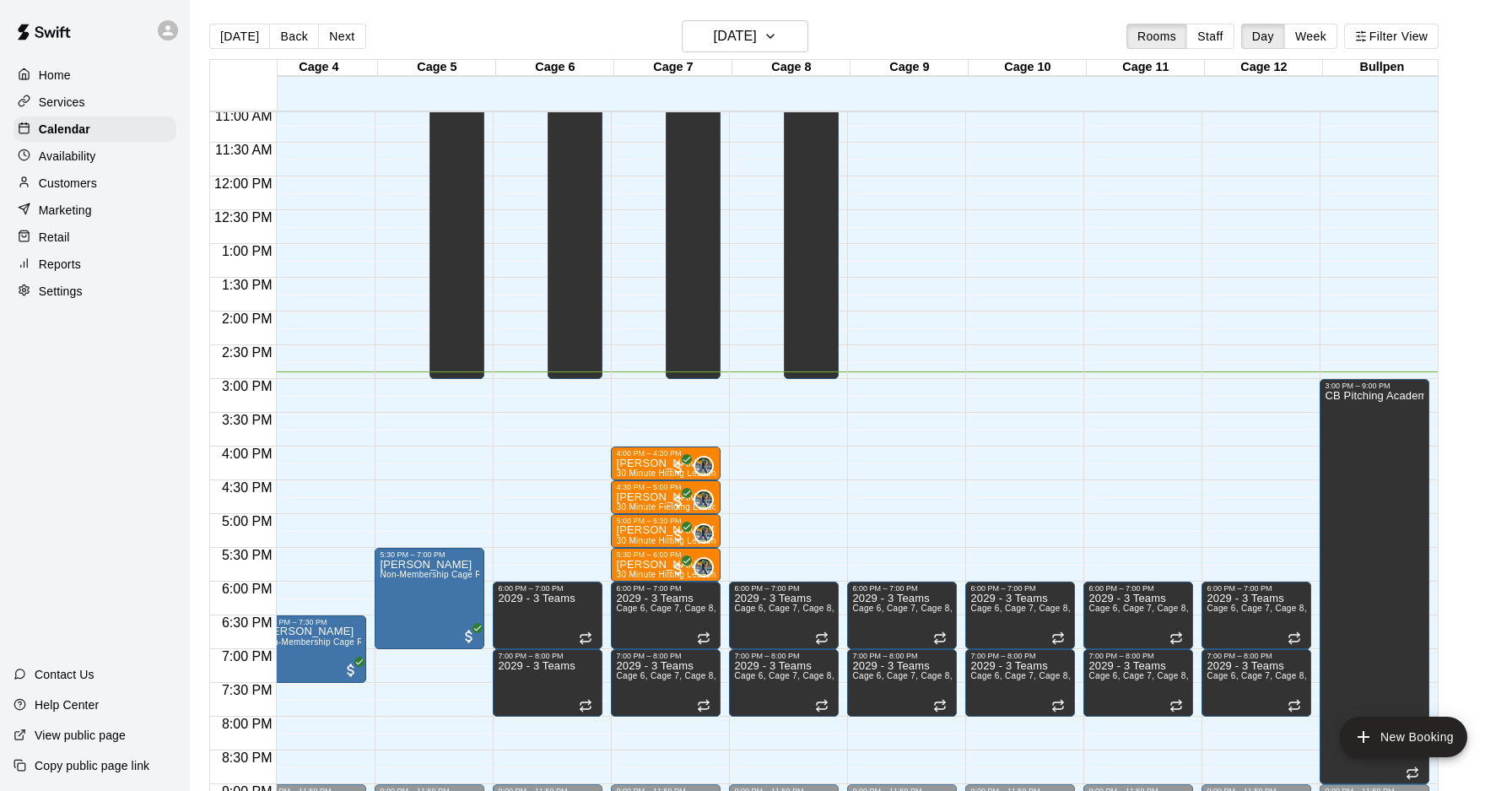
click at [966, 447] on div "12:00 AM – 10:00 AM Closed 6:00 PM – 7:00 PM 2029 - 3 Teams Cage 6, Cage 7, Cag…" at bounding box center [1020, 176] width 110 height 1621
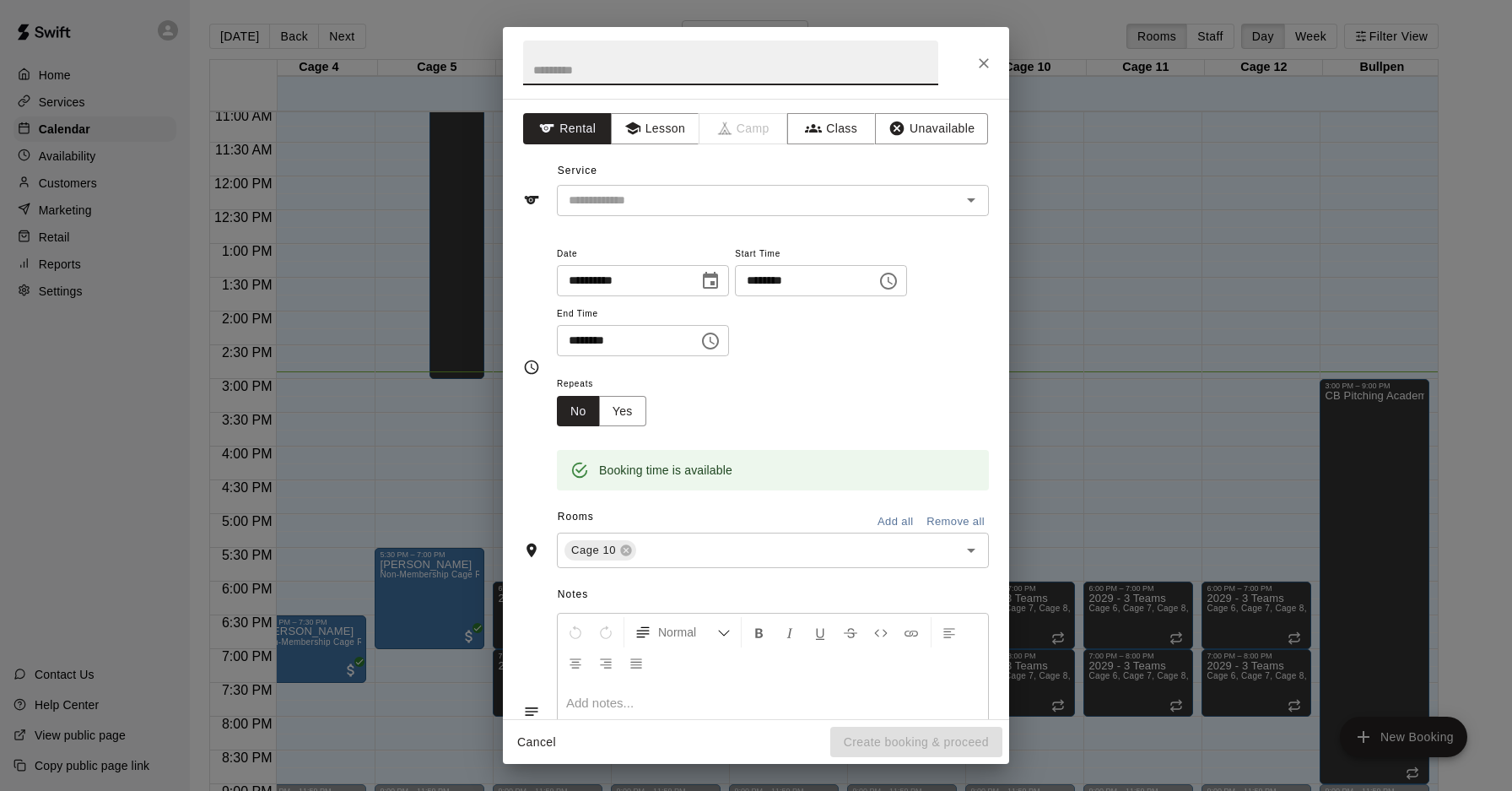
click at [989, 64] on icon "Close" at bounding box center [984, 63] width 17 height 17
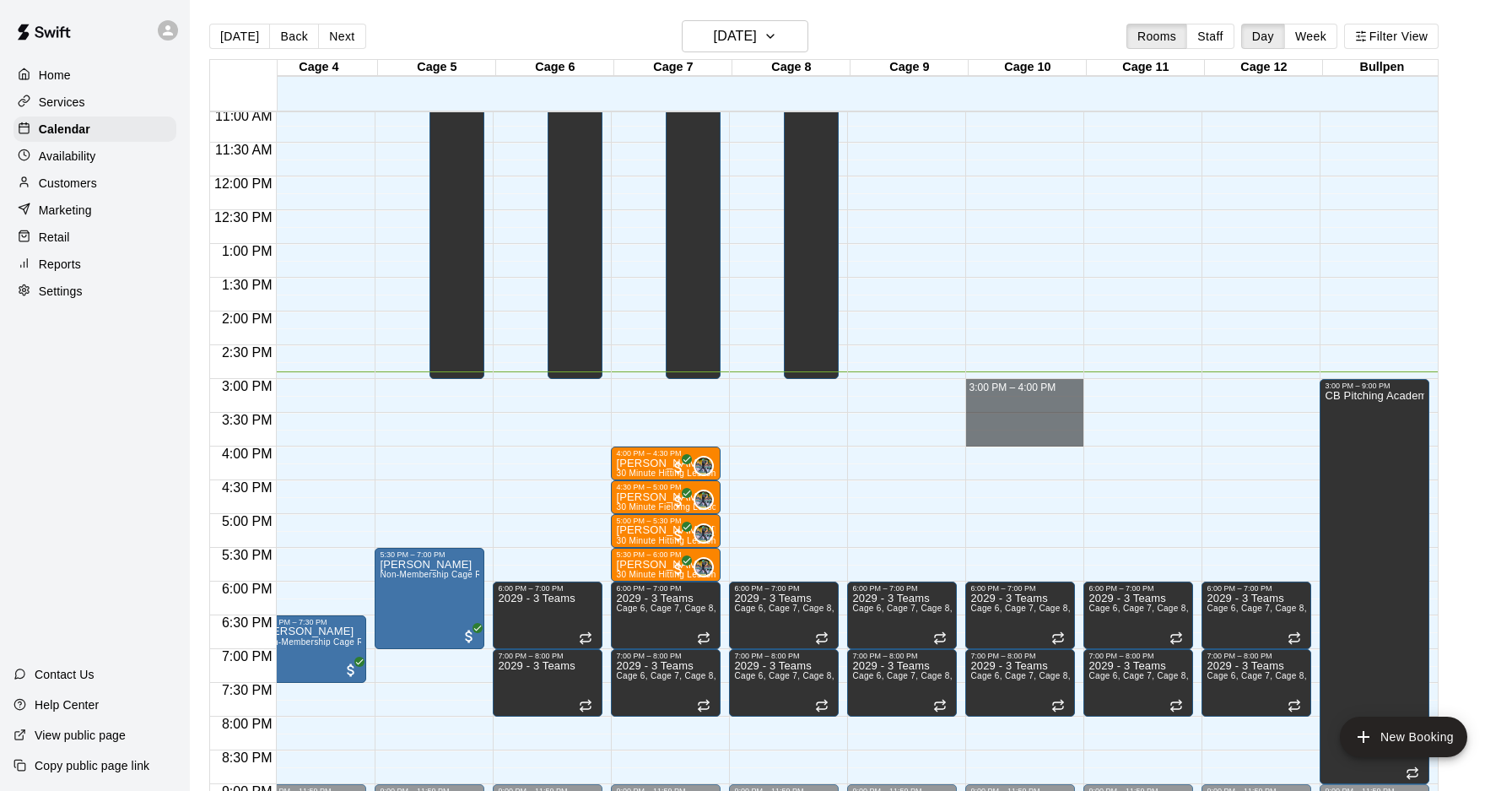
drag, startPoint x: 967, startPoint y: 380, endPoint x: 969, endPoint y: 434, distance: 54.0
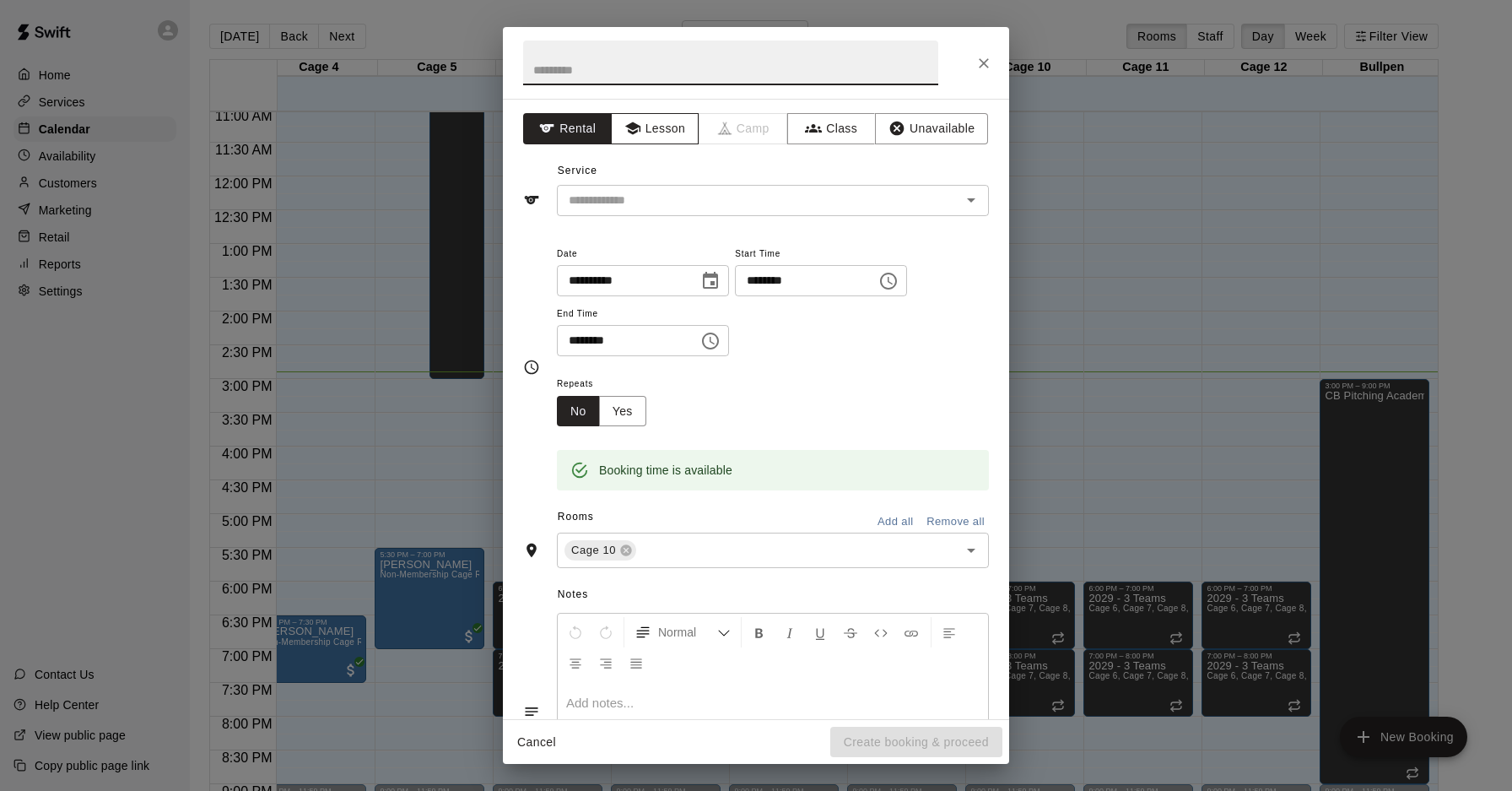
click at [656, 121] on button "Lesson" at bounding box center [655, 129] width 89 height 31
click at [679, 197] on input "text" at bounding box center [747, 200] width 372 height 21
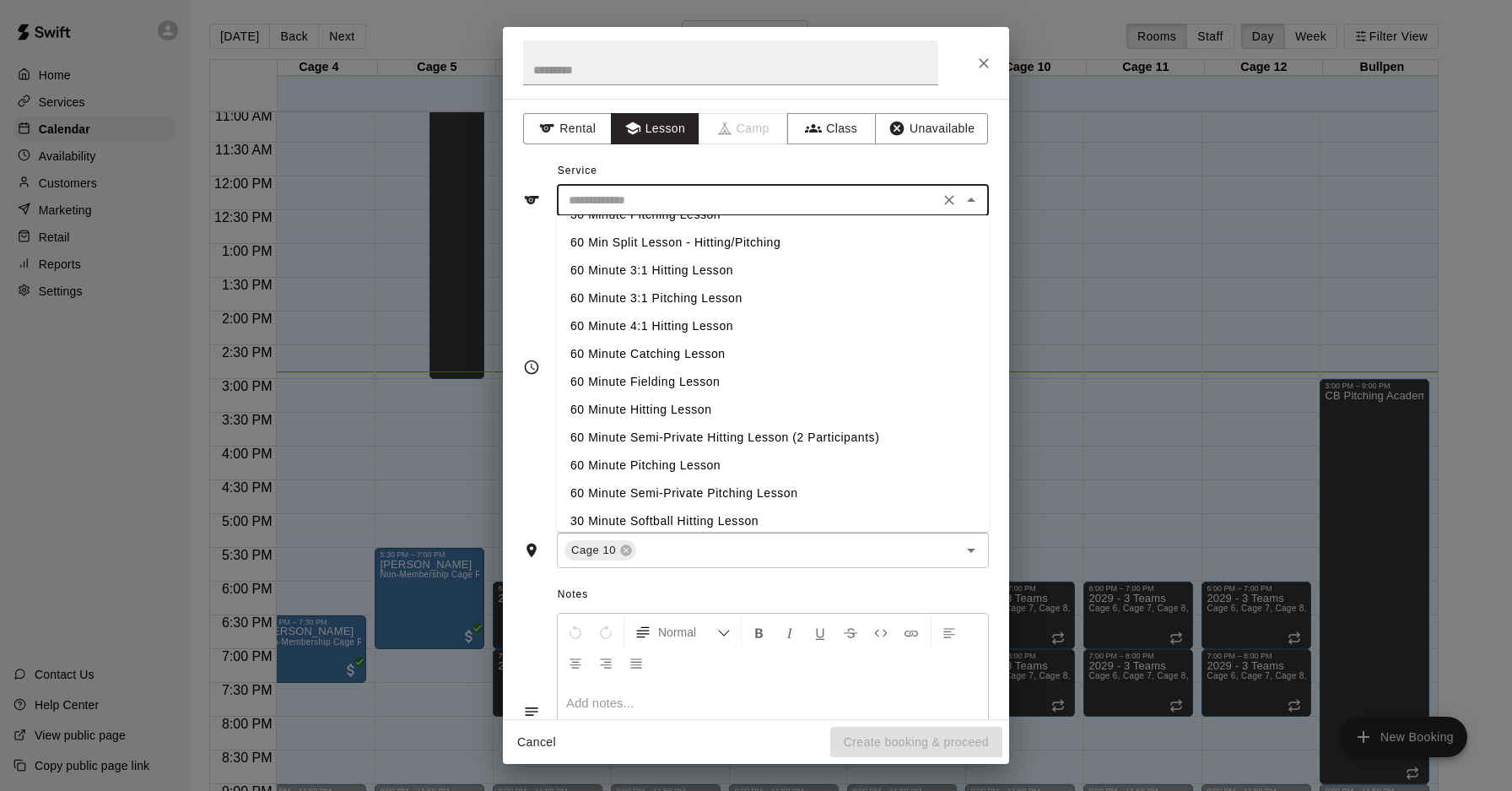
scroll to position [111, 0]
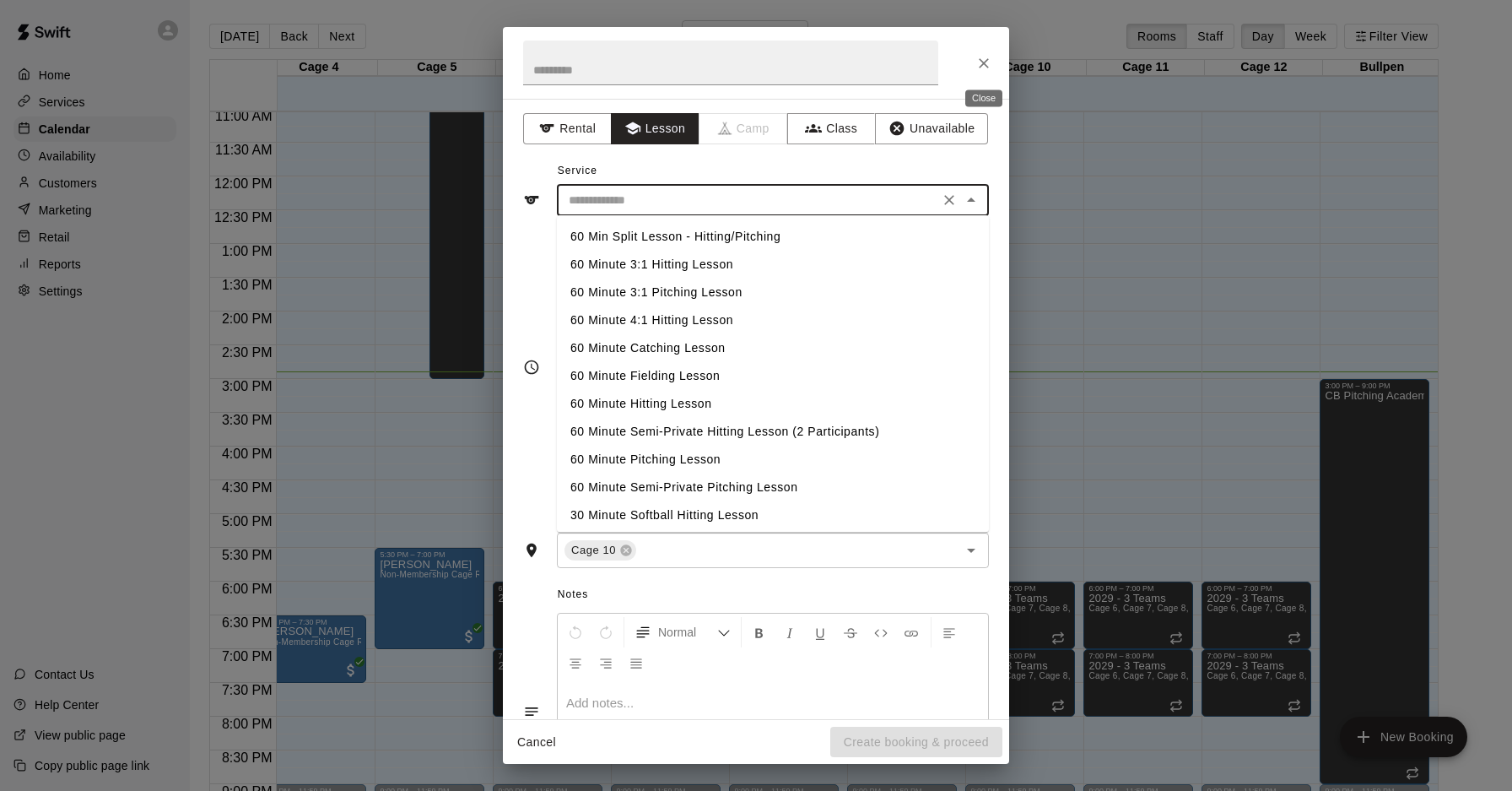
click at [987, 62] on icon "Close" at bounding box center [984, 63] width 17 height 17
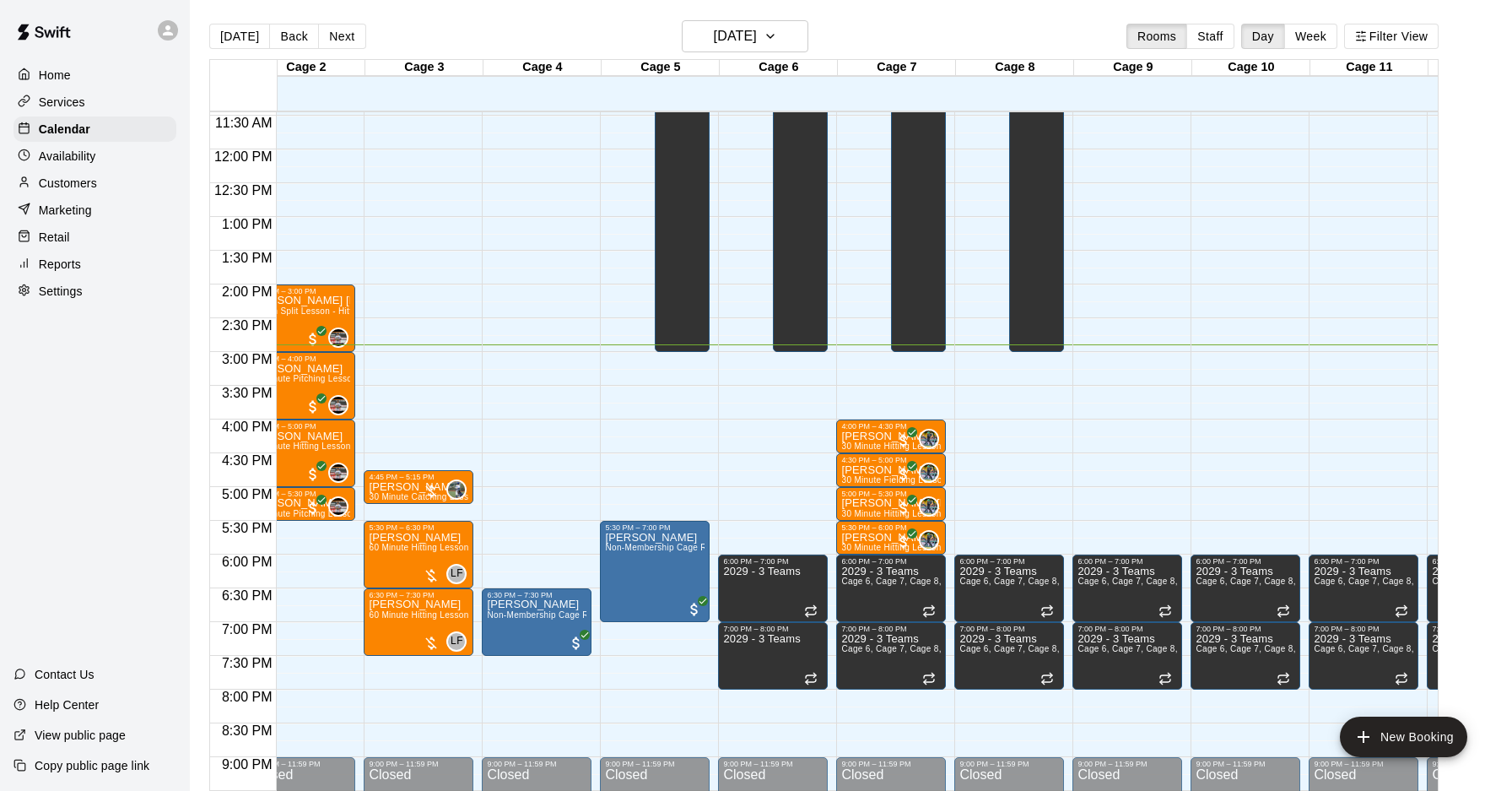
scroll to position [773, 246]
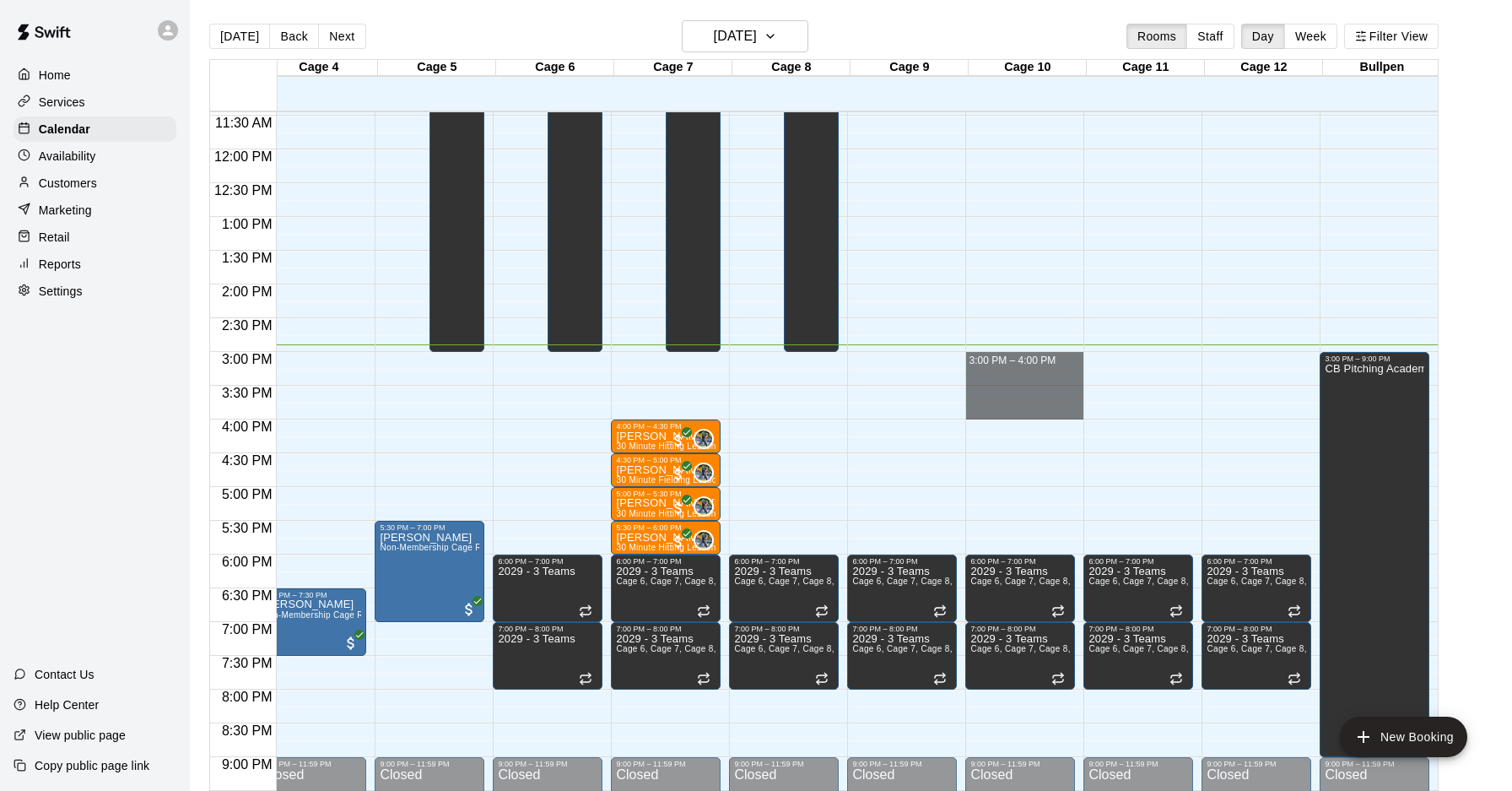
drag, startPoint x: 967, startPoint y: 353, endPoint x: 974, endPoint y: 406, distance: 53.5
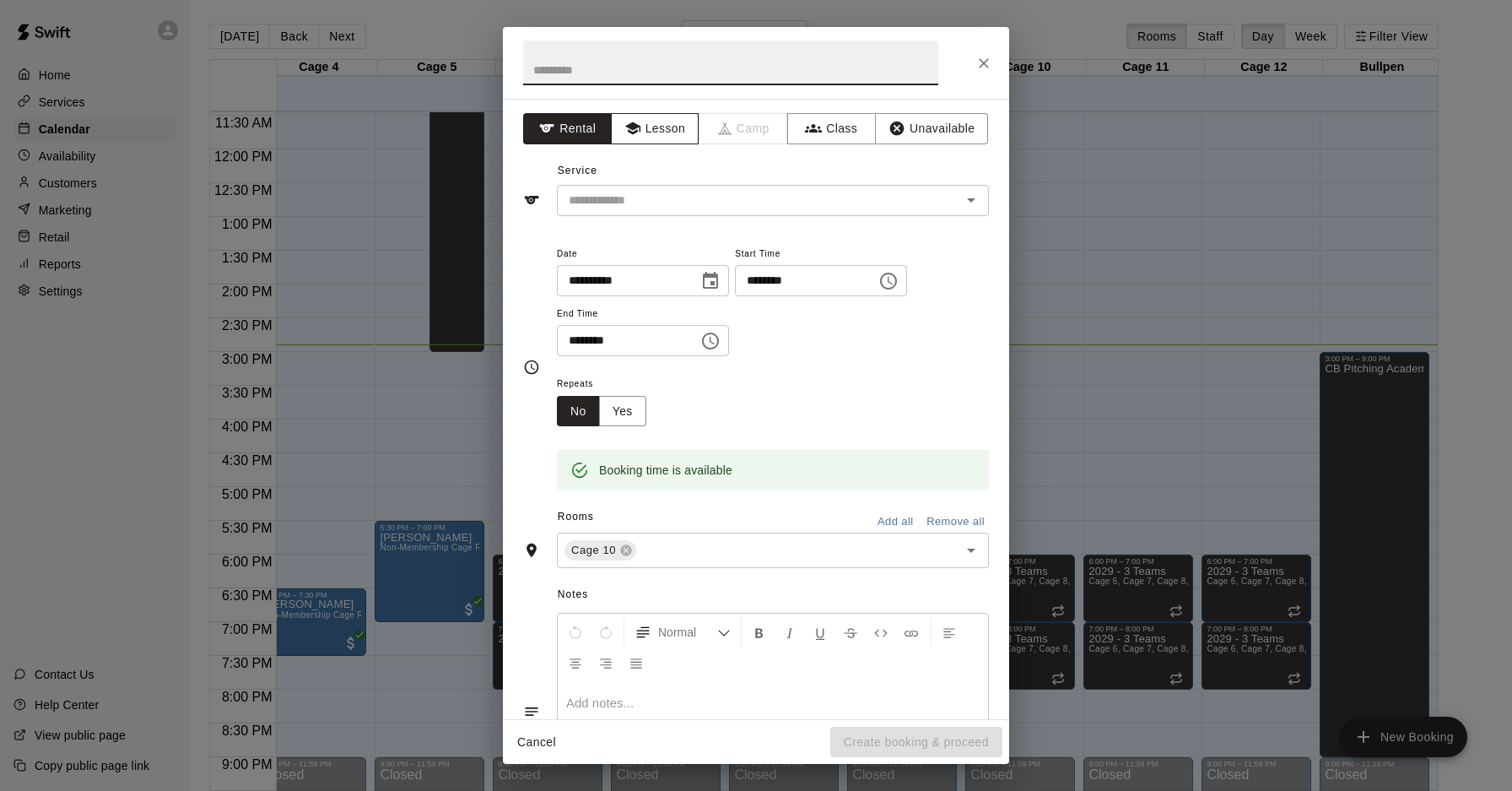
click at [671, 129] on button "Lesson" at bounding box center [655, 129] width 89 height 31
click at [688, 198] on input "text" at bounding box center [747, 200] width 372 height 21
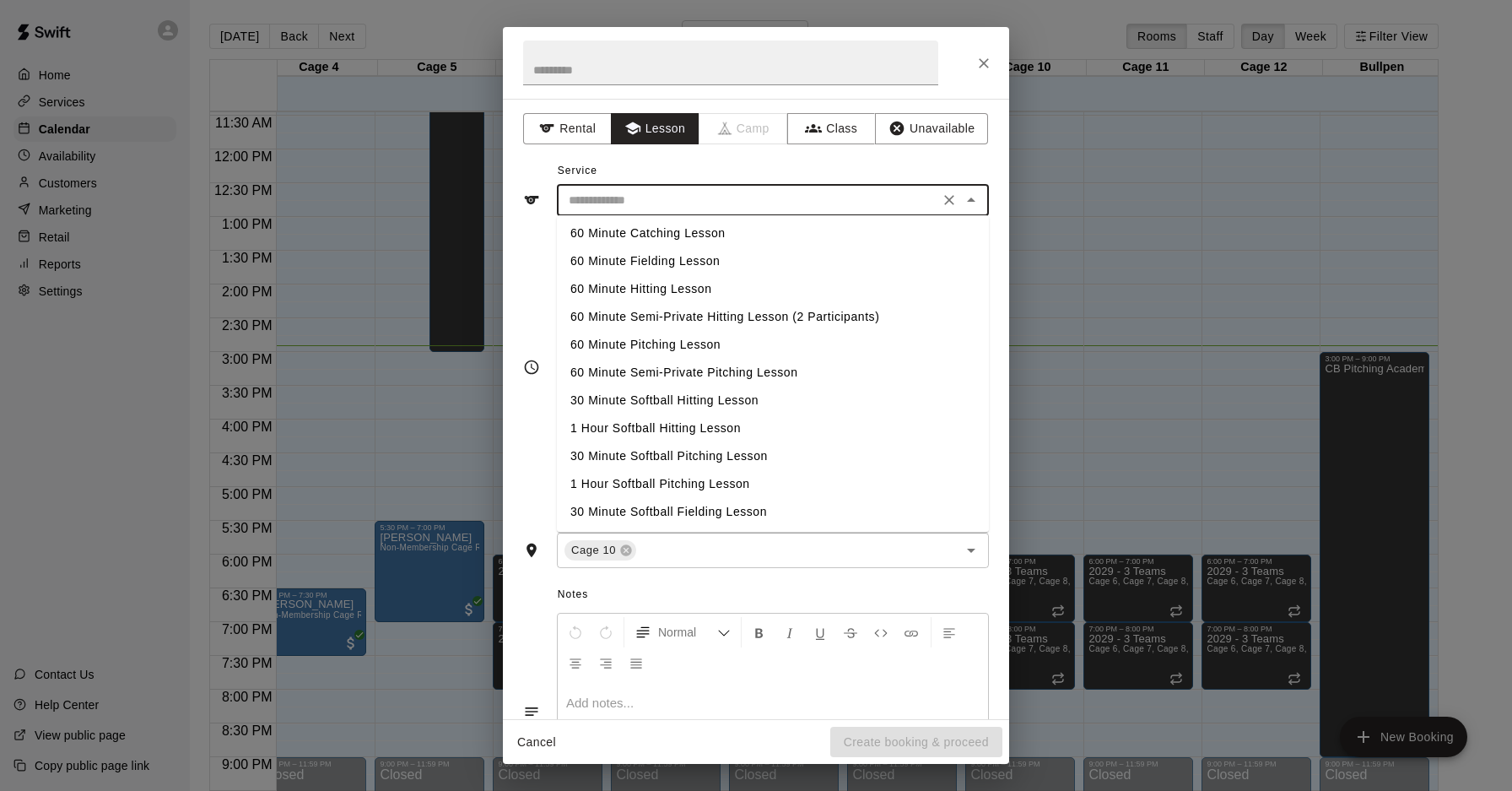
click at [741, 321] on li "60 Minute Semi-Private Hitting Lesson (2 Participants)" at bounding box center [773, 316] width 432 height 28
type input "**********"
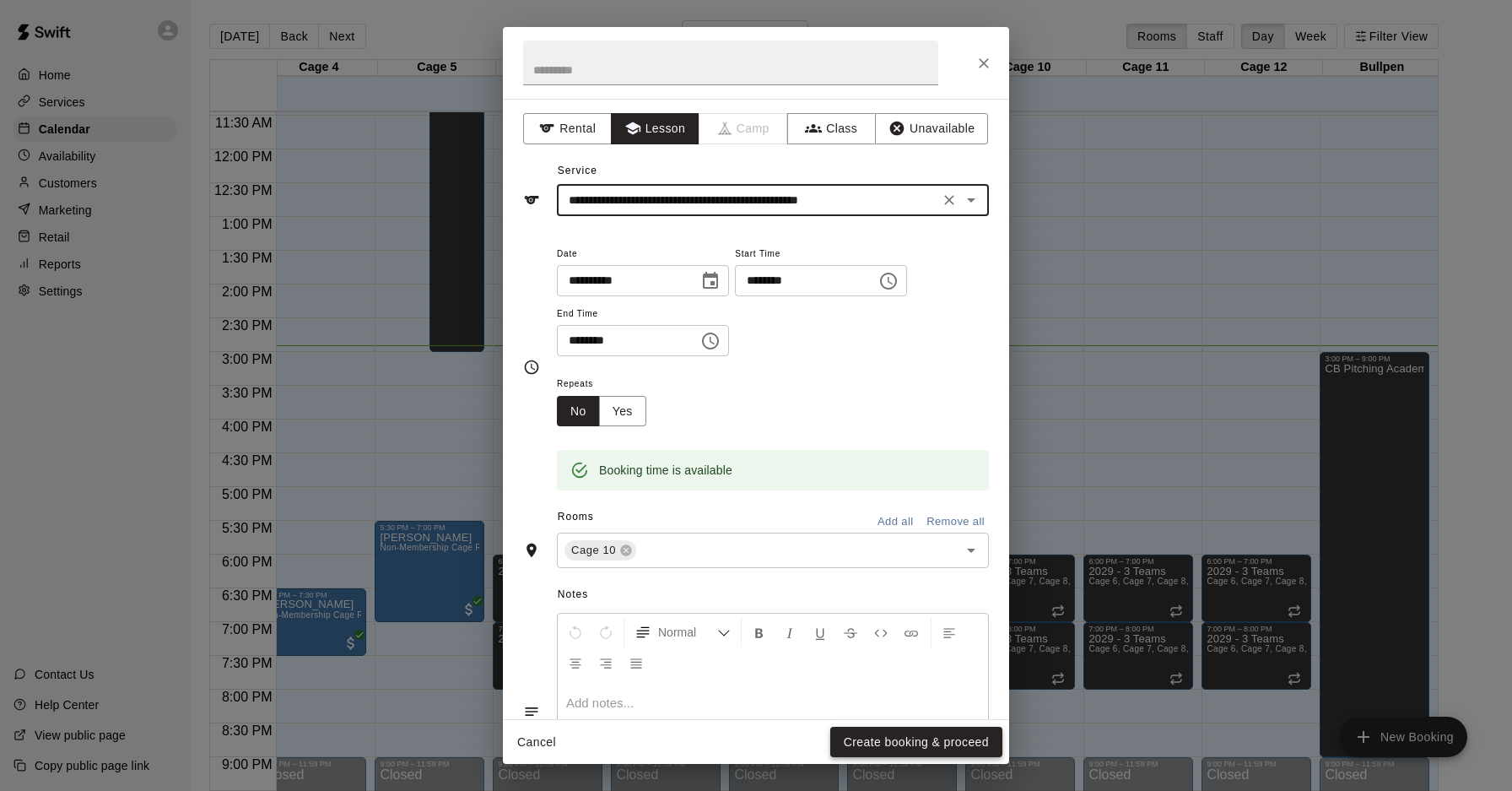
click at [862, 653] on button "Create booking & proceed" at bounding box center [916, 742] width 172 height 31
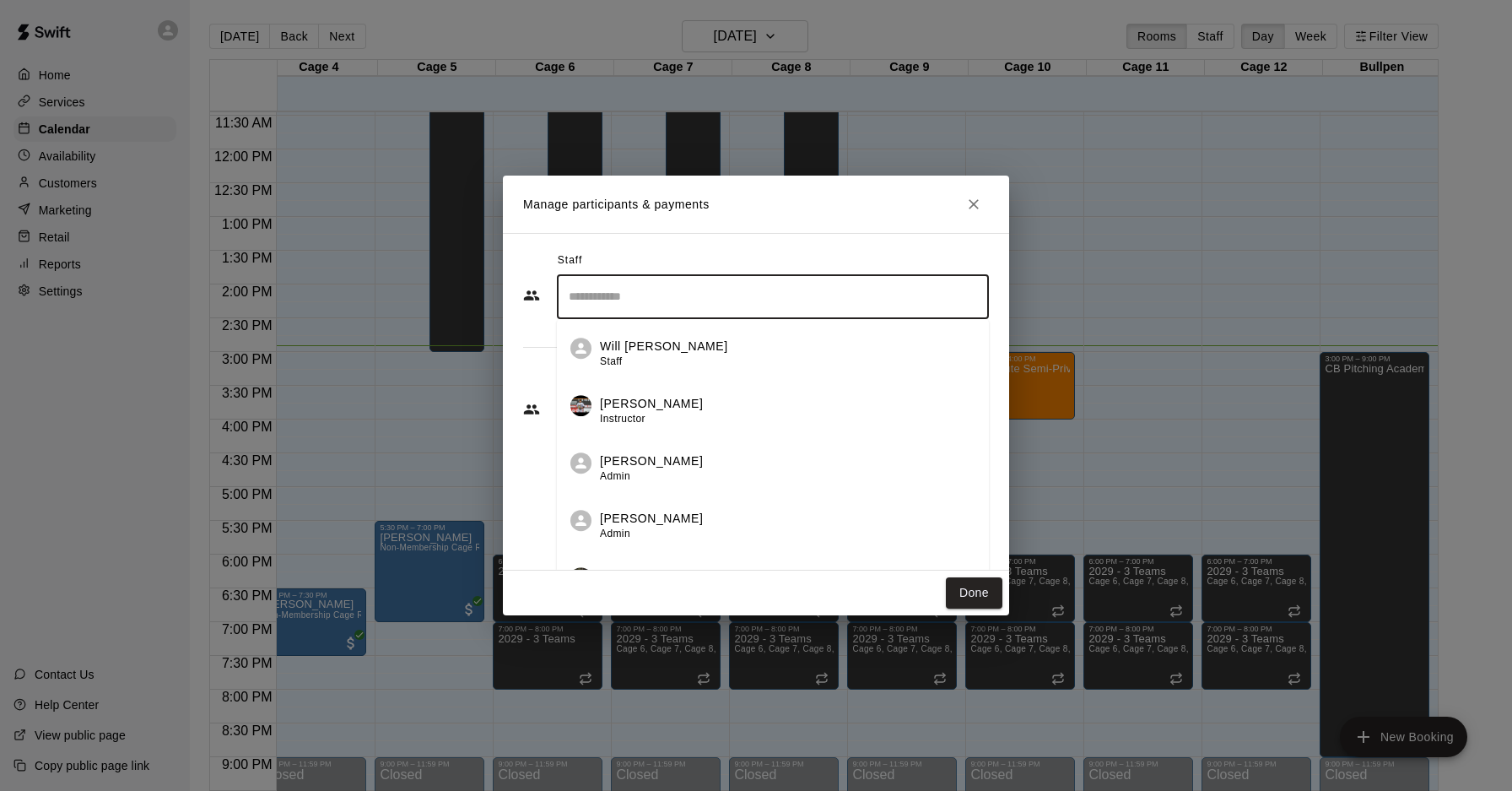
click at [798, 307] on input "Search staff" at bounding box center [773, 297] width 417 height 30
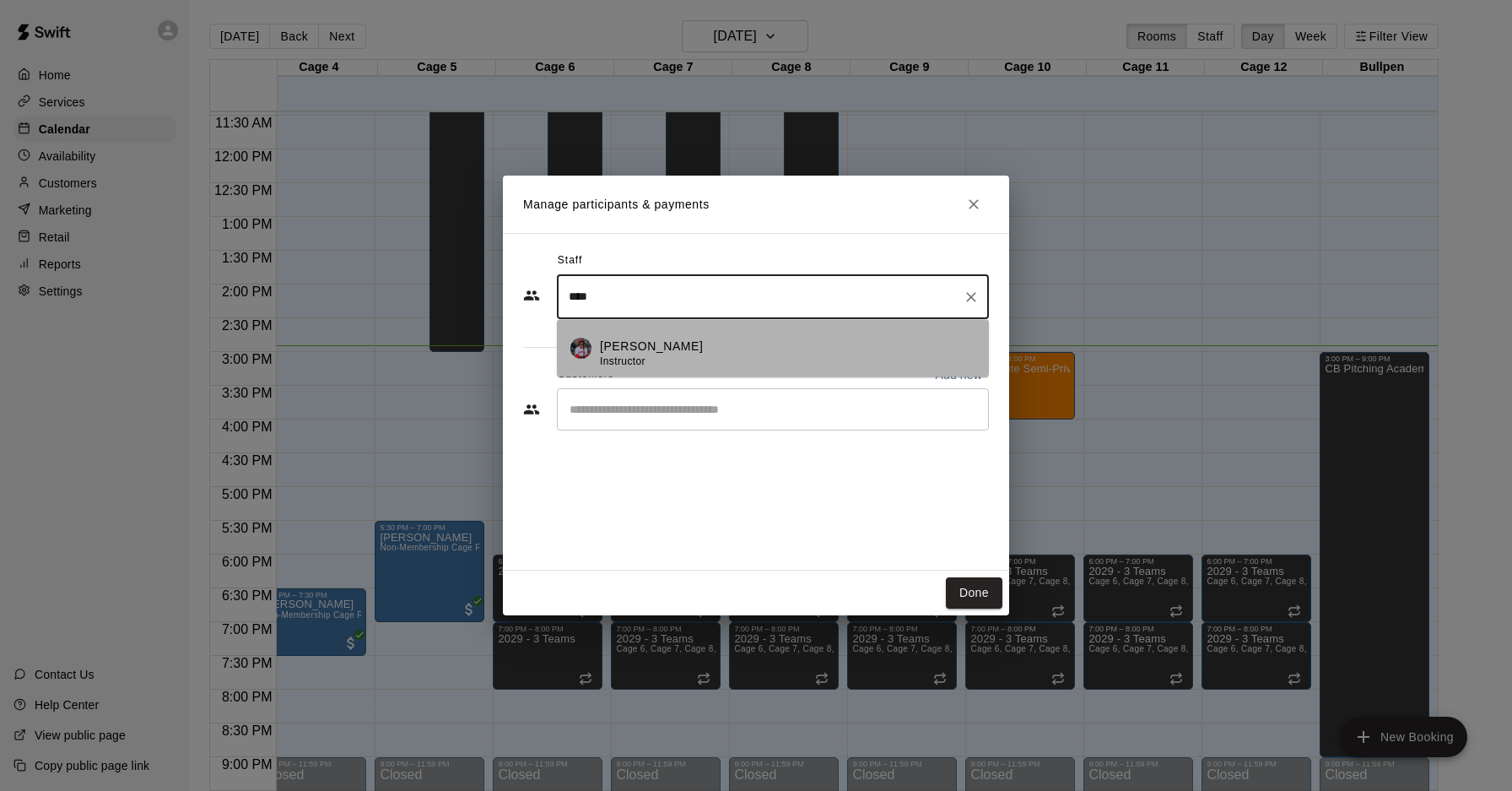
click at [714, 356] on div "[PERSON_NAME] Instructor" at bounding box center [788, 354] width 376 height 33
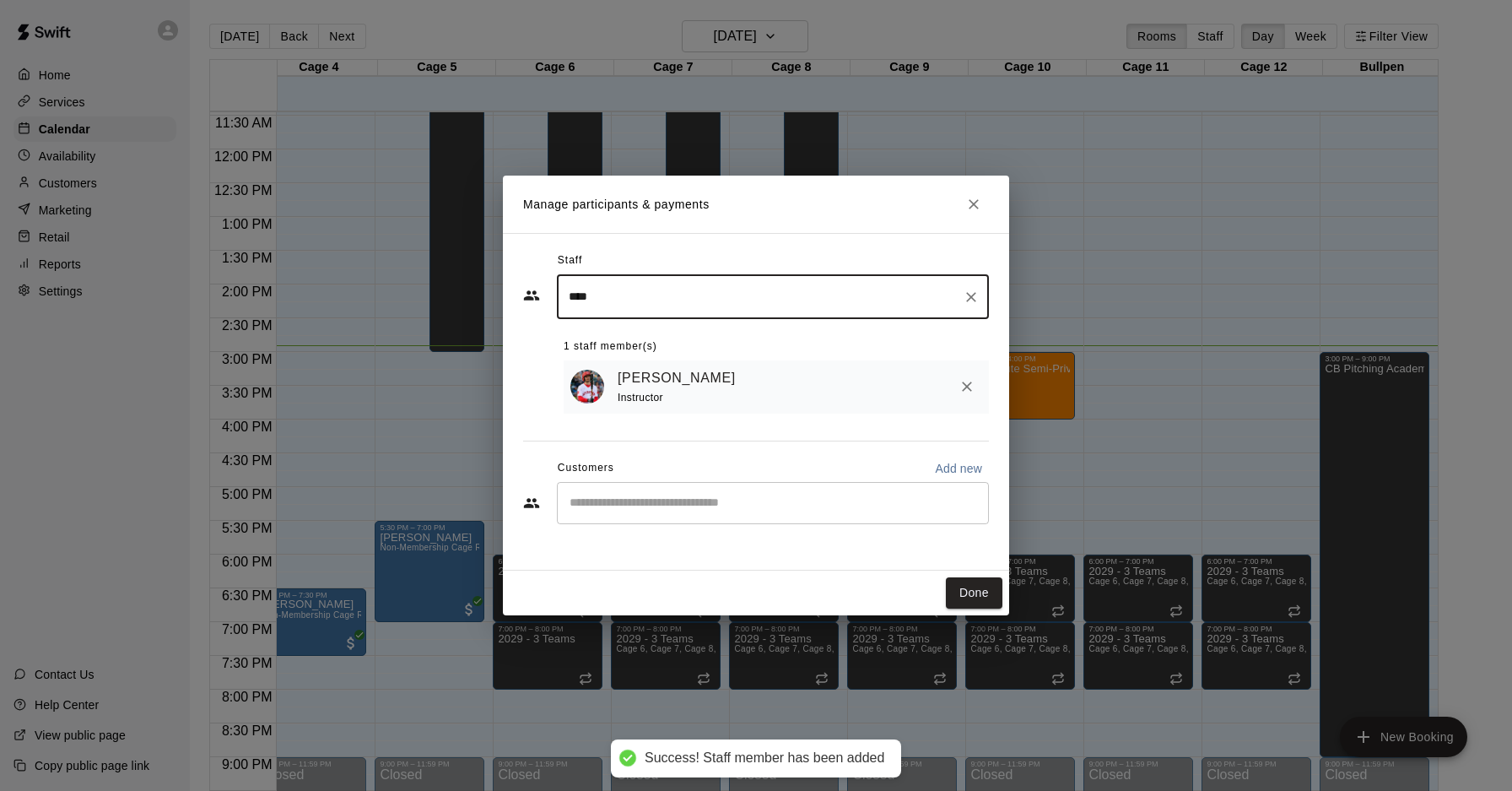
type input "****"
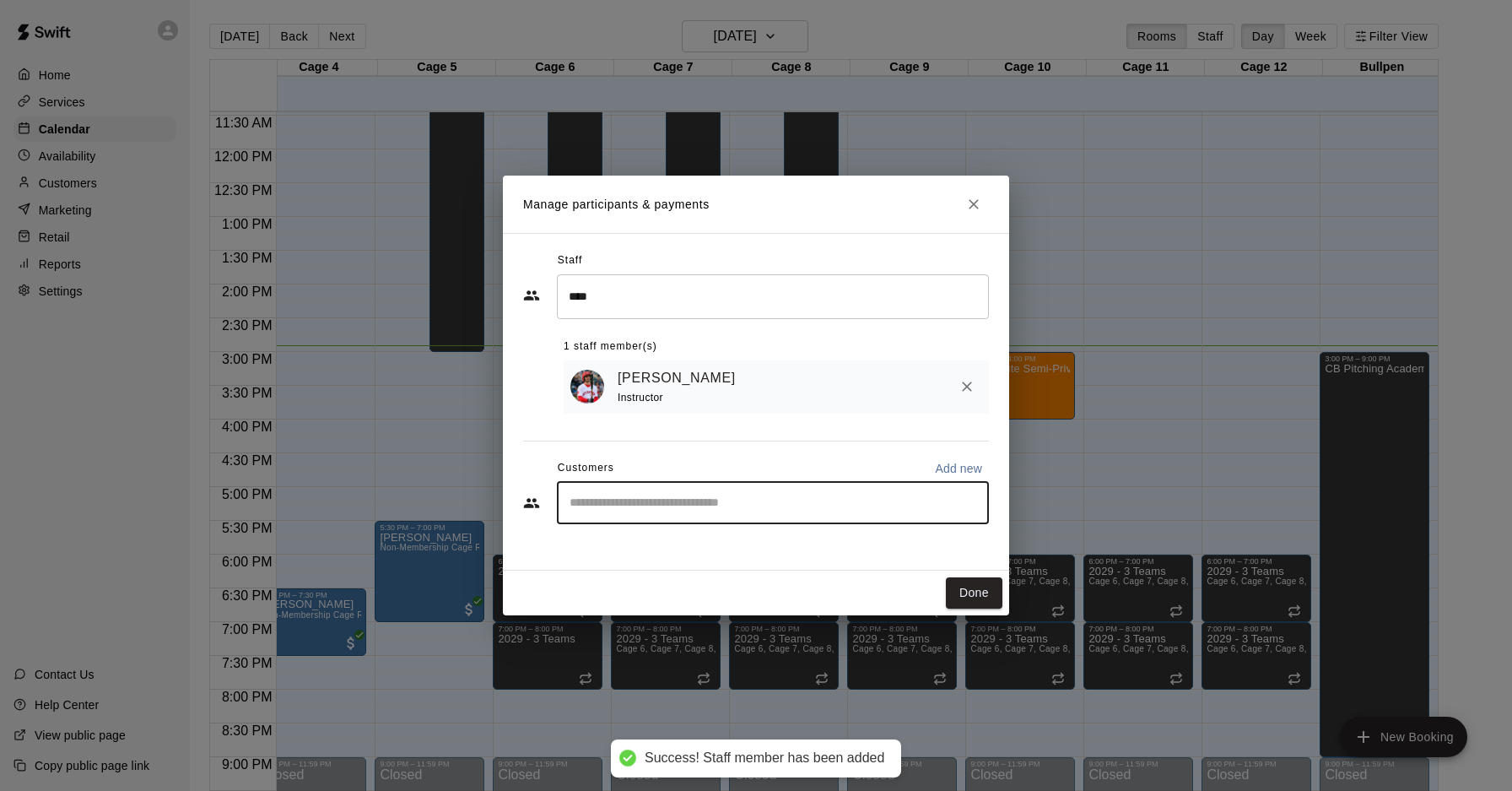
click at [702, 496] on input "Start typing to search customers..." at bounding box center [773, 502] width 417 height 17
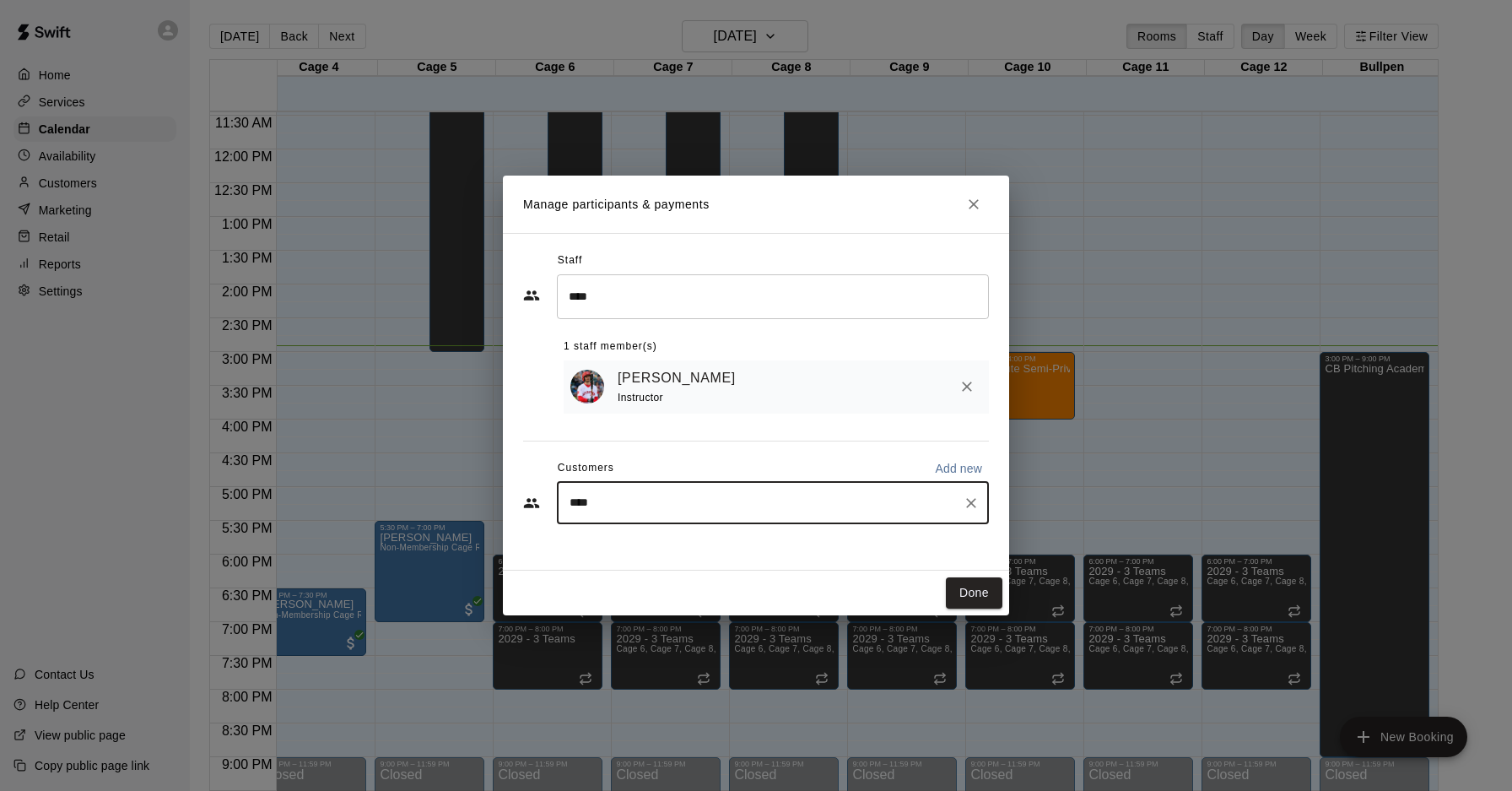
type input "*****"
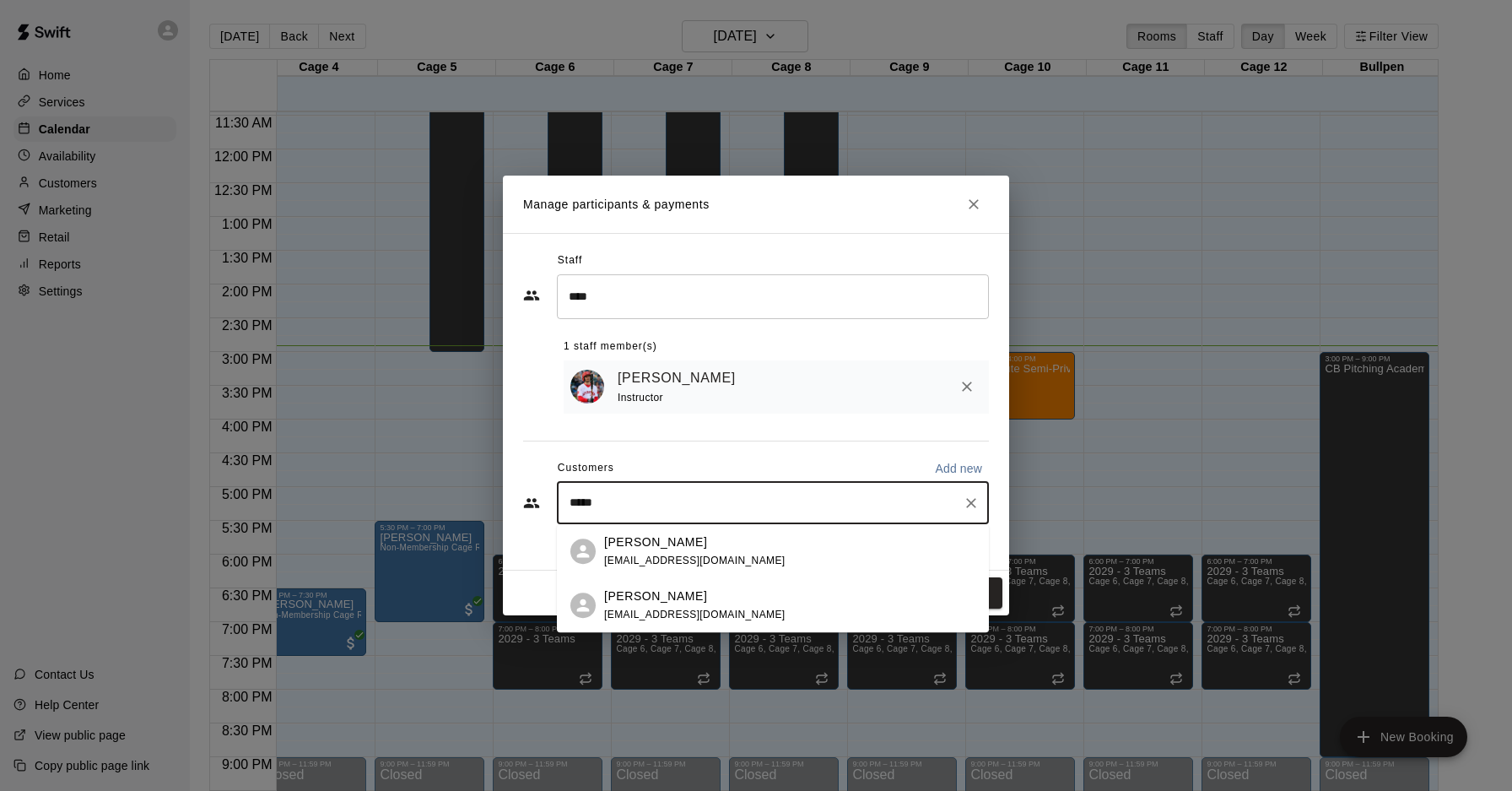
click at [729, 606] on div "[PERSON_NAME] [EMAIL_ADDRESS][DOMAIN_NAME]" at bounding box center [789, 606] width 371 height 36
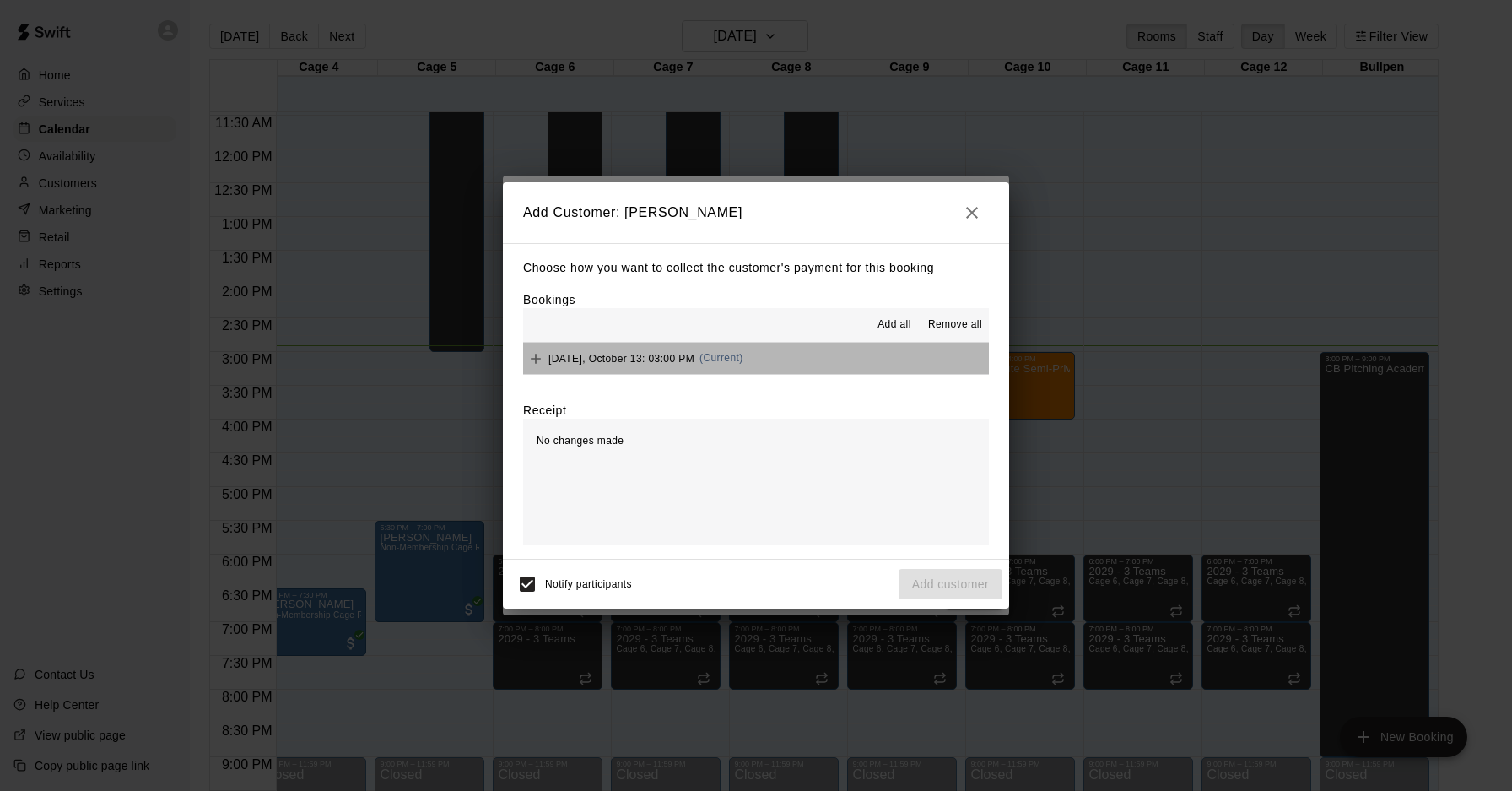
click at [725, 357] on span "(Current)" at bounding box center [721, 358] width 44 height 12
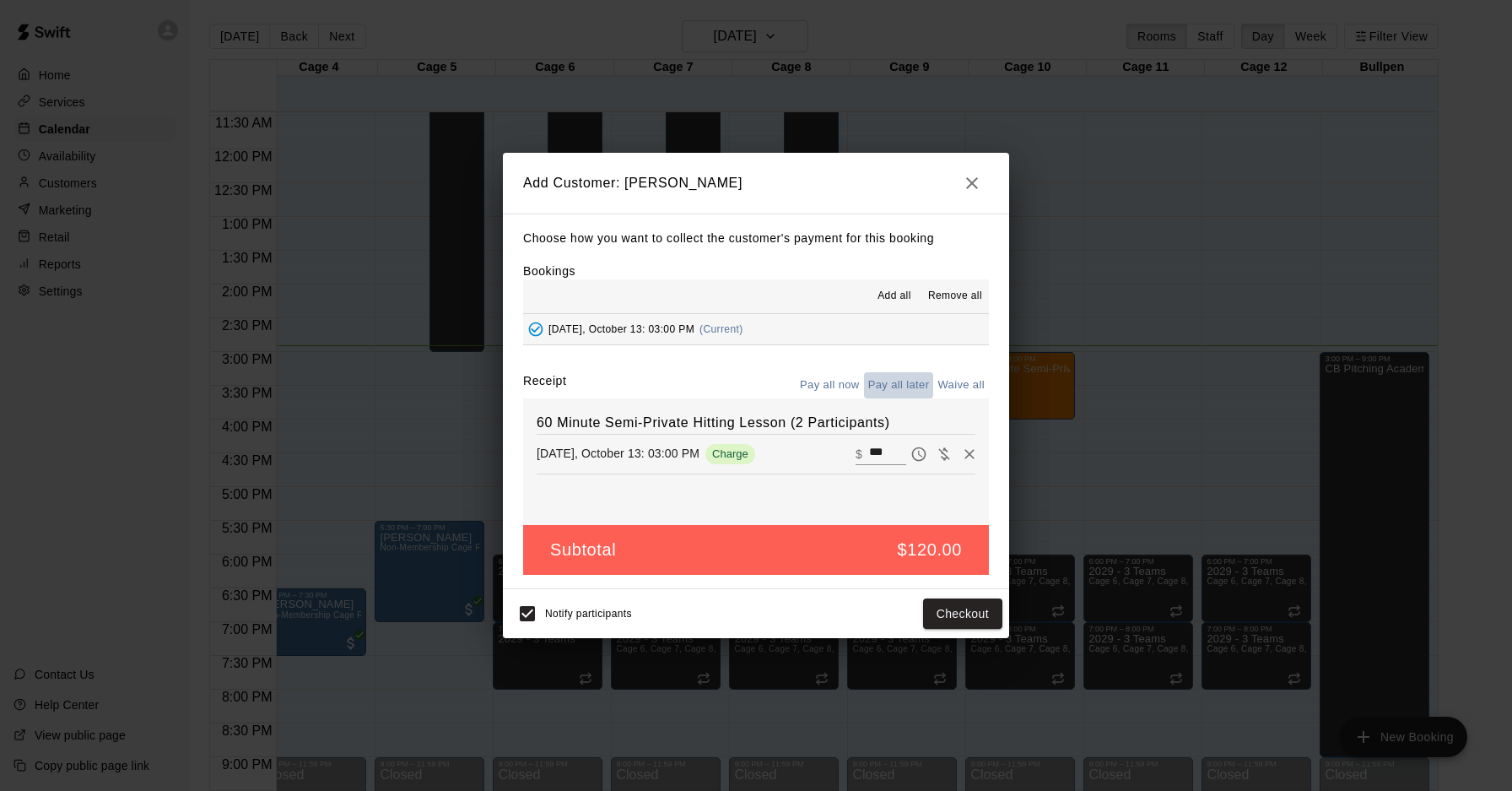
click at [893, 387] on button "Pay all later" at bounding box center [899, 385] width 70 height 26
click at [938, 617] on button "Add customer" at bounding box center [951, 614] width 104 height 31
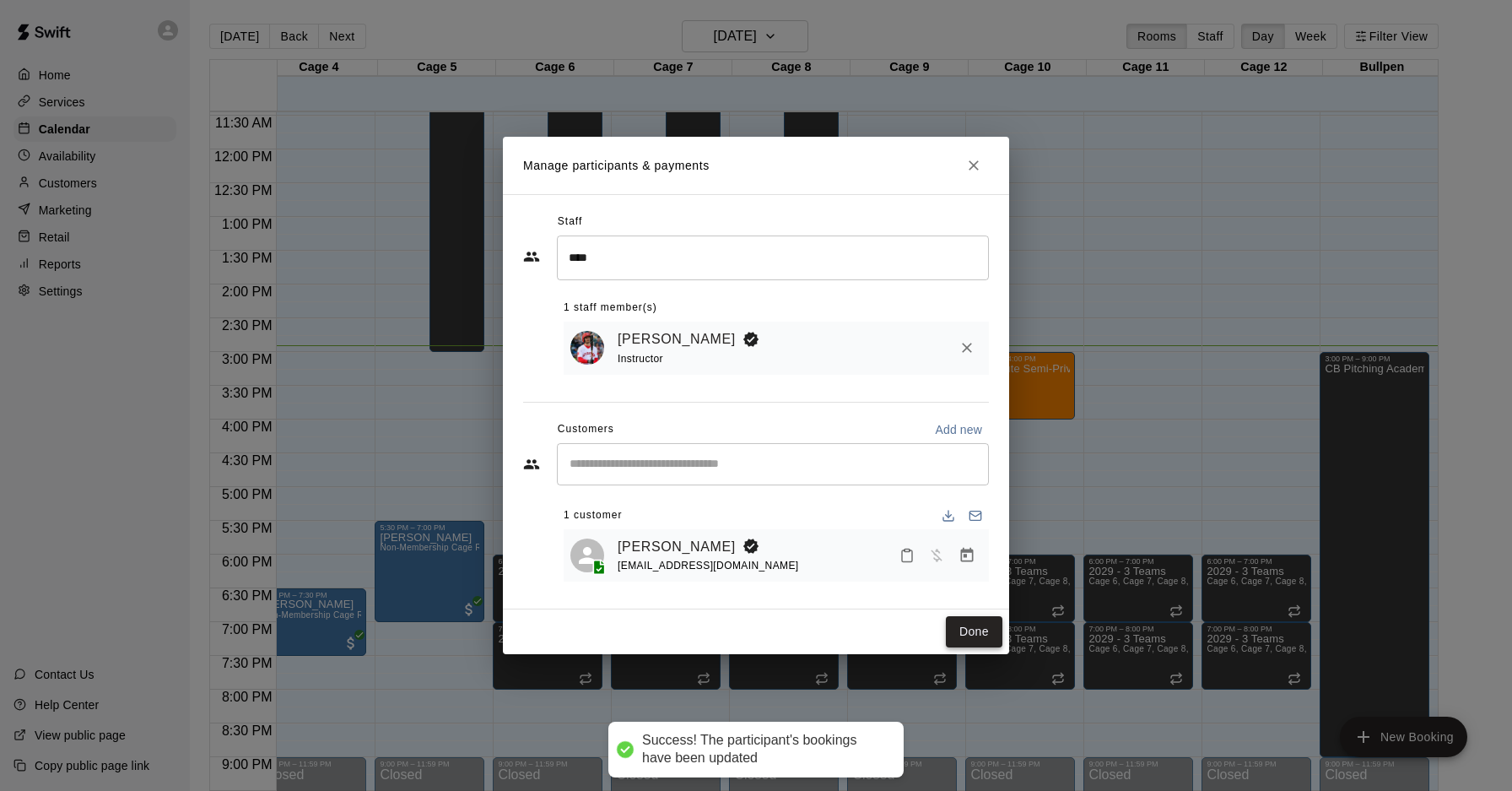
click at [965, 628] on button "Done" at bounding box center [974, 632] width 57 height 31
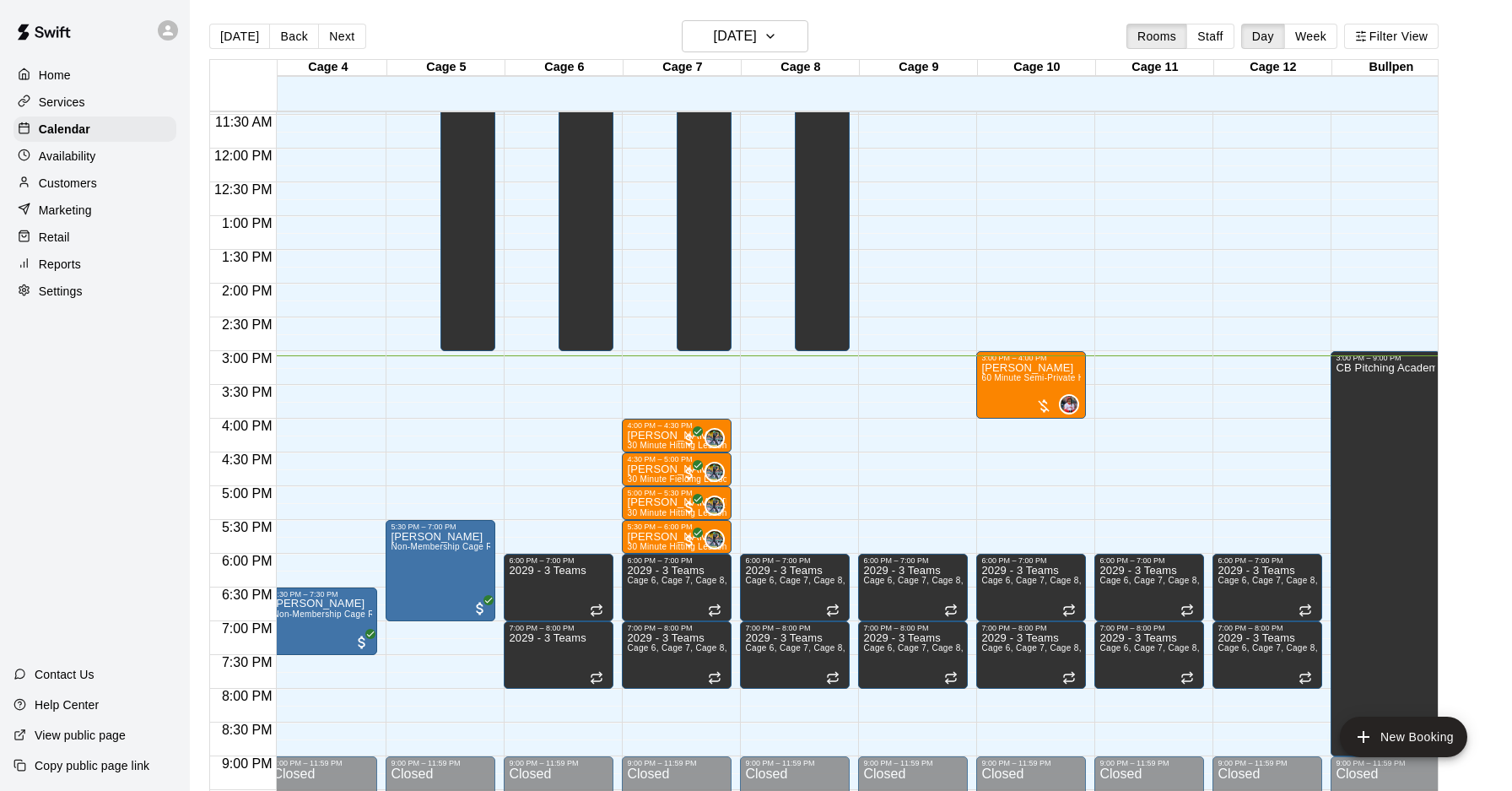
scroll to position [775, 363]
click at [635, 502] on p "[PERSON_NAME] [PERSON_NAME]" at bounding box center [676, 502] width 100 height 0
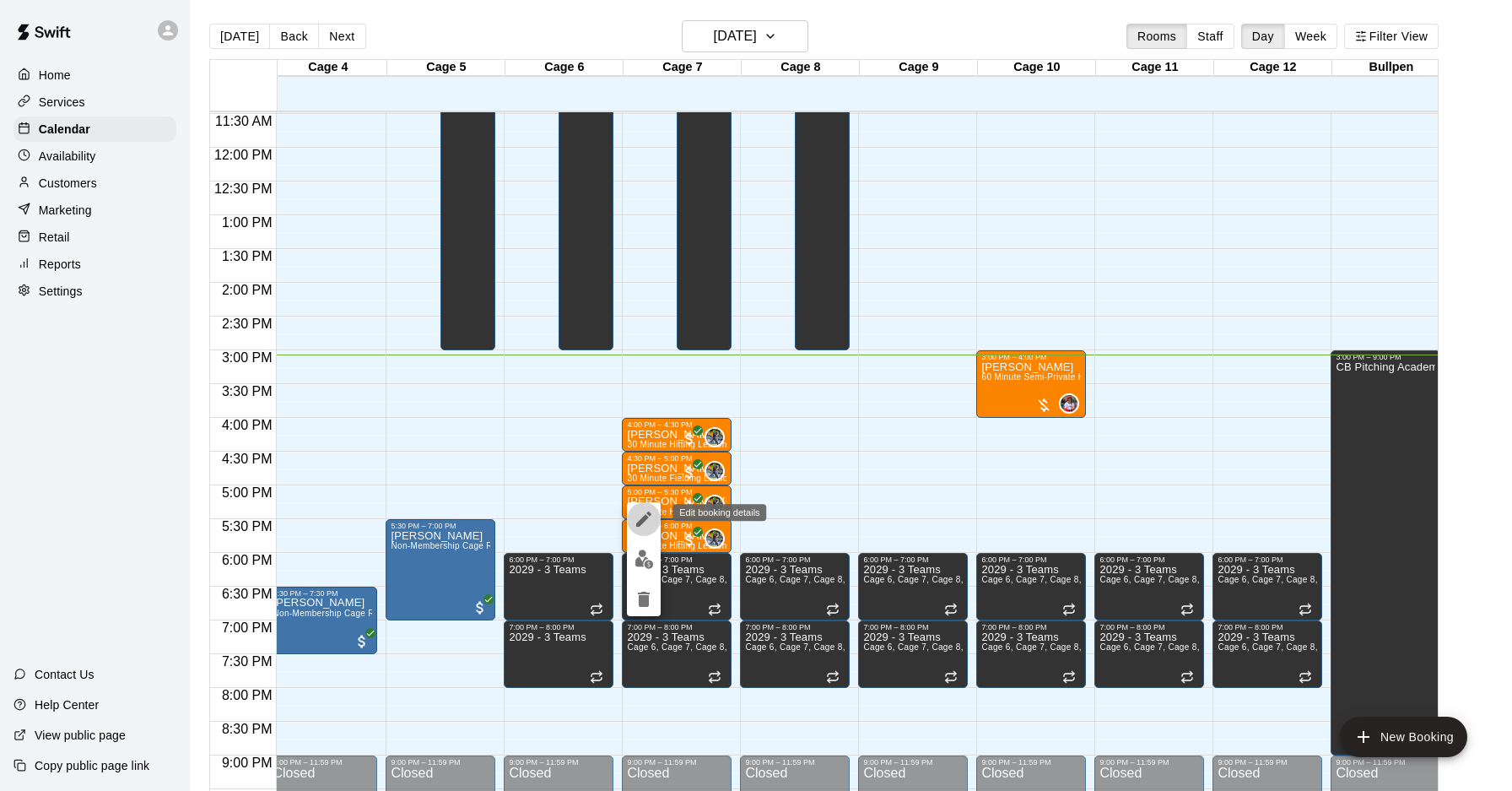
click at [640, 519] on icon "edit" at bounding box center [643, 519] width 21 height 21
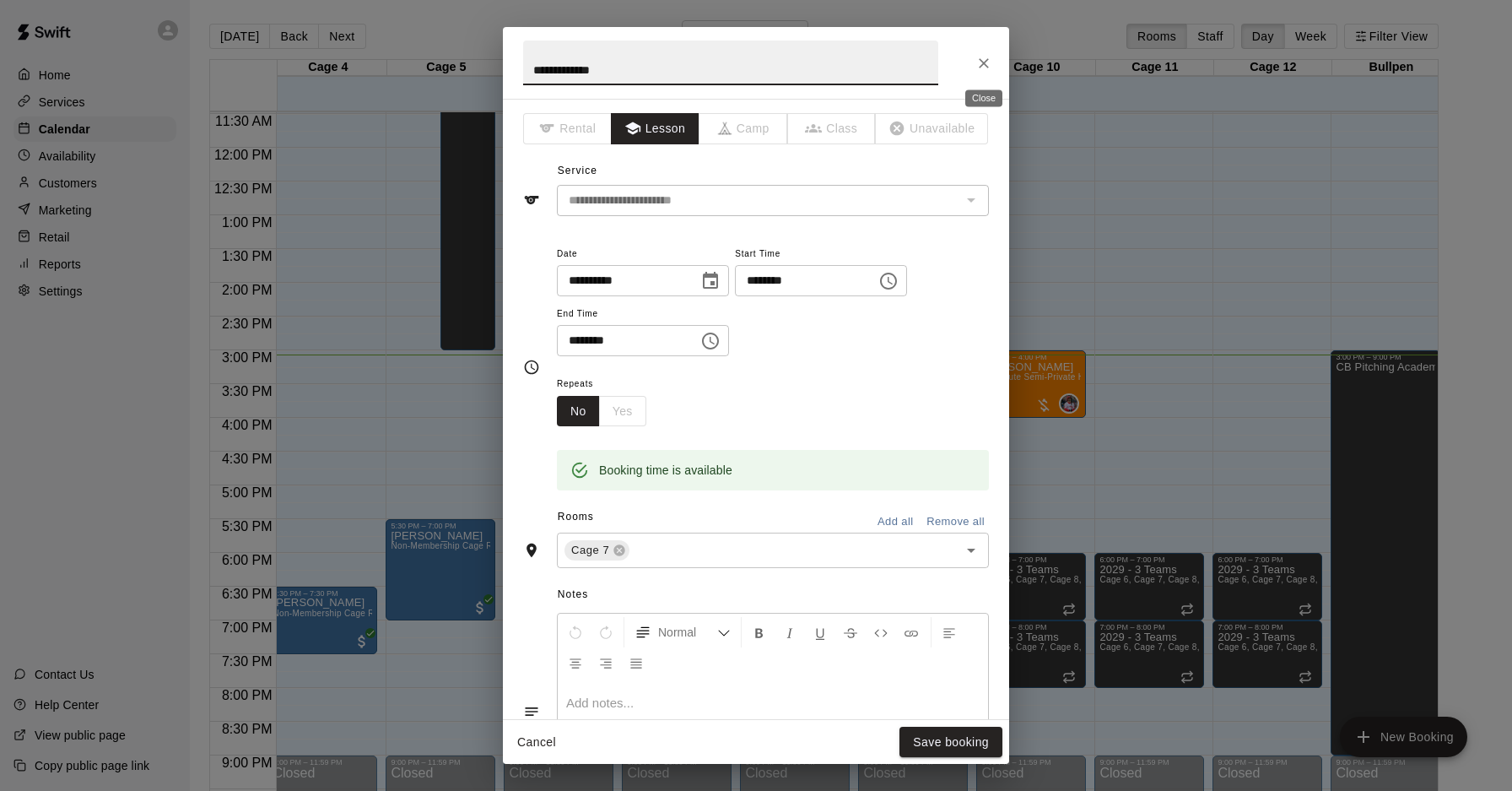
click at [989, 58] on icon "Close" at bounding box center [984, 63] width 17 height 17
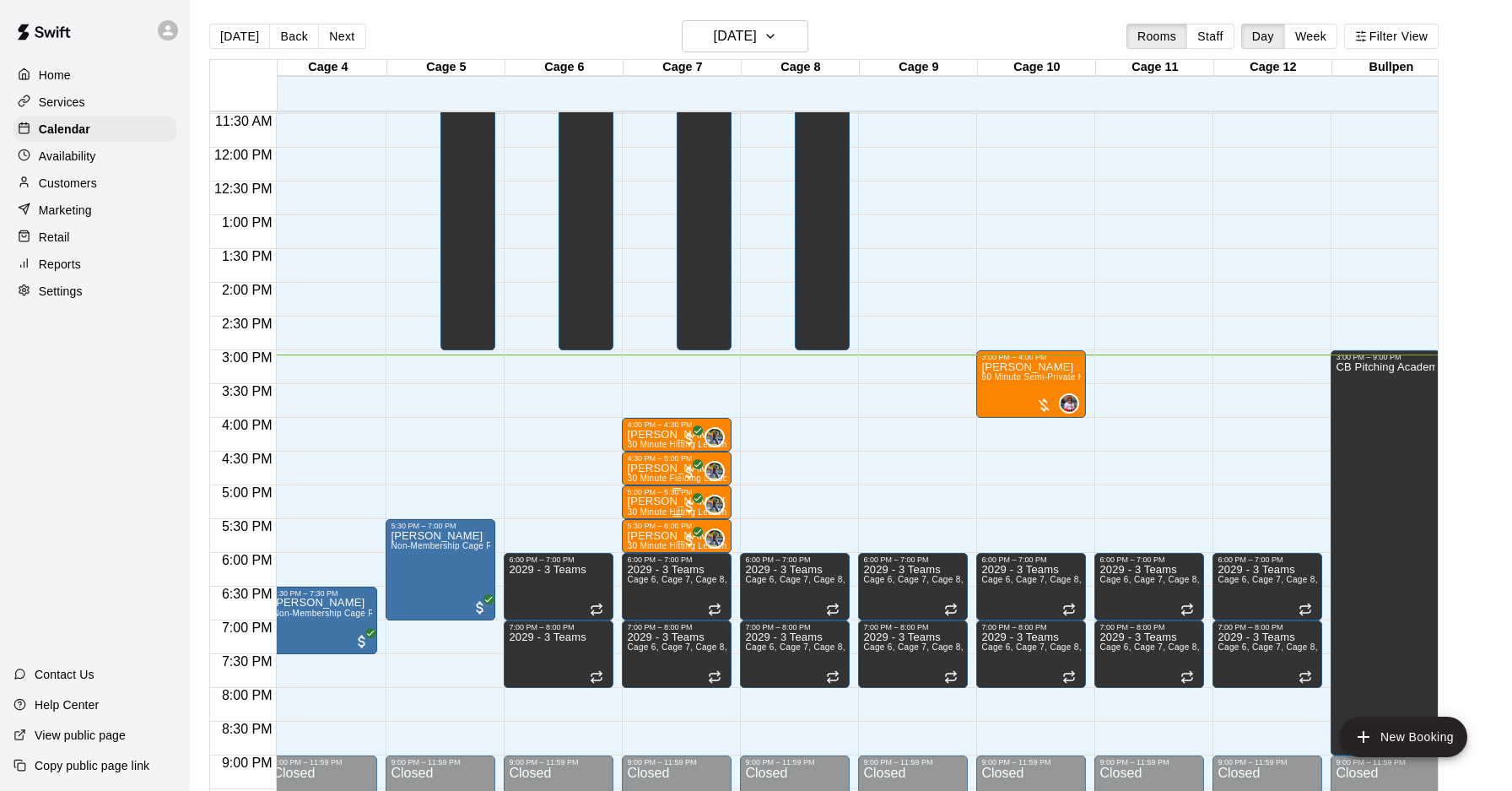
click at [661, 502] on p "[PERSON_NAME] [PERSON_NAME]" at bounding box center [676, 502] width 100 height 0
click at [648, 559] on img "edit" at bounding box center [644, 559] width 20 height 20
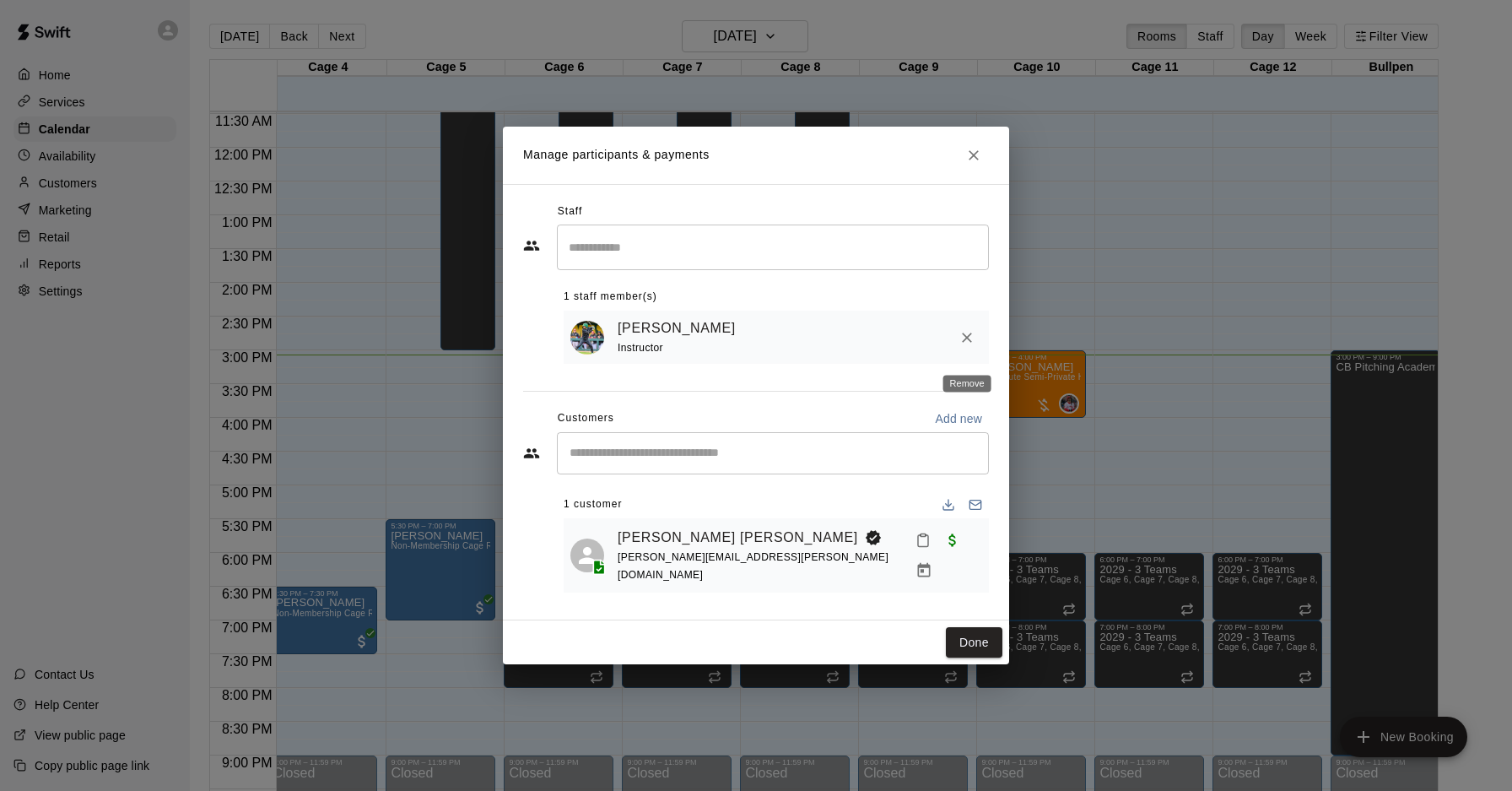
click at [960, 346] on icon "Remove" at bounding box center [967, 337] width 17 height 17
click at [968, 342] on icon "Remove" at bounding box center [967, 337] width 10 height 10
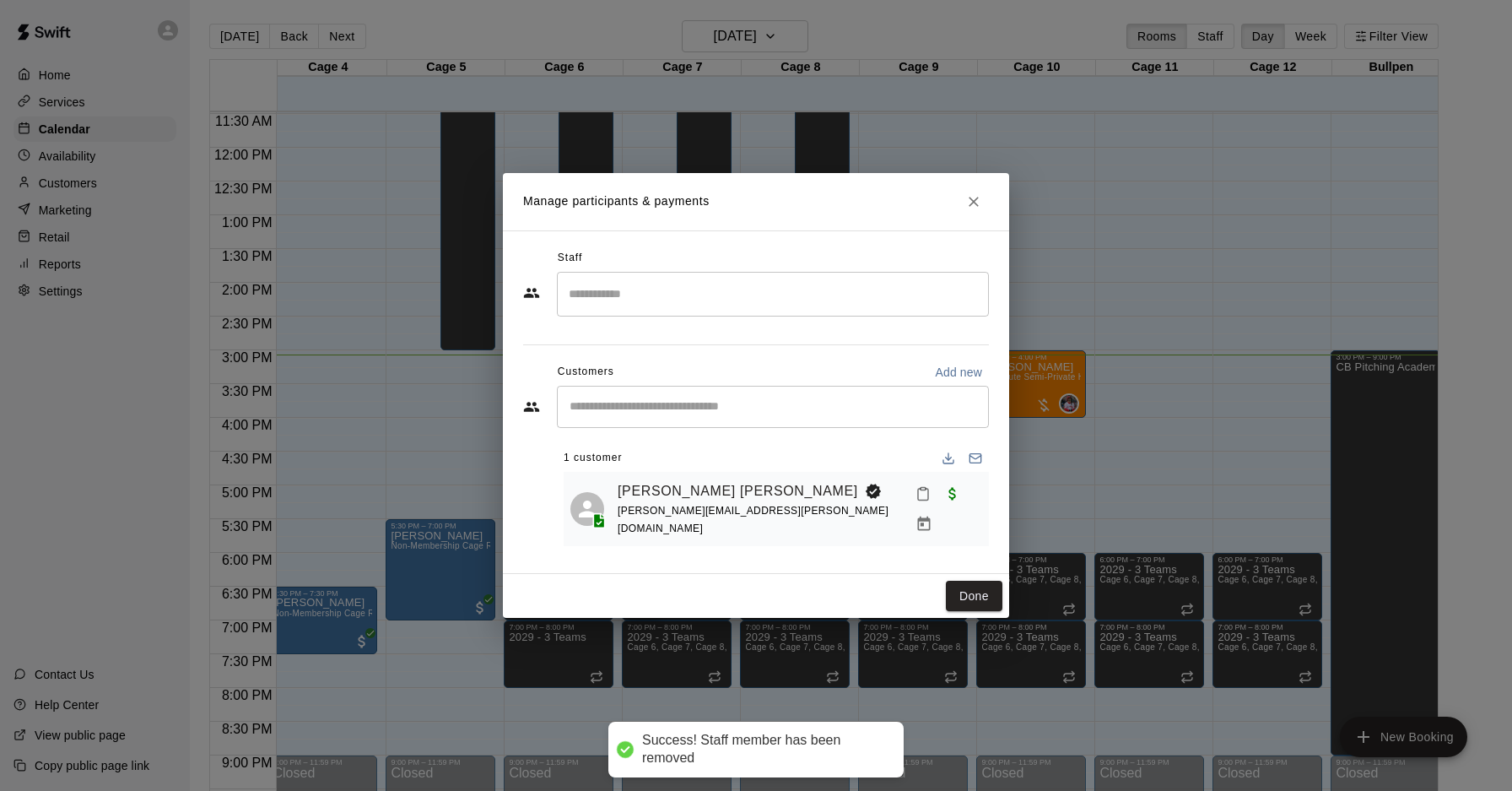
click at [723, 305] on input "Search staff" at bounding box center [773, 294] width 417 height 30
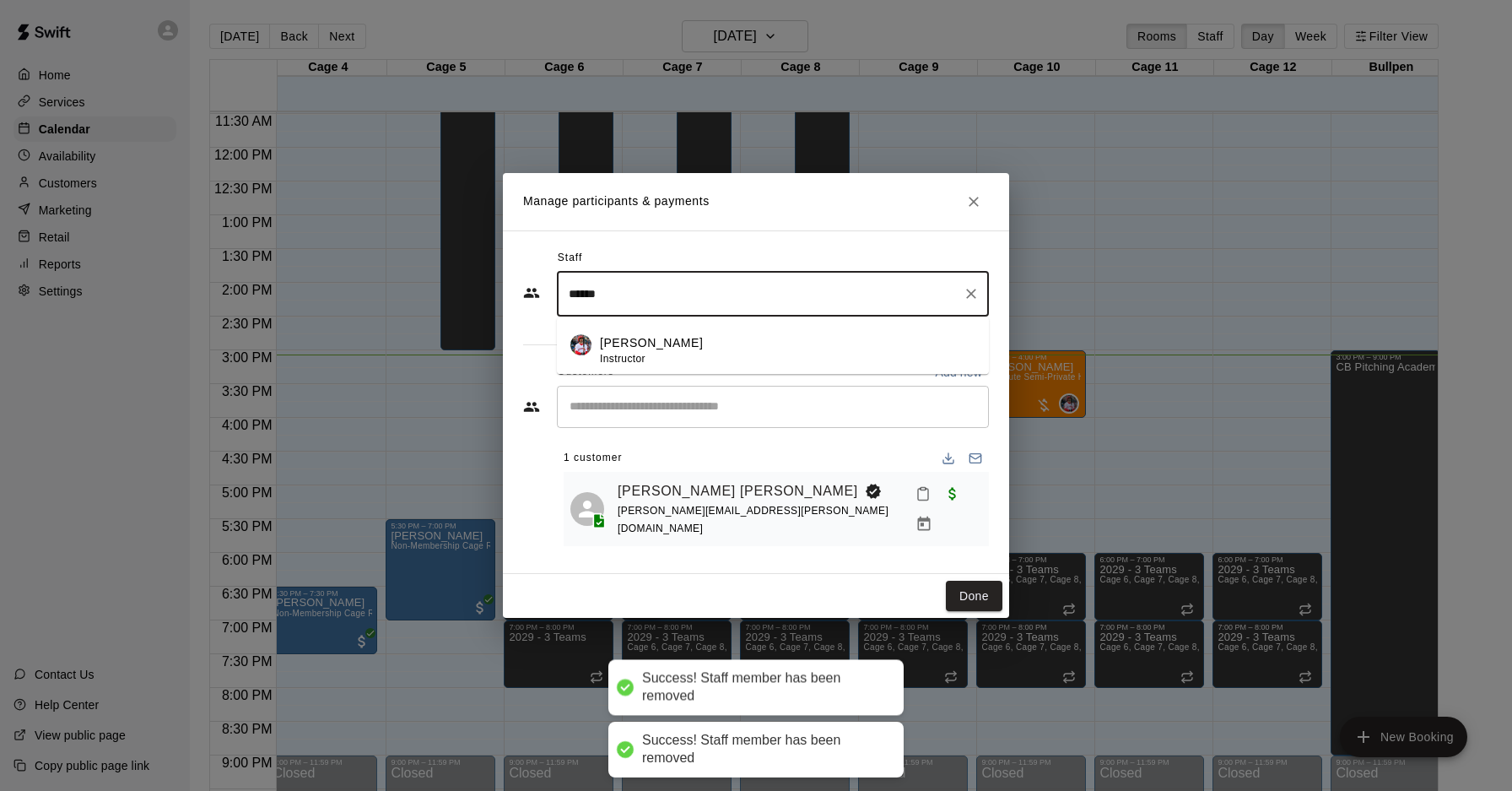
click at [728, 353] on div "[PERSON_NAME] Instructor" at bounding box center [788, 351] width 376 height 33
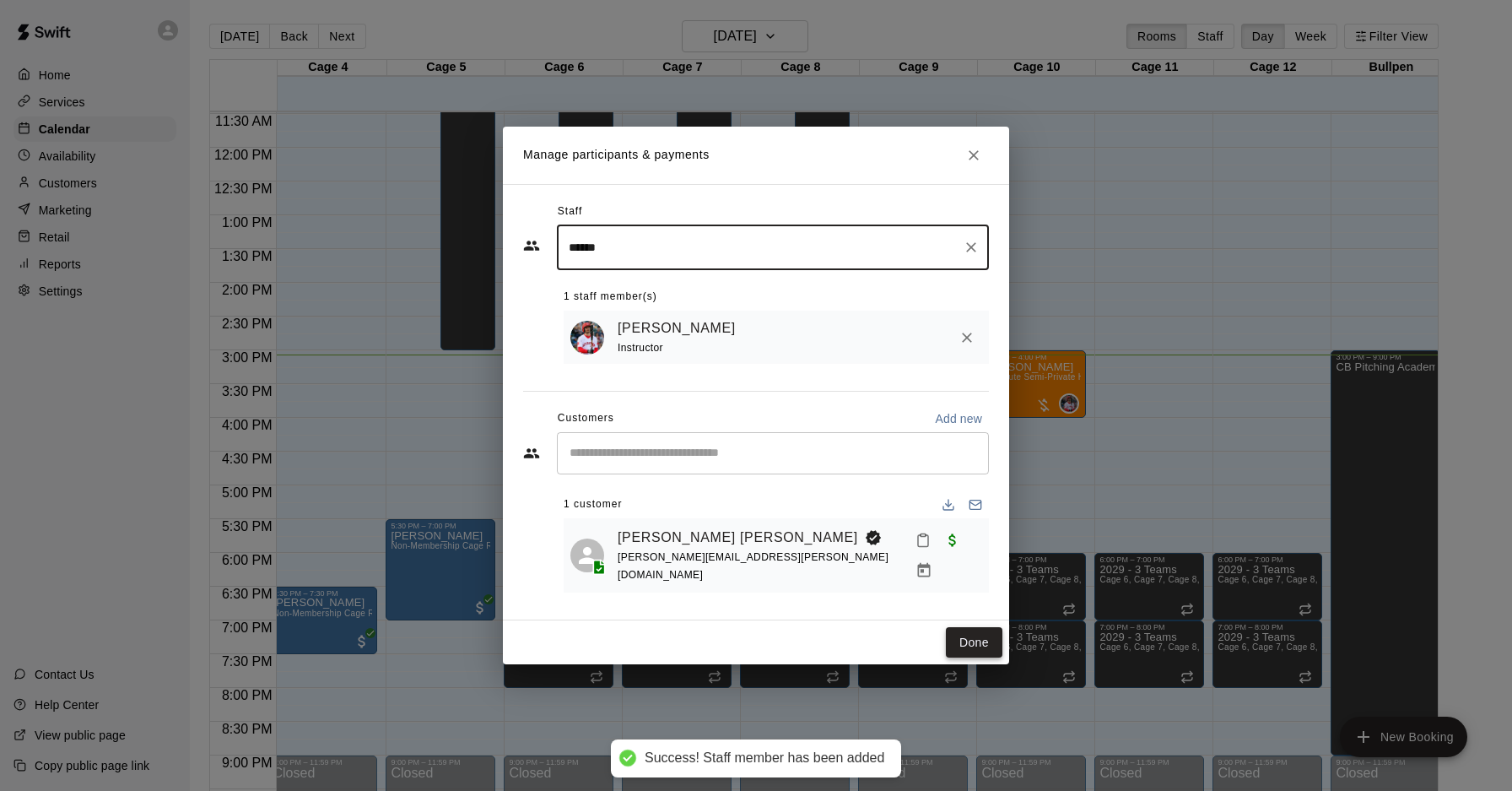
type input "*****"
click at [986, 631] on button "Done" at bounding box center [974, 643] width 57 height 31
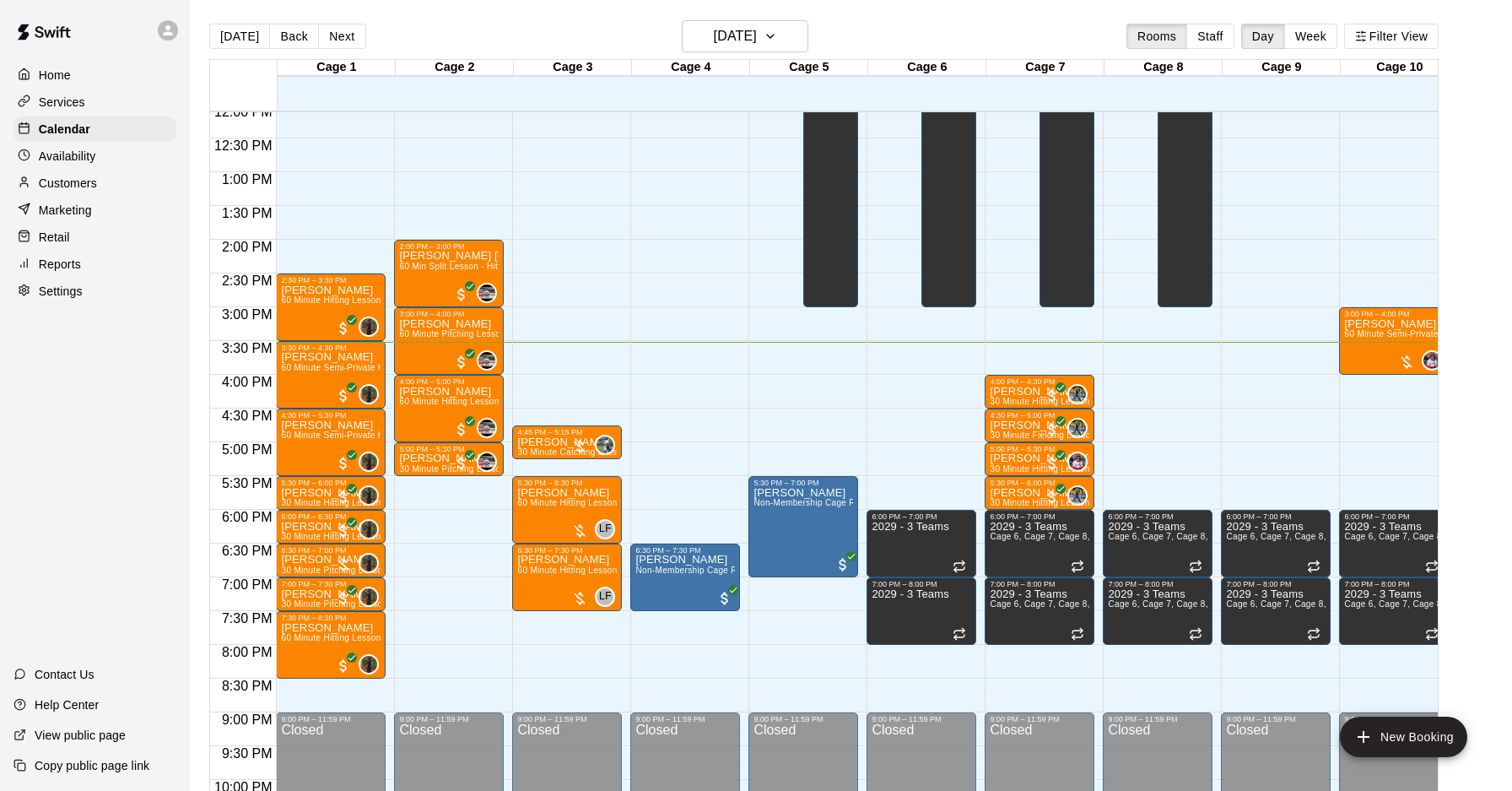
scroll to position [820, 0]
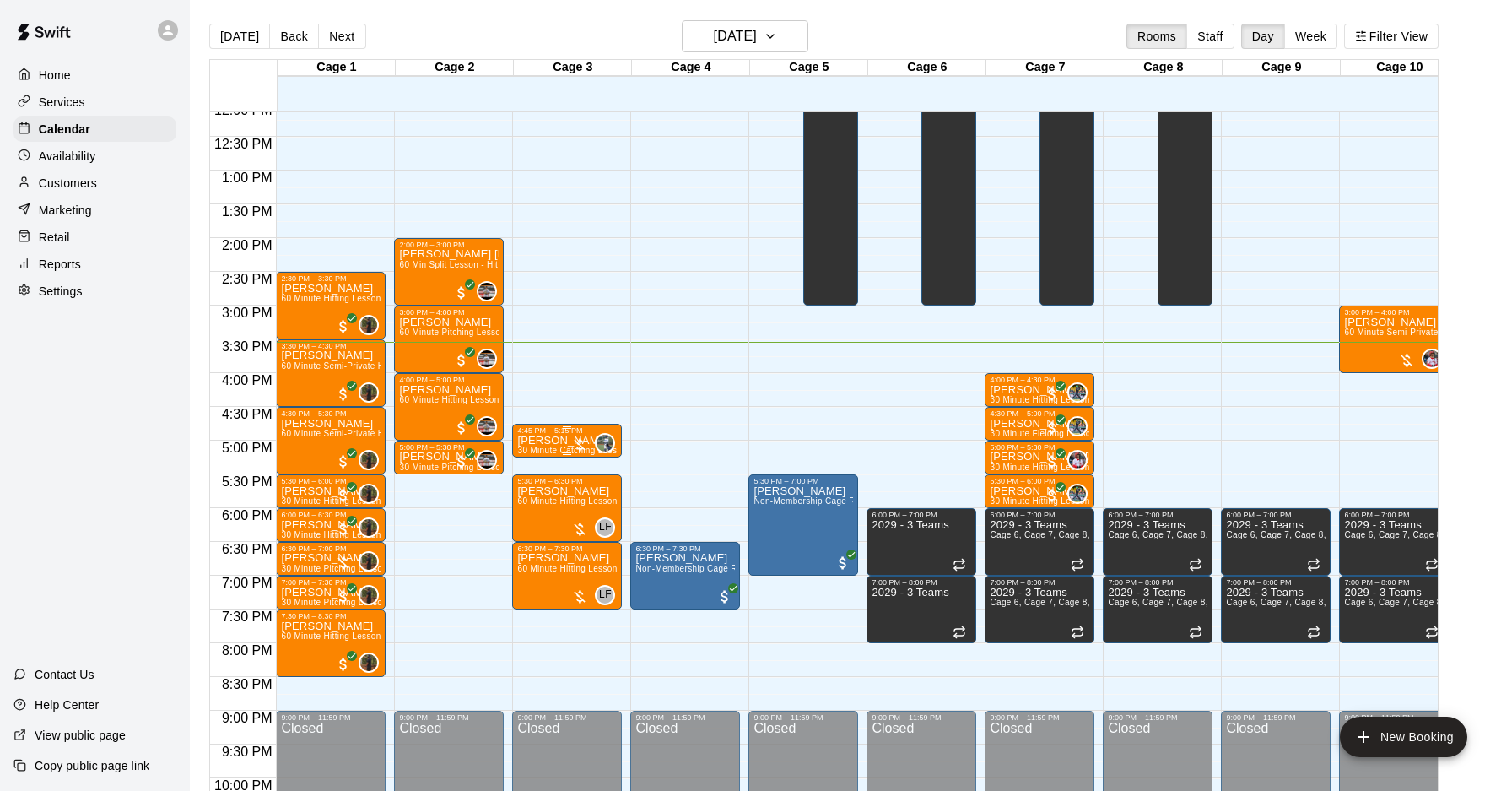
click at [526, 455] on icon "edit" at bounding box center [535, 452] width 21 height 21
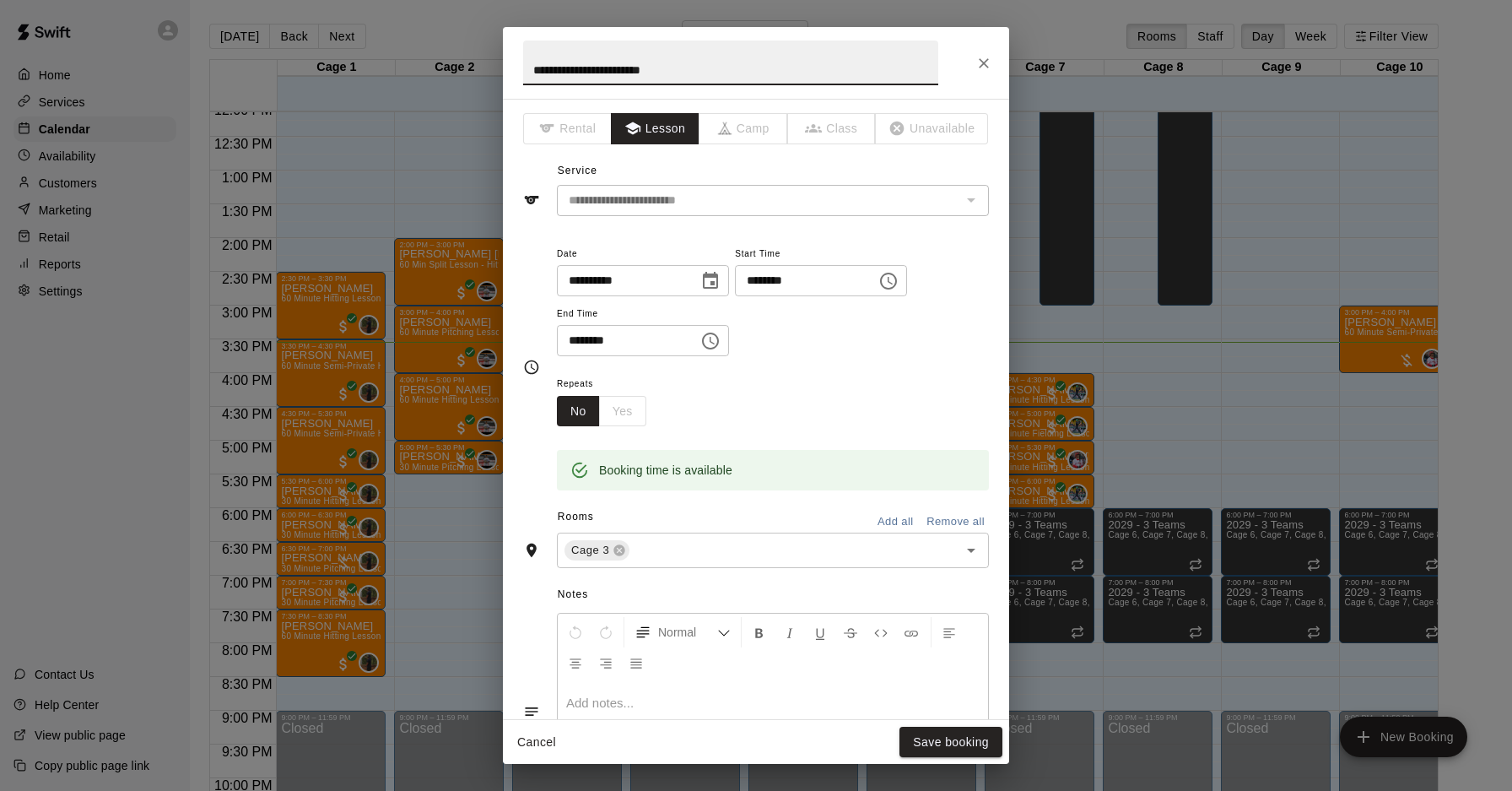
click at [601, 279] on input "**********" at bounding box center [622, 280] width 130 height 31
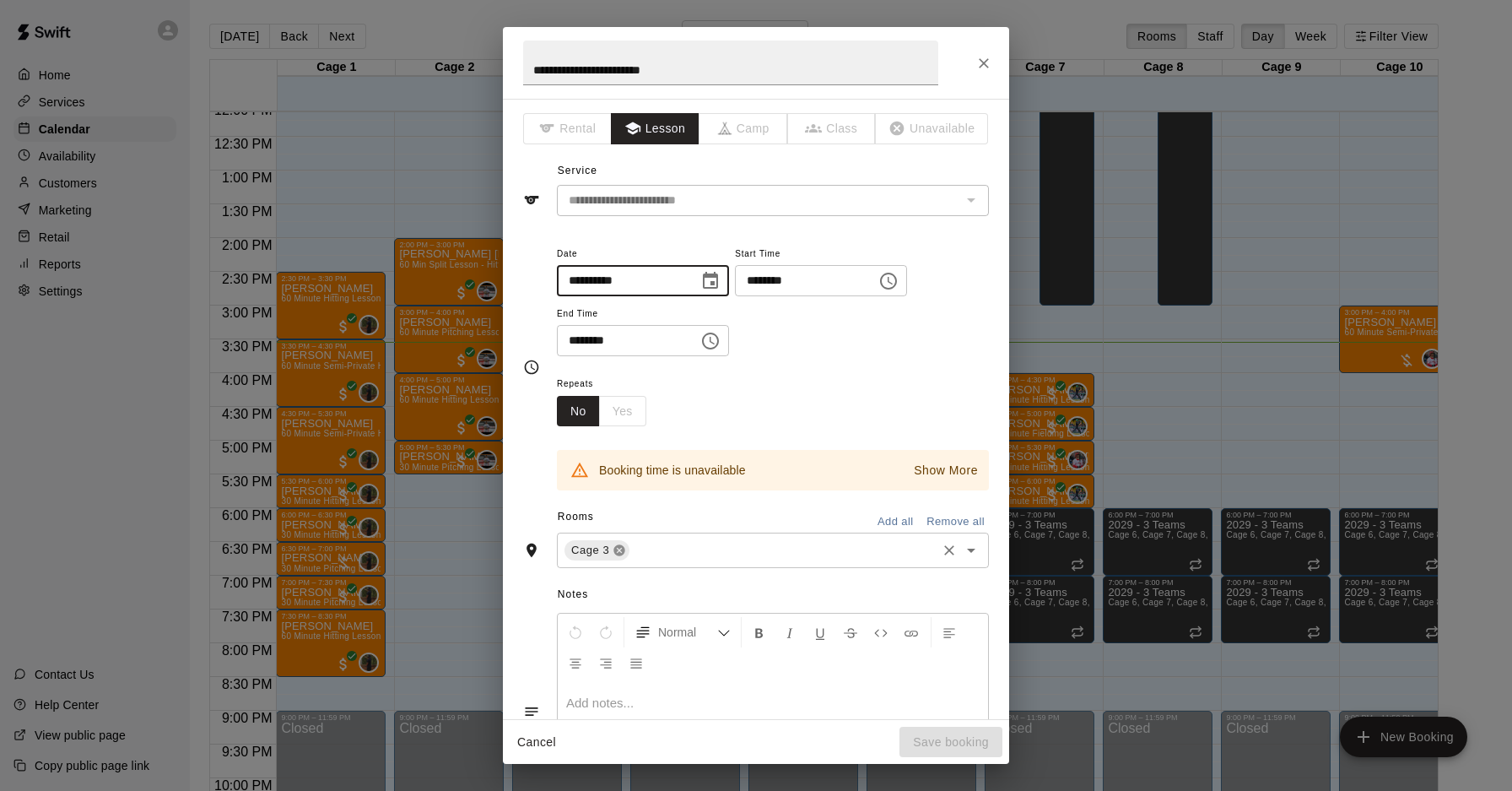
click at [617, 550] on icon at bounding box center [620, 551] width 11 height 11
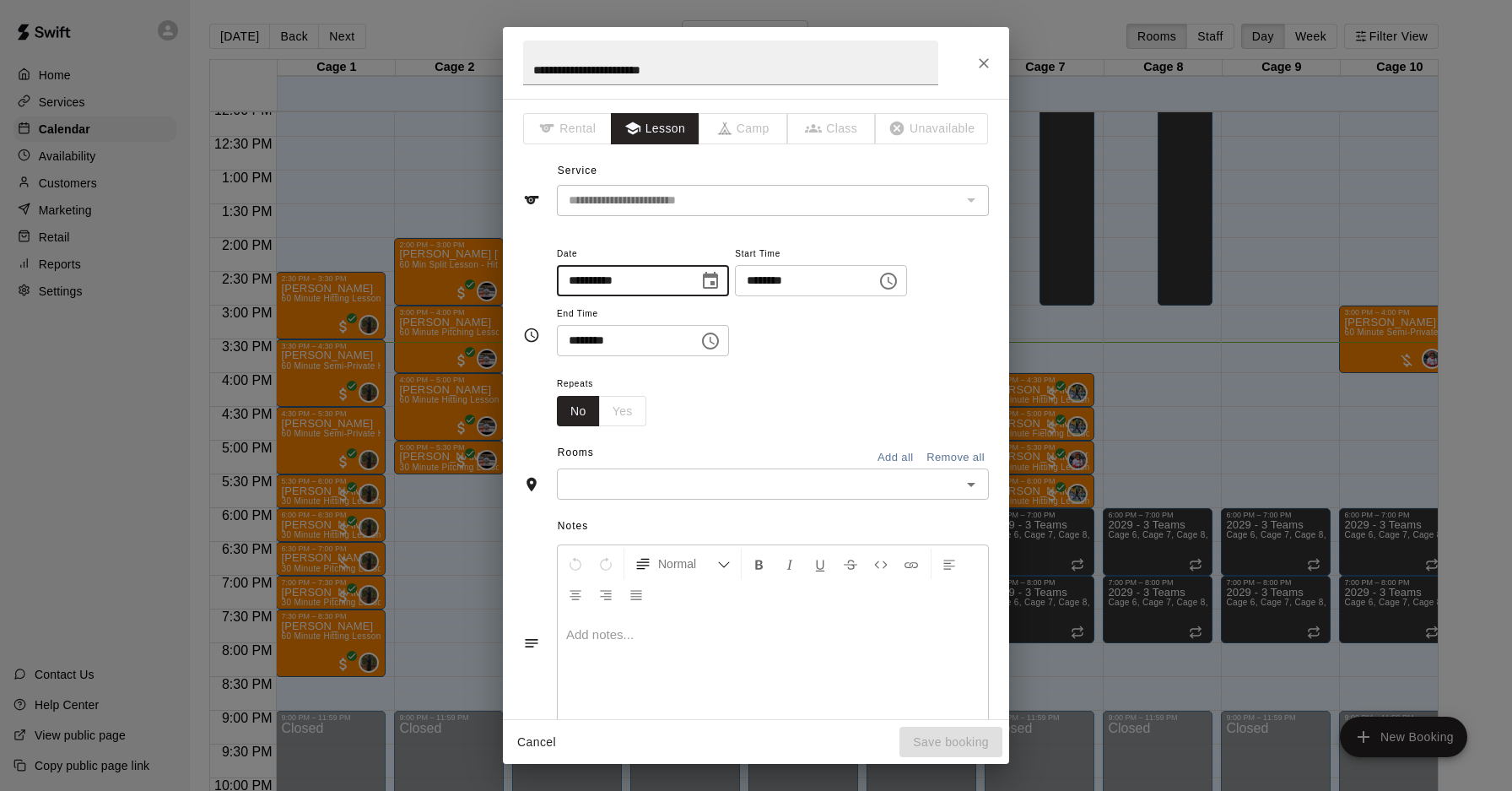
type input "**********"
click at [638, 492] on input "text" at bounding box center [758, 484] width 394 height 21
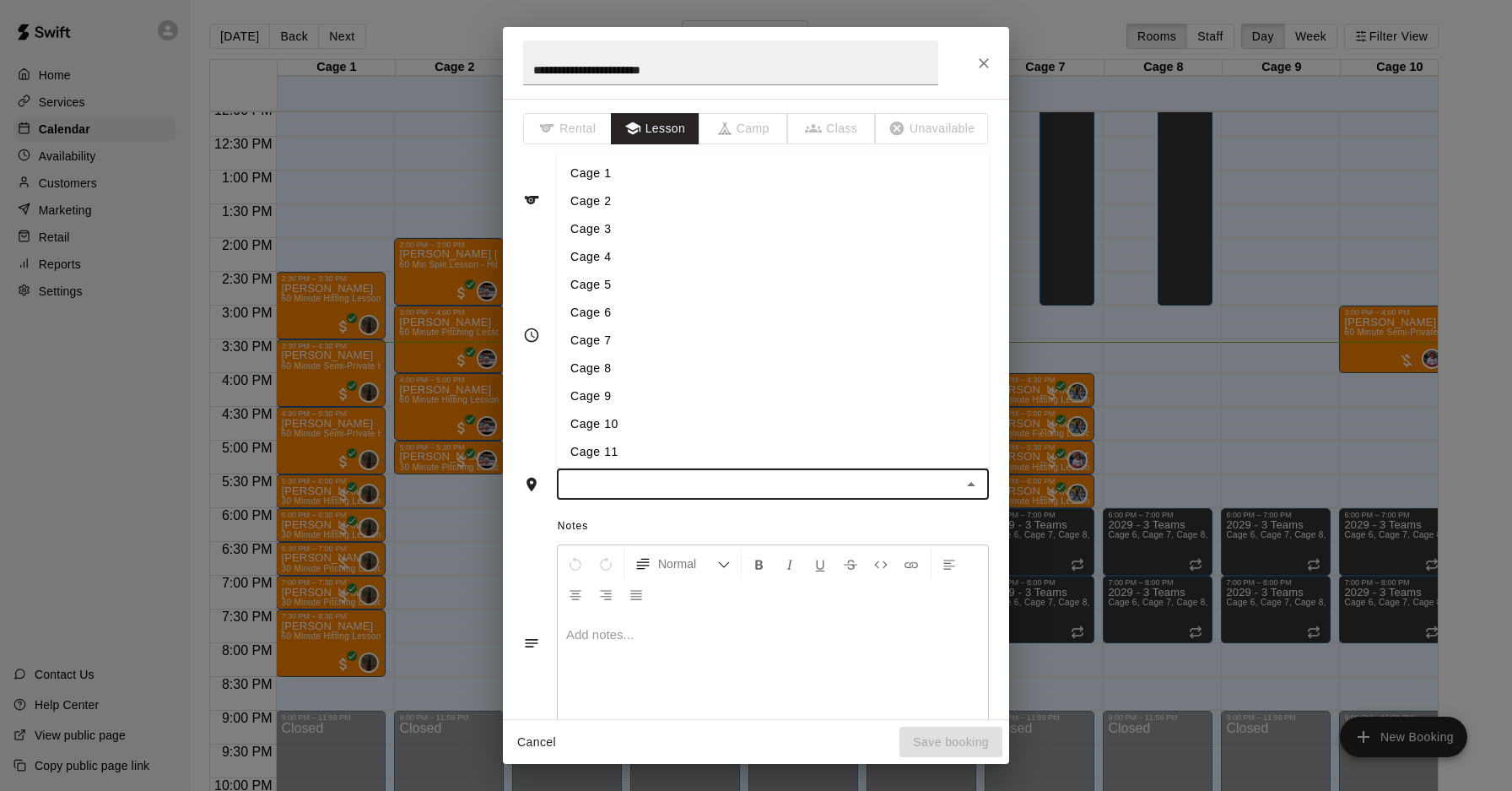
drag, startPoint x: 622, startPoint y: 314, endPoint x: 635, endPoint y: 347, distance: 35.5
click at [621, 315] on li "Cage 6" at bounding box center [773, 311] width 432 height 28
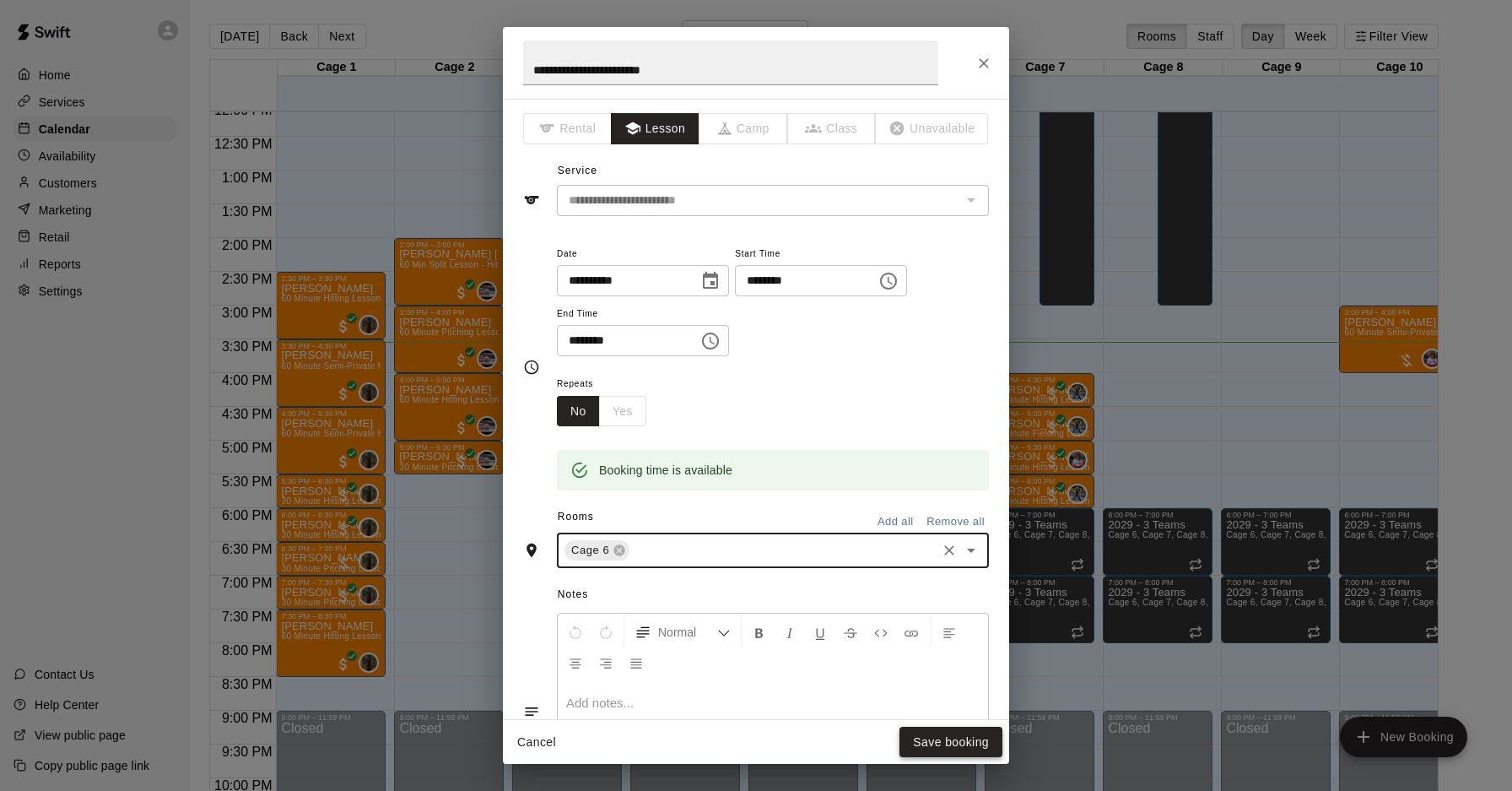
click at [977, 653] on button "Save booking" at bounding box center [951, 742] width 103 height 31
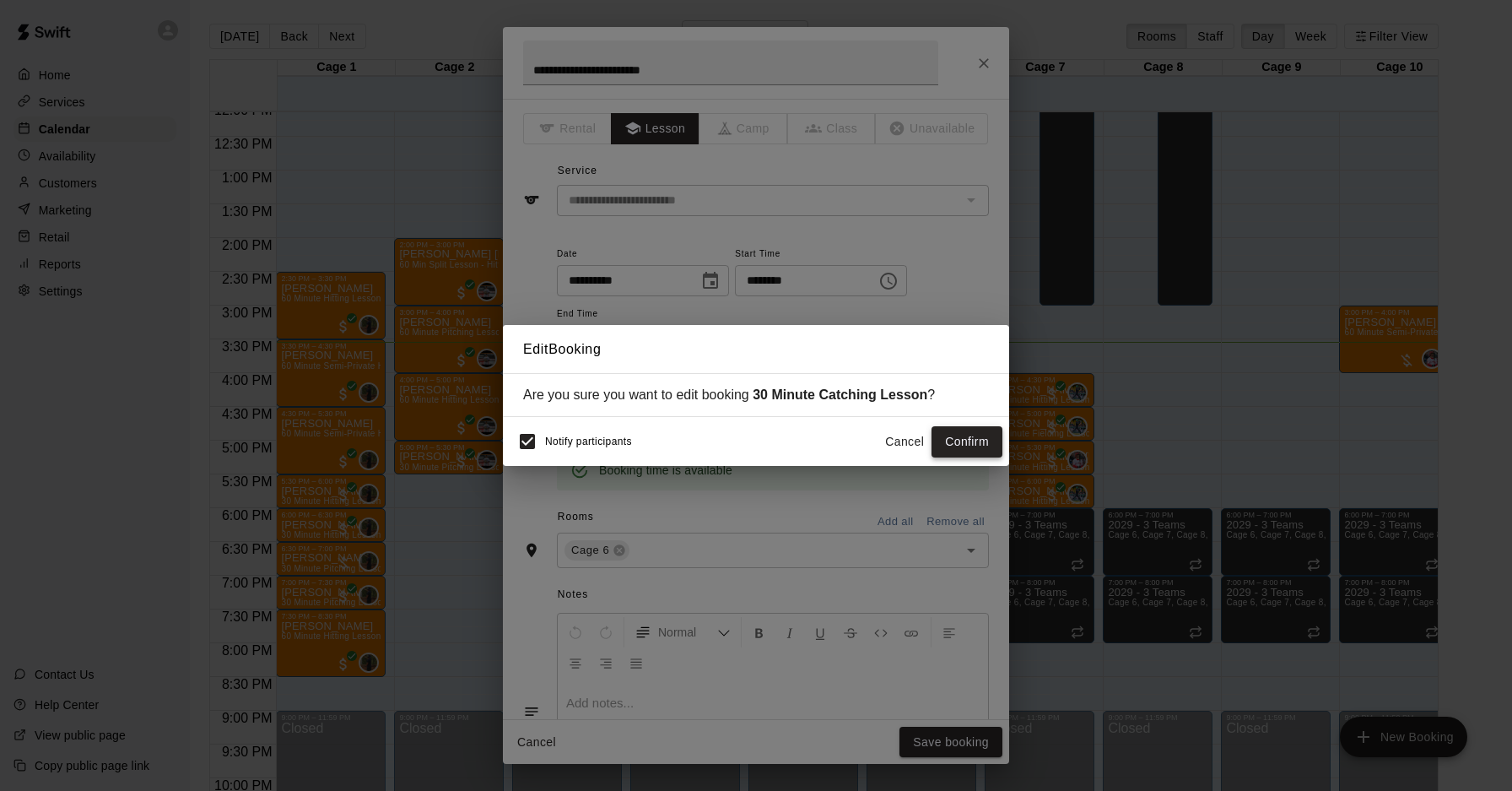
click at [968, 445] on button "Confirm" at bounding box center [967, 441] width 71 height 31
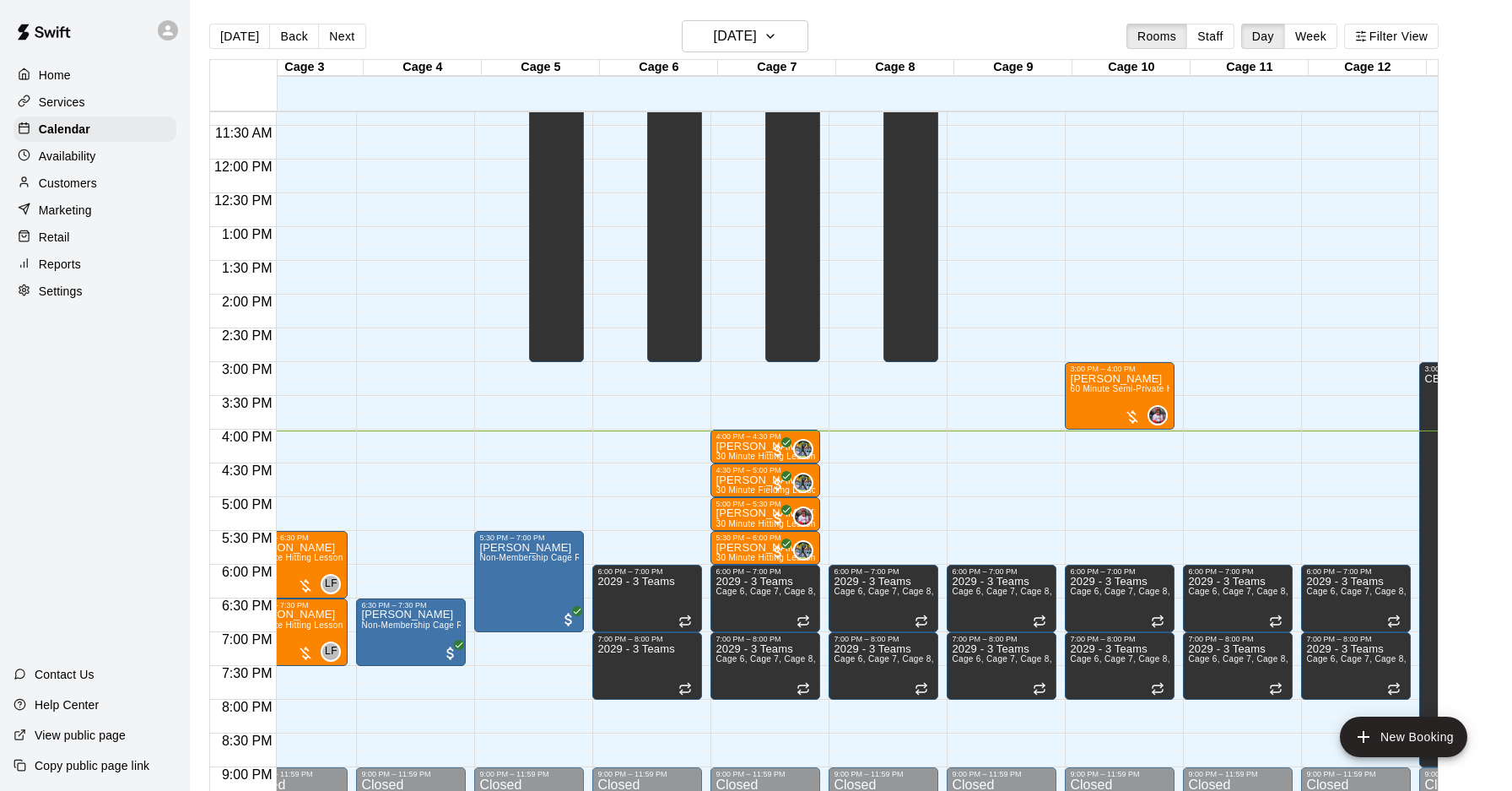
scroll to position [0, 274]
click at [1132, 421] on div at bounding box center [1132, 417] width 17 height 17
click at [1146, 465] on img "edit" at bounding box center [1141, 466] width 20 height 20
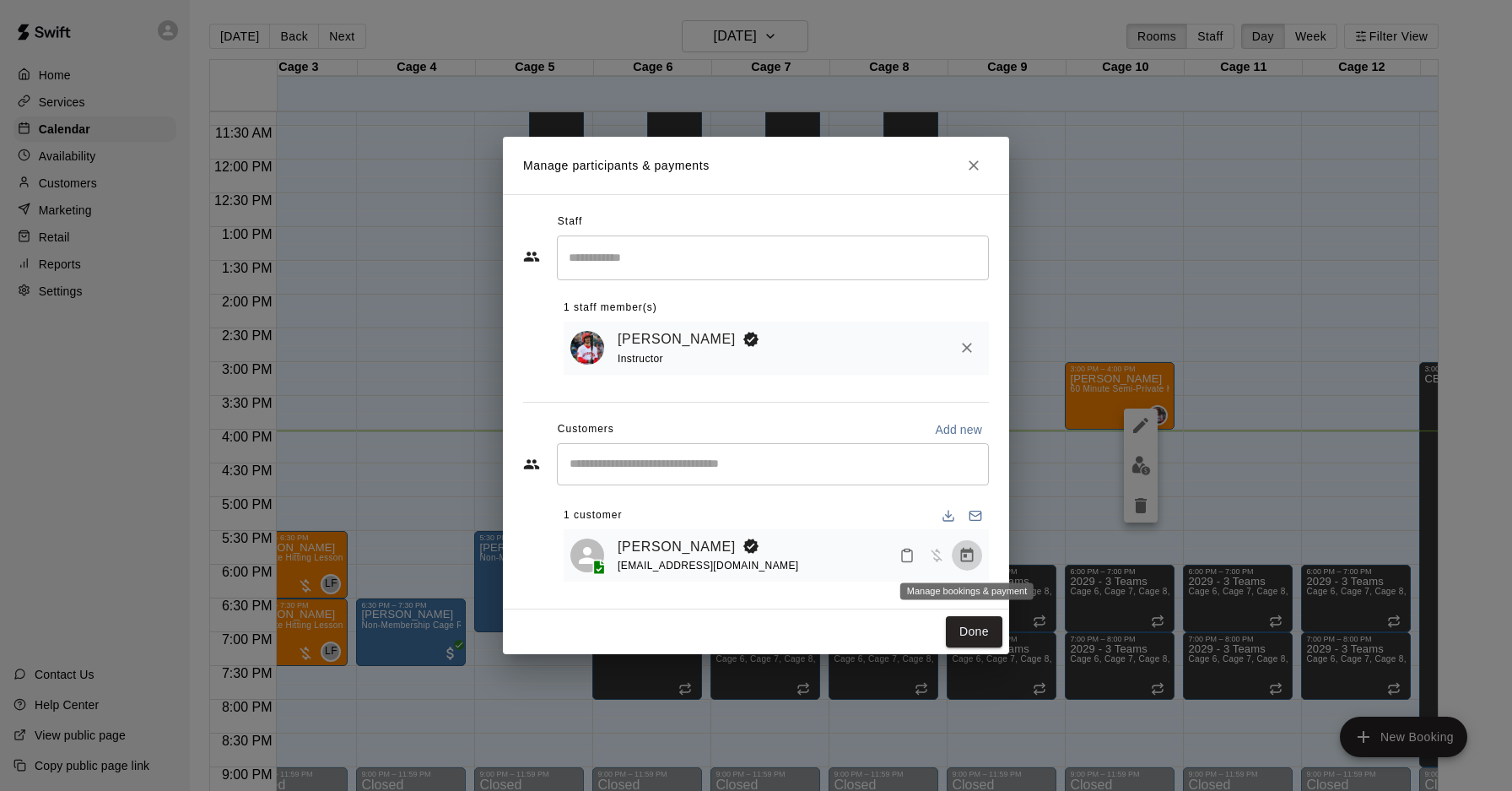
click at [971, 553] on icon "Manage bookings & payment" at bounding box center [967, 555] width 17 height 17
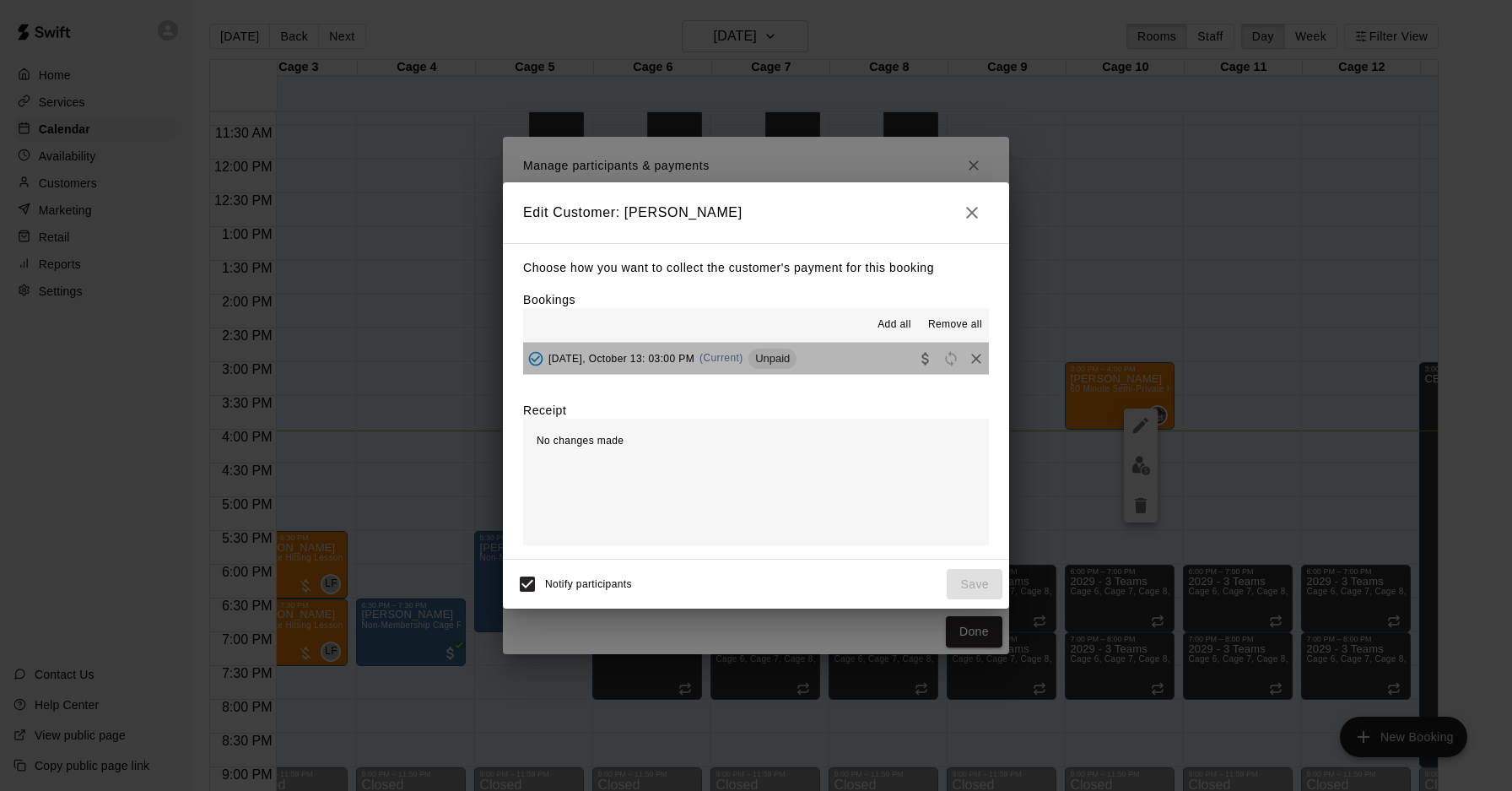
click at [716, 353] on span "(Current)" at bounding box center [721, 358] width 44 height 12
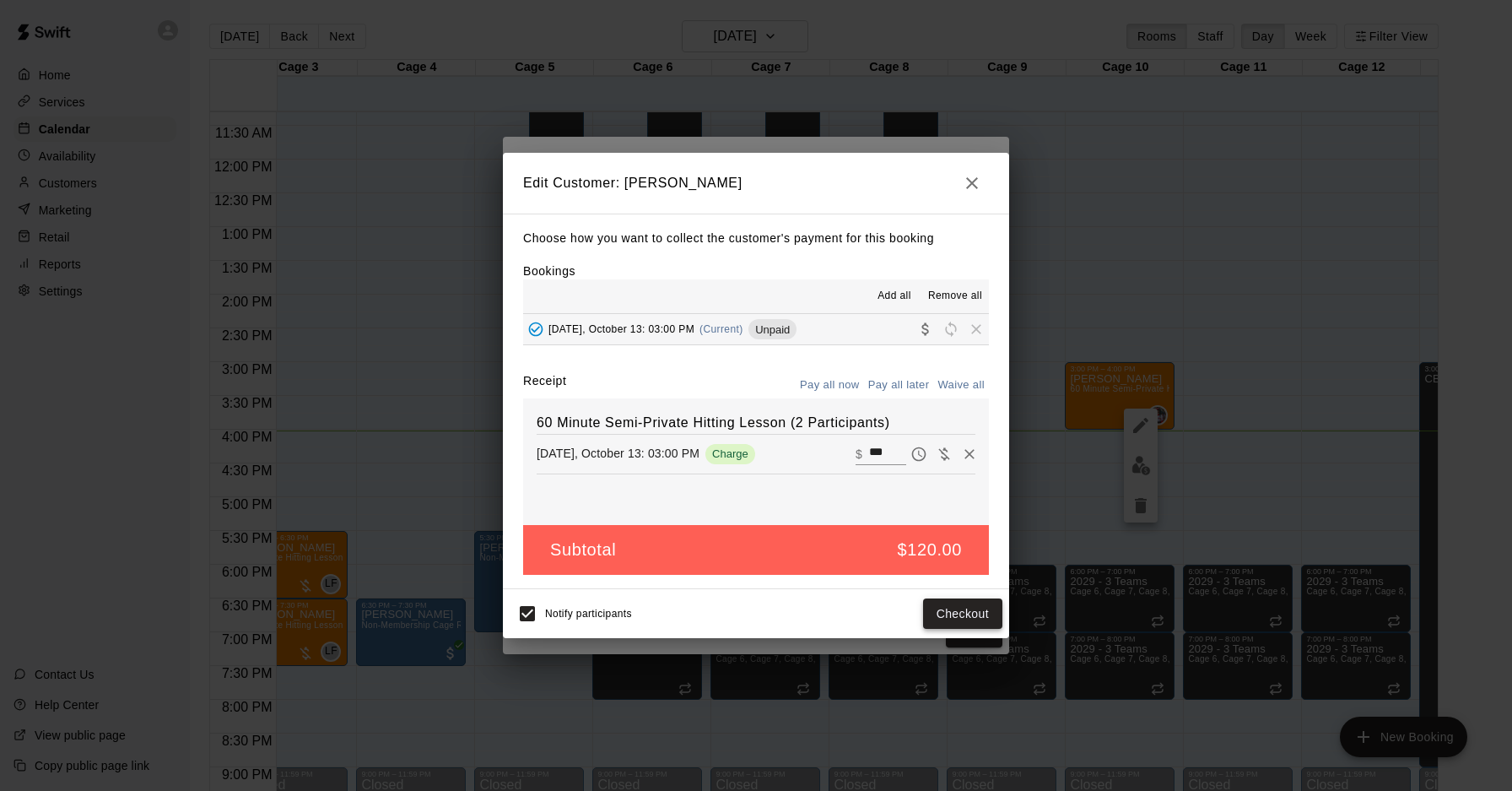
click at [959, 602] on button "Checkout" at bounding box center [962, 614] width 79 height 31
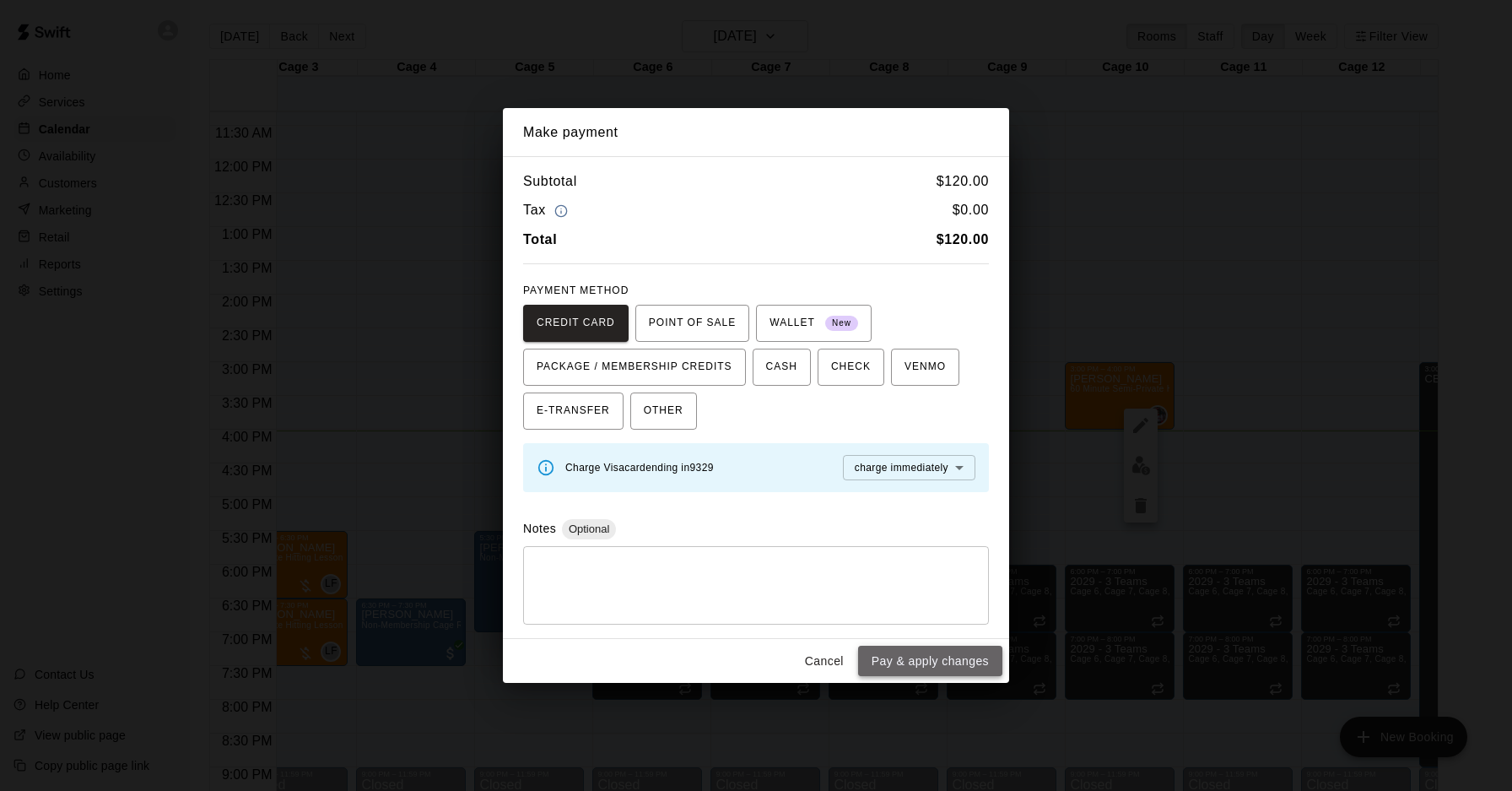
click at [968, 653] on button "Pay & apply changes" at bounding box center [930, 661] width 145 height 31
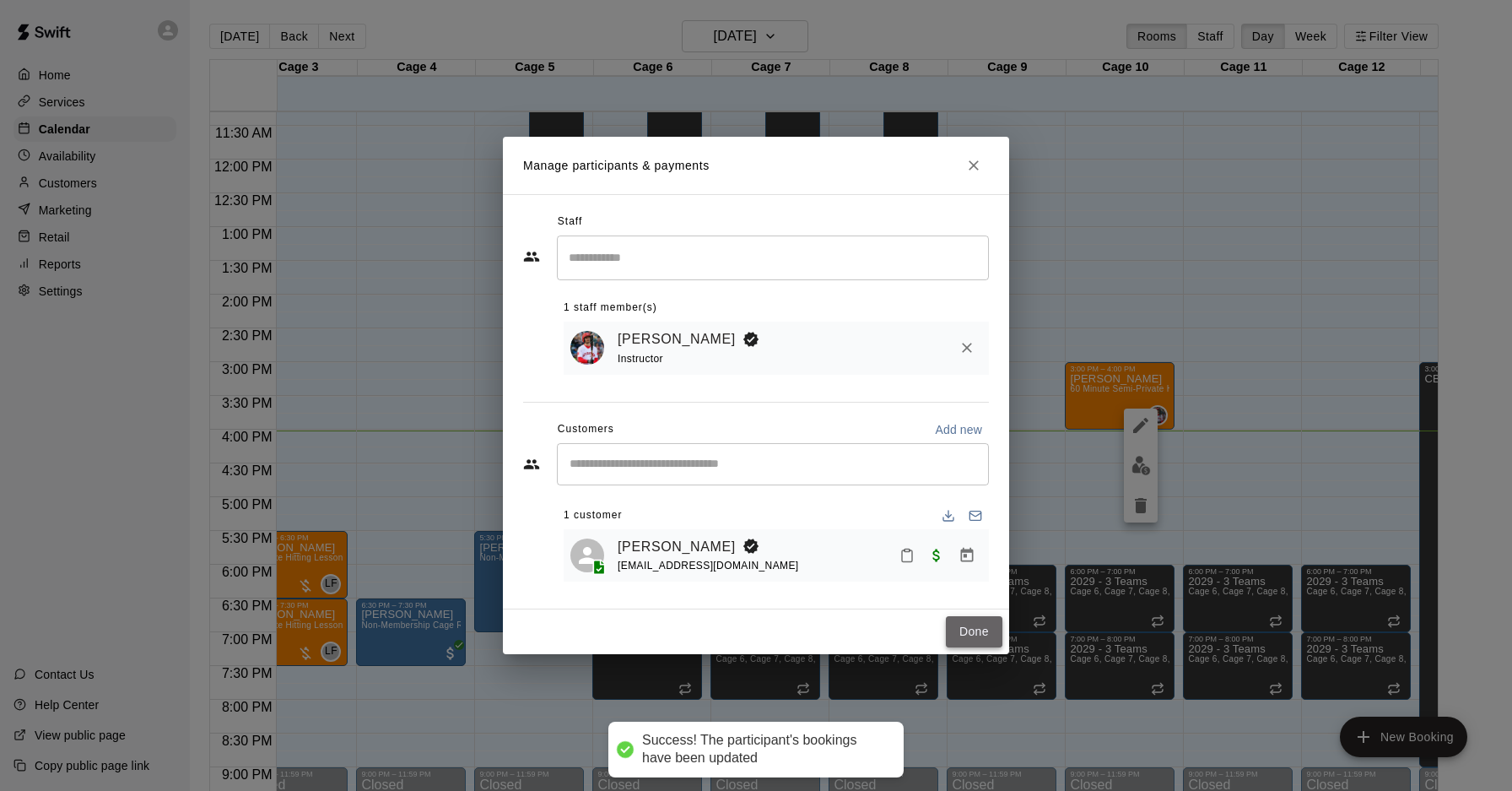
click at [969, 631] on button "Done" at bounding box center [974, 632] width 57 height 31
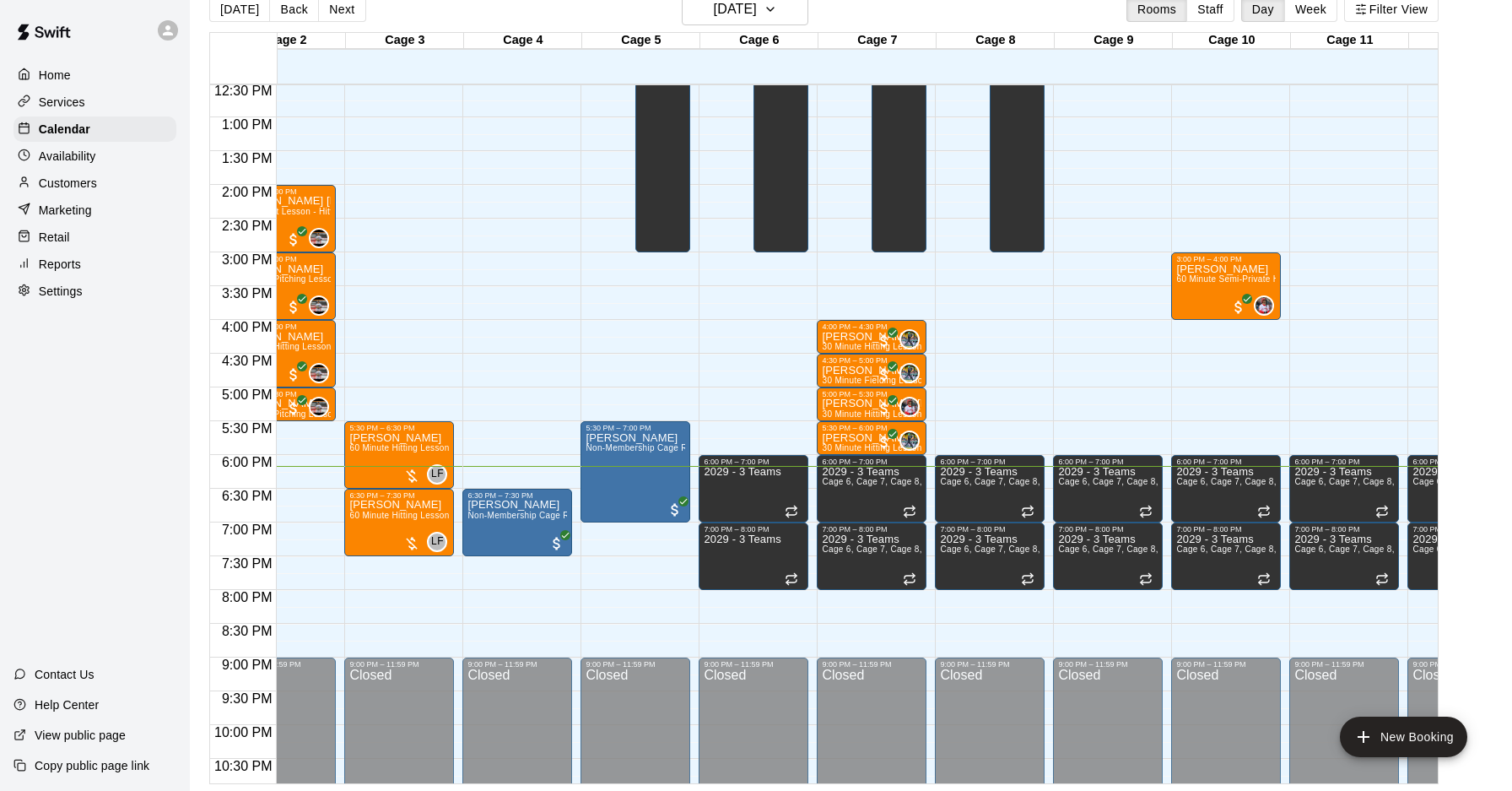
scroll to position [0, 0]
